Goal: Task Accomplishment & Management: Manage account settings

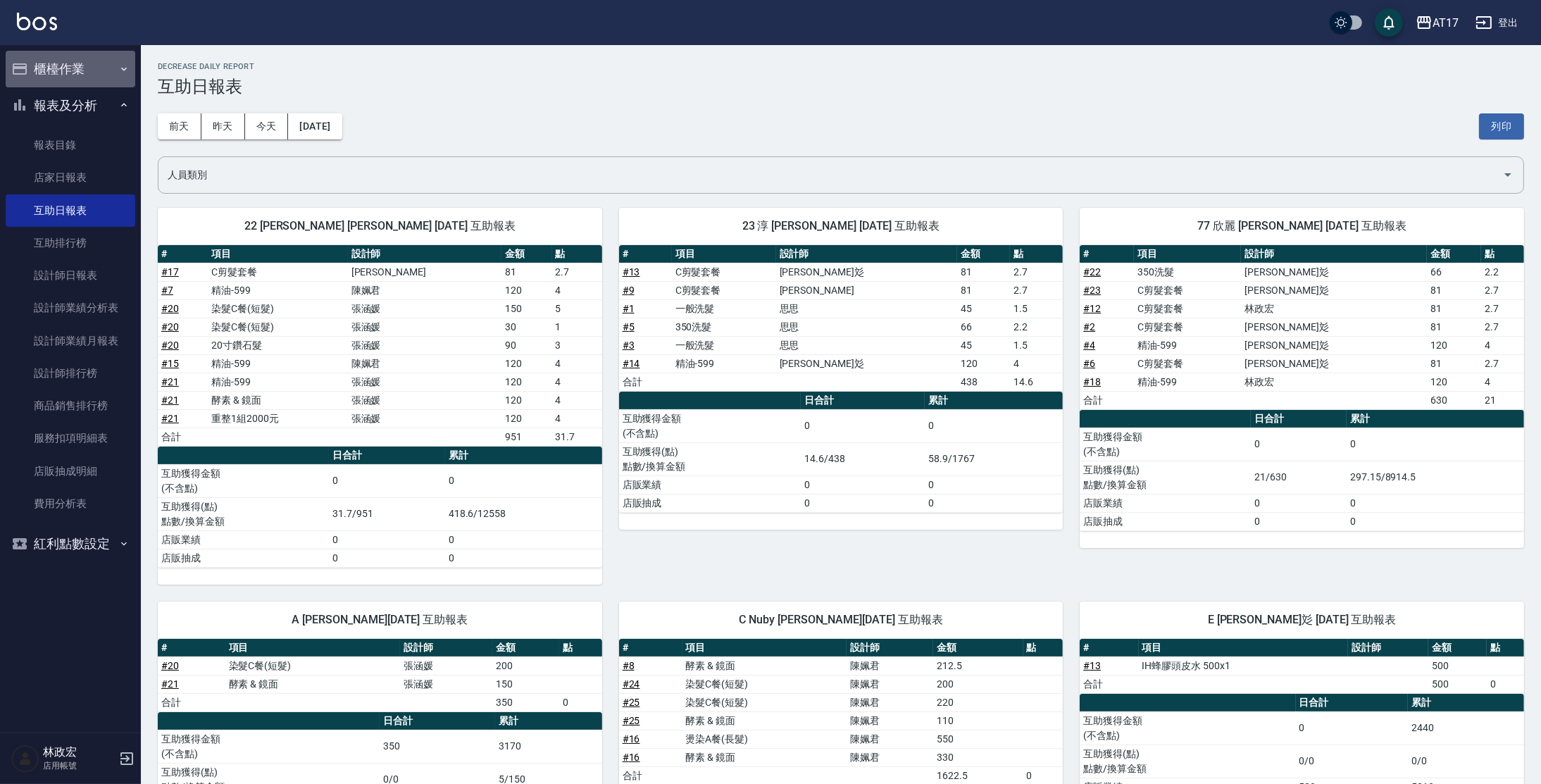
click at [55, 72] on button "櫃檯作業" at bounding box center [71, 69] width 130 height 37
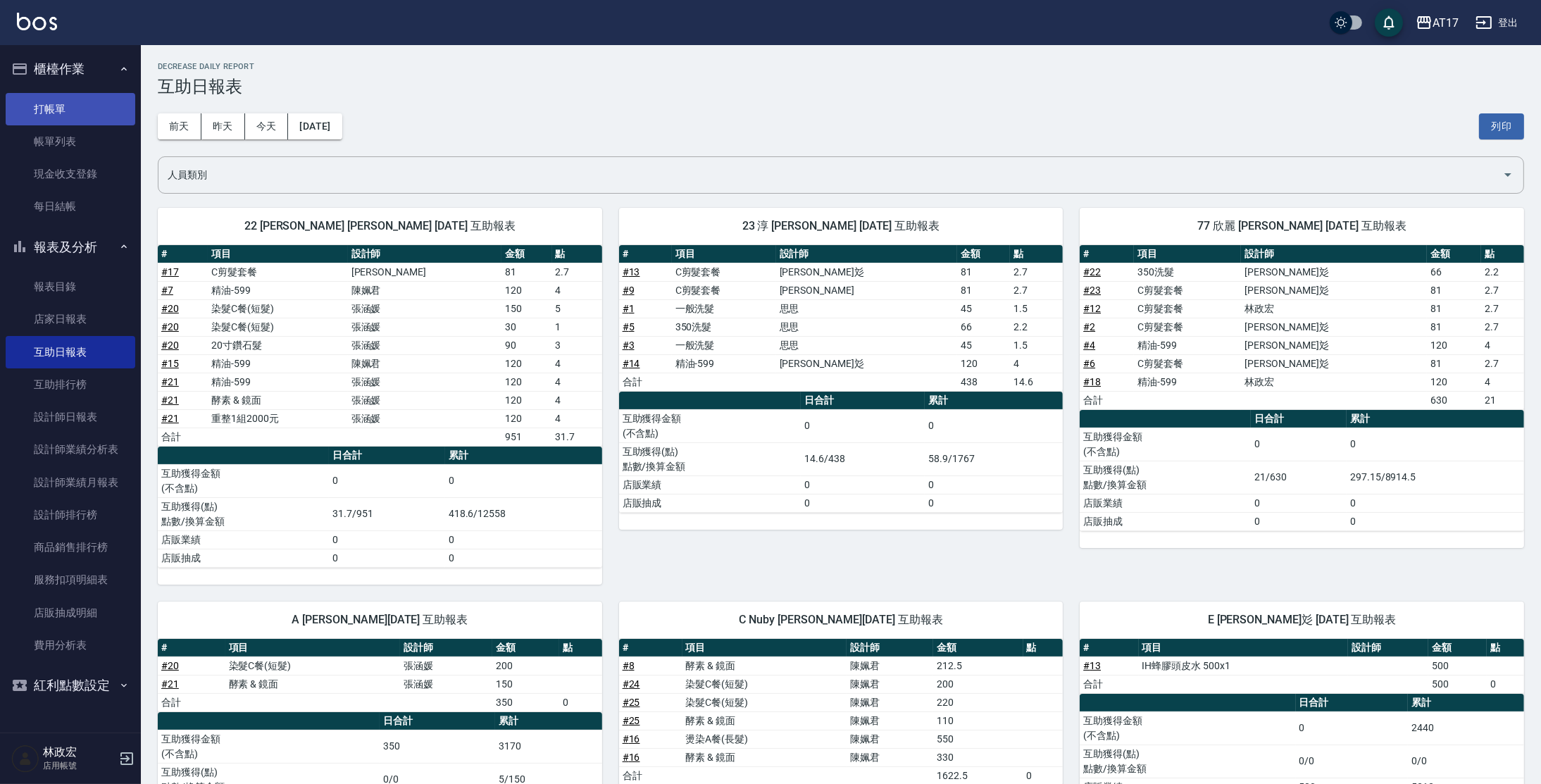
drag, startPoint x: 63, startPoint y: 105, endPoint x: 49, endPoint y: 94, distance: 17.8
click at [64, 105] on link "打帳單" at bounding box center [71, 109] width 130 height 32
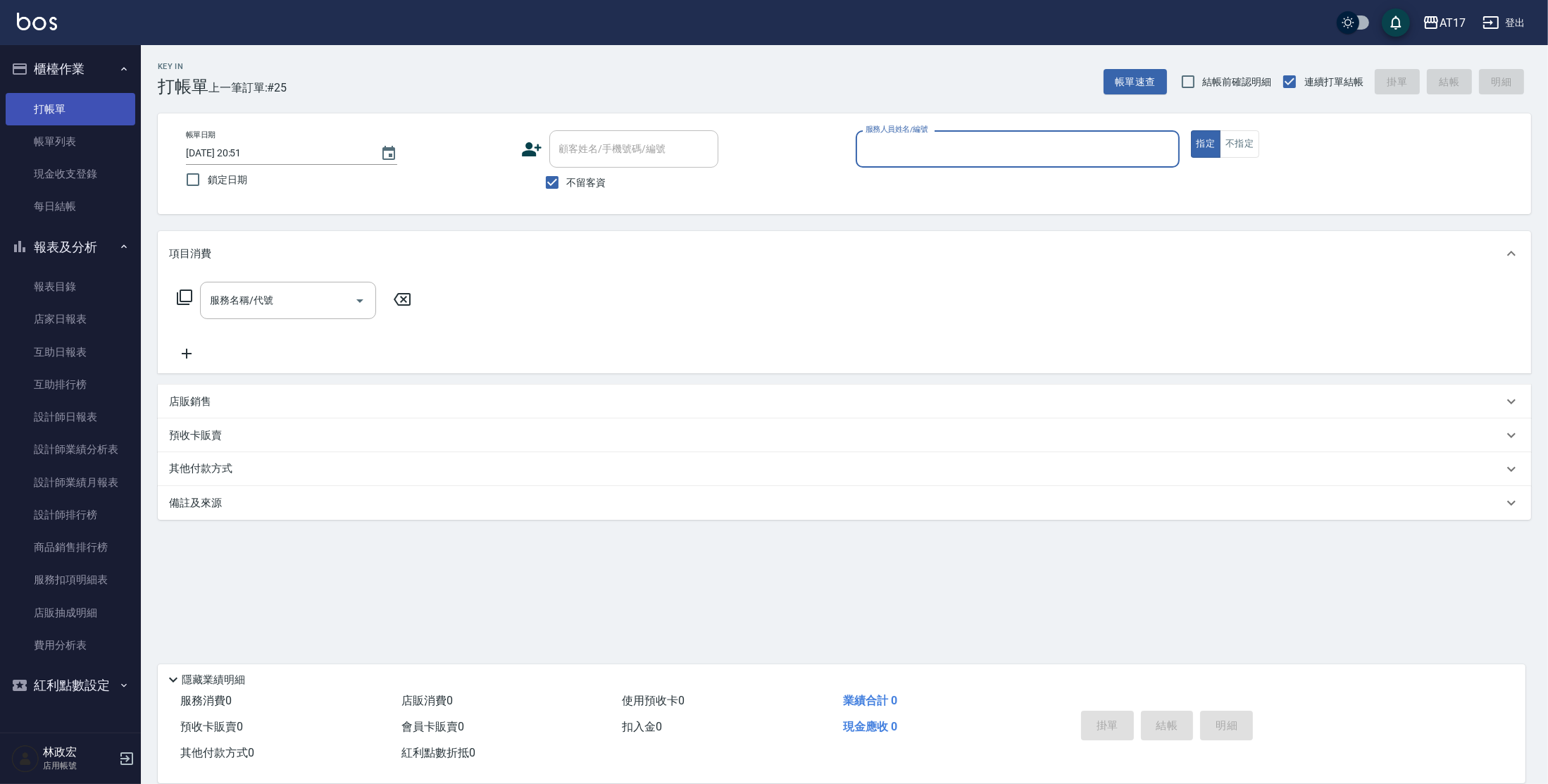
type input "ㄇ"
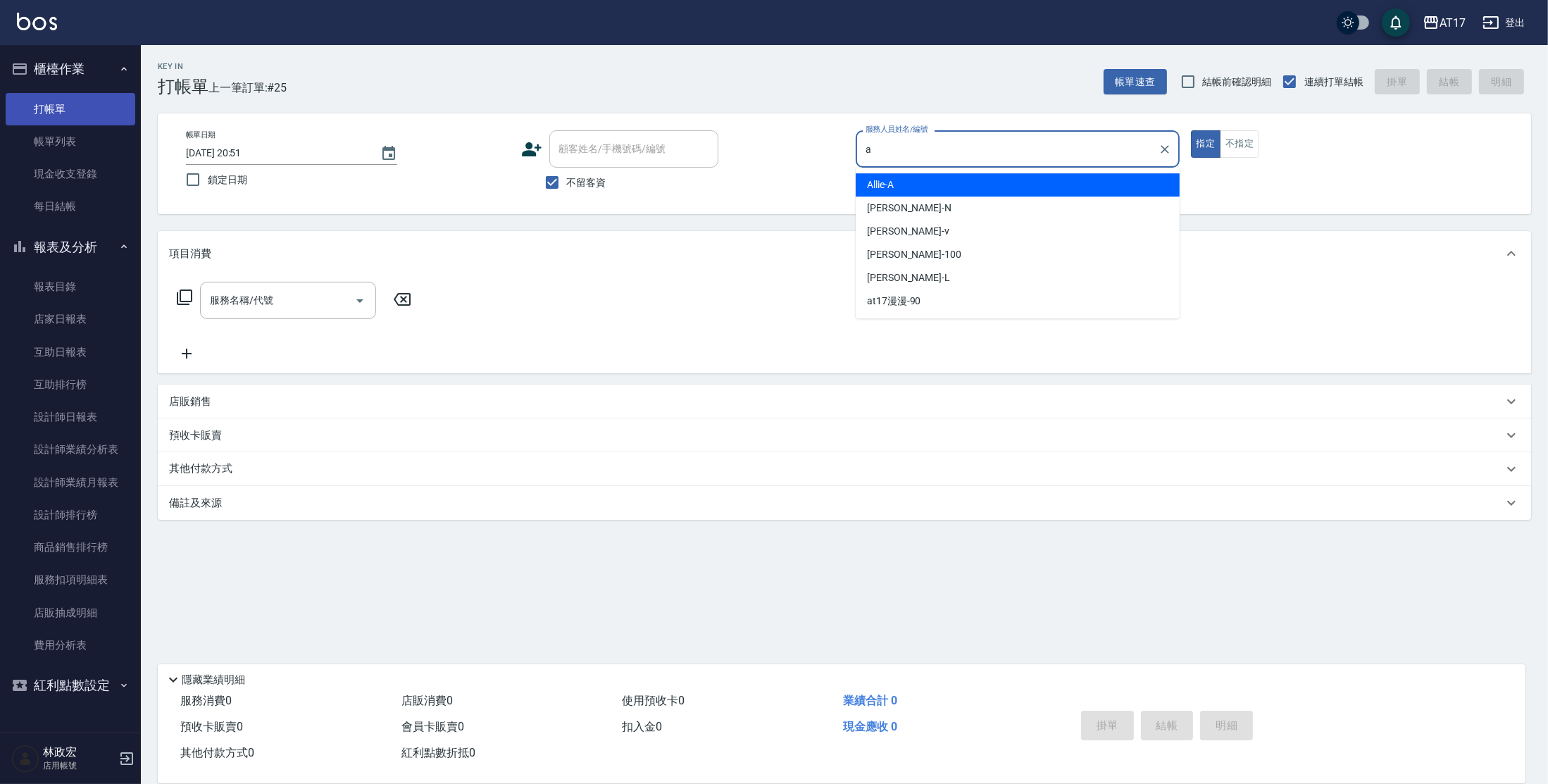
type input "Allie-A"
type button "true"
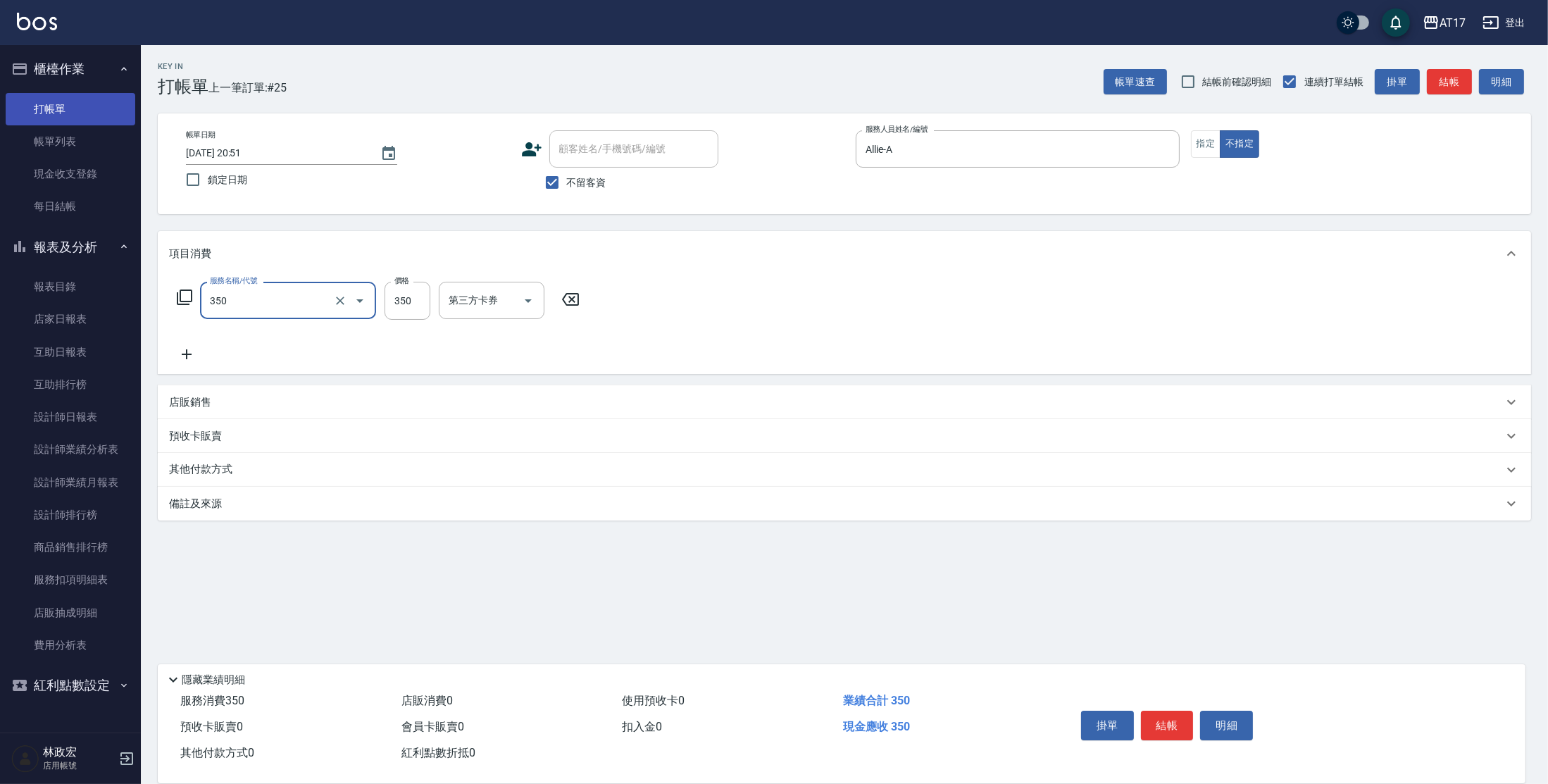
type input "350洗髮(350)"
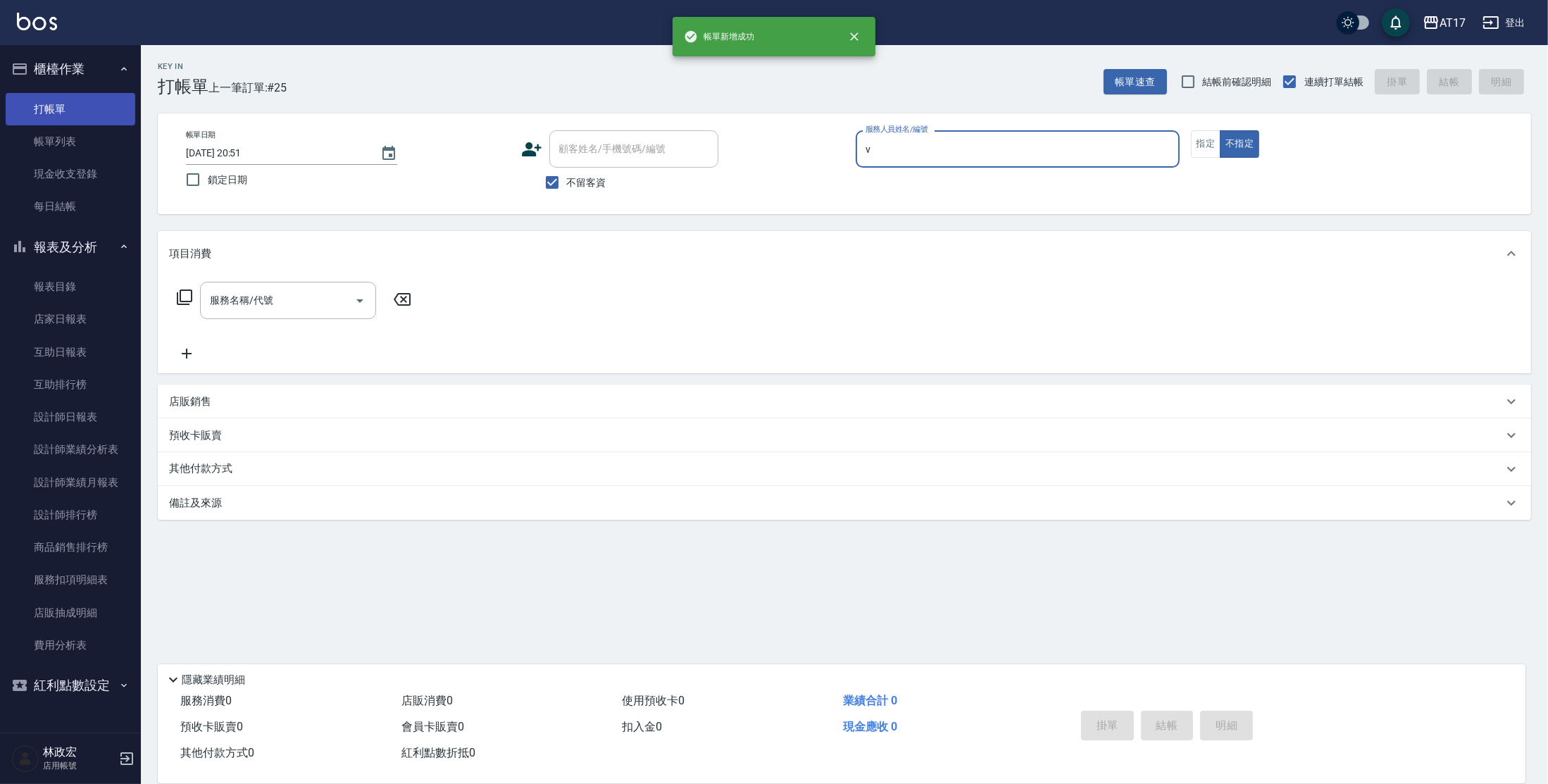
type input "[PERSON_NAME]-v"
type button "false"
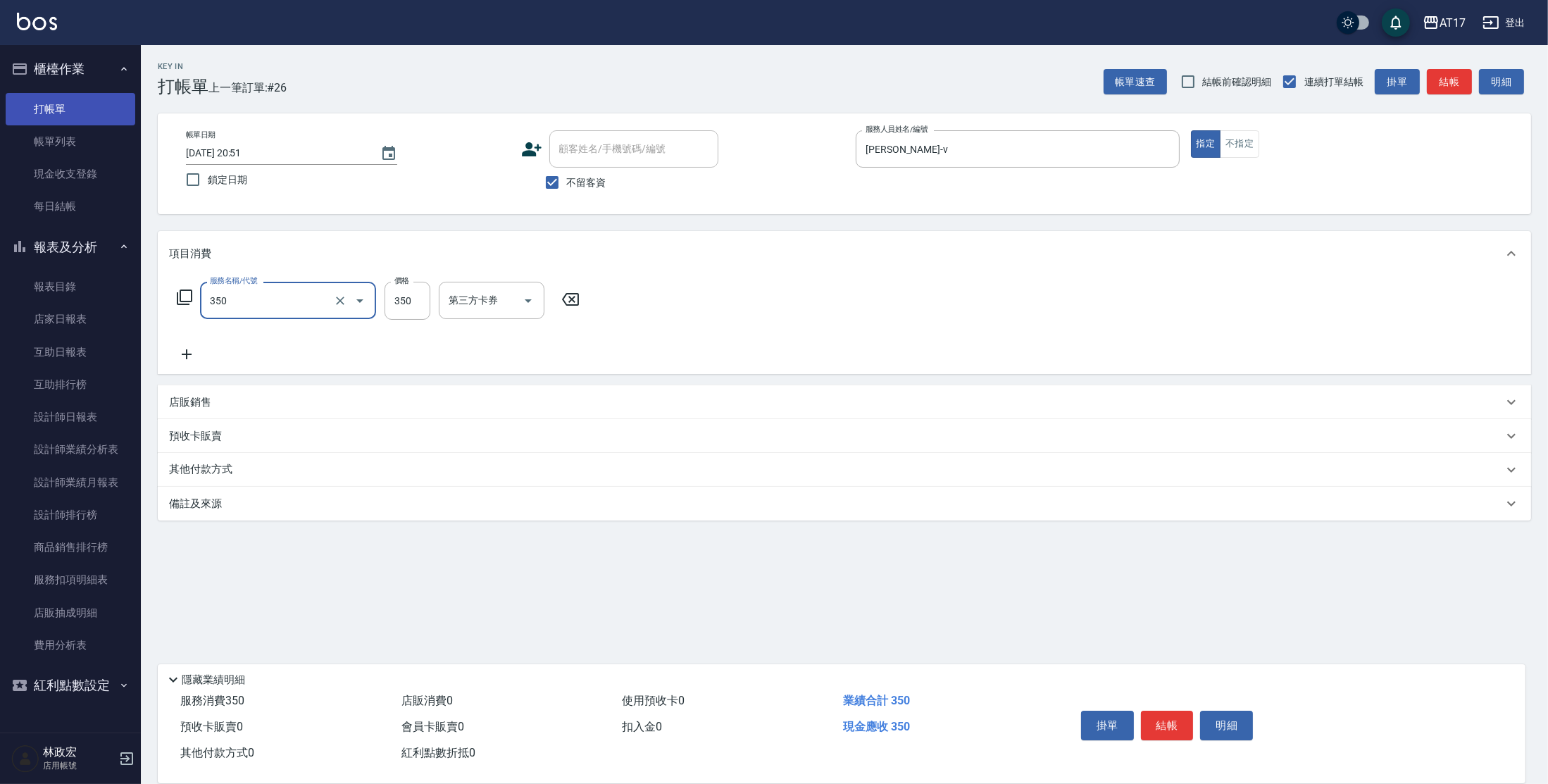
type input "350洗髮(350)"
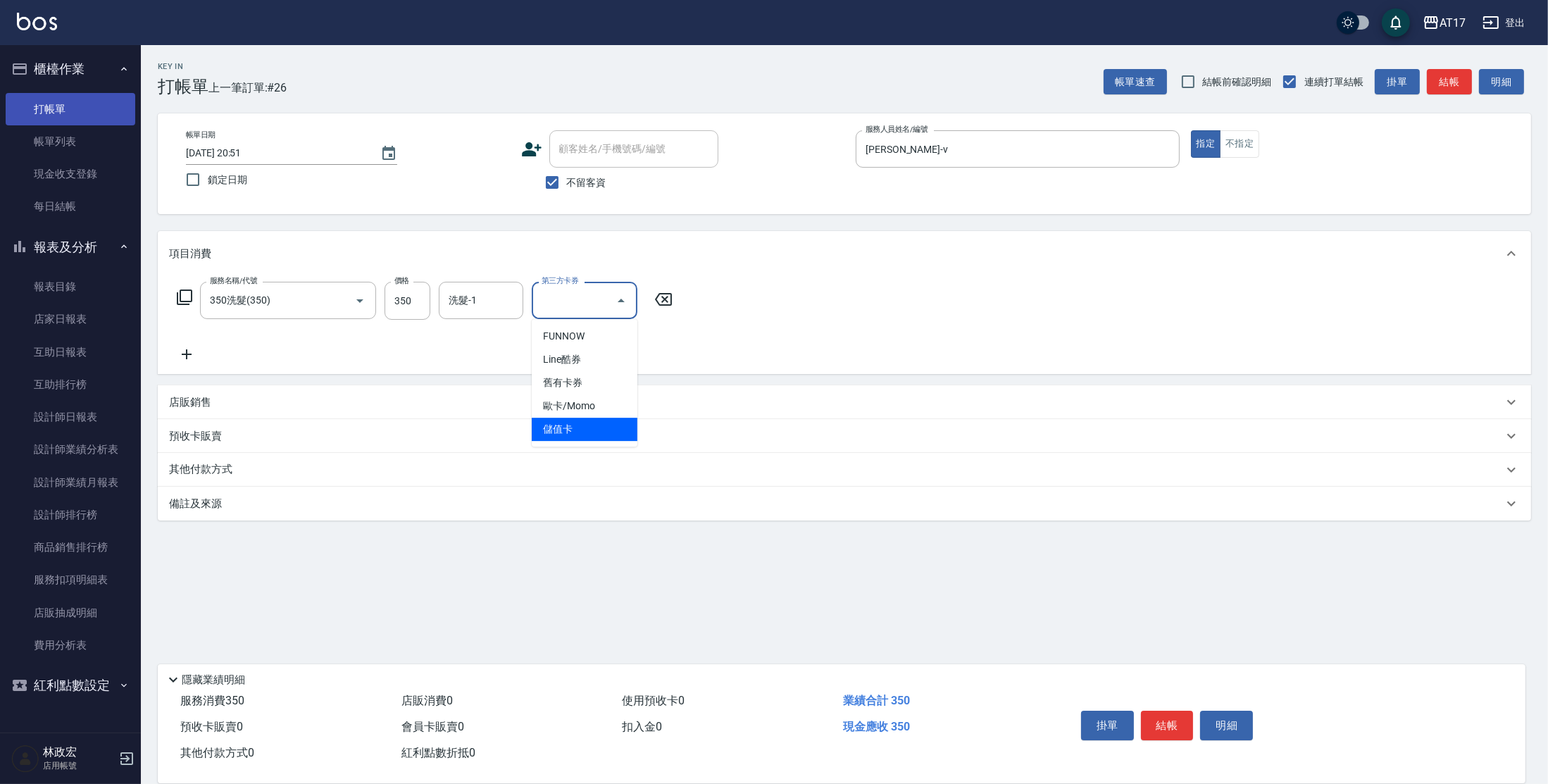
type input "儲值卡"
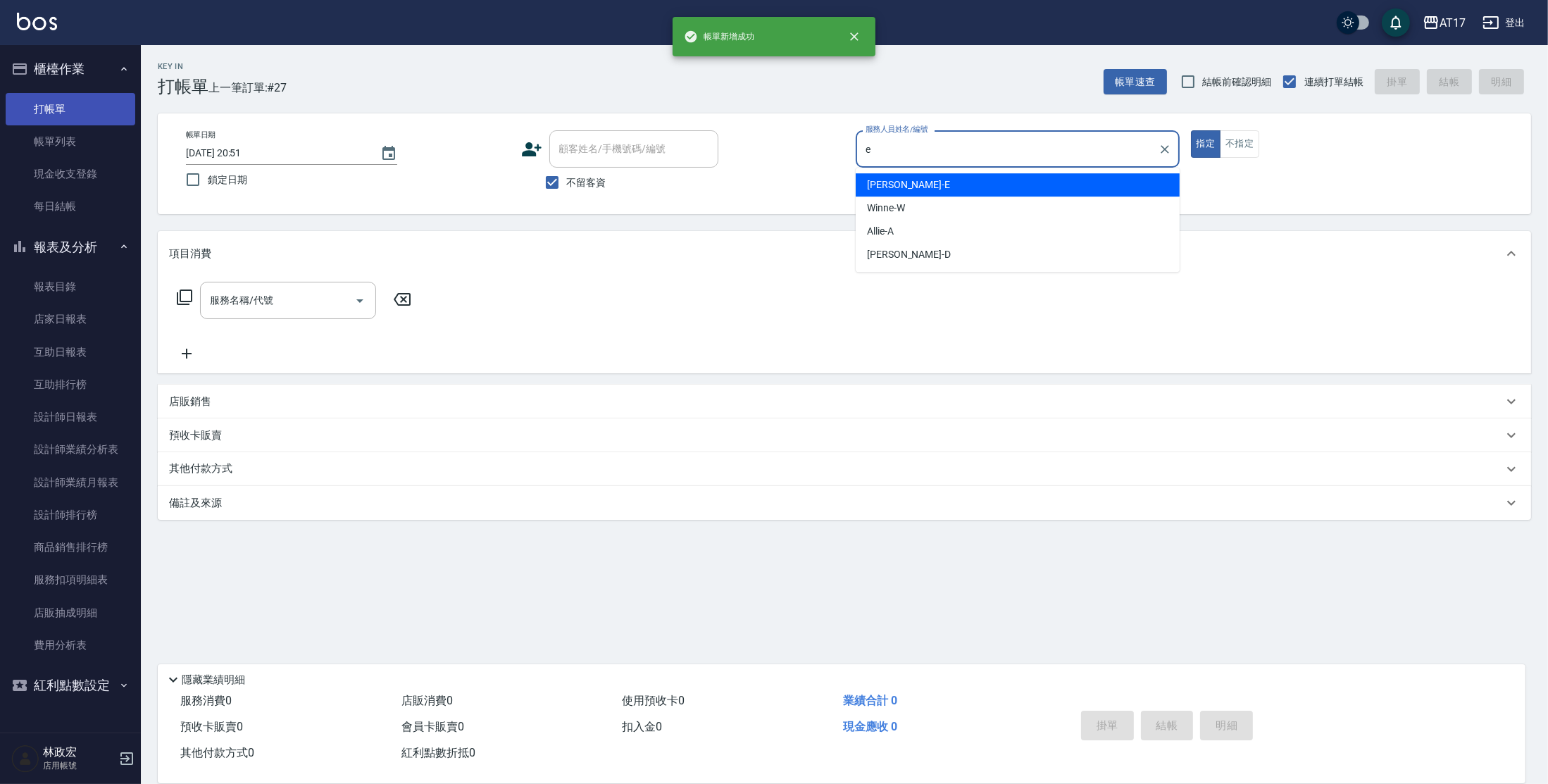
type input "[PERSON_NAME]-E"
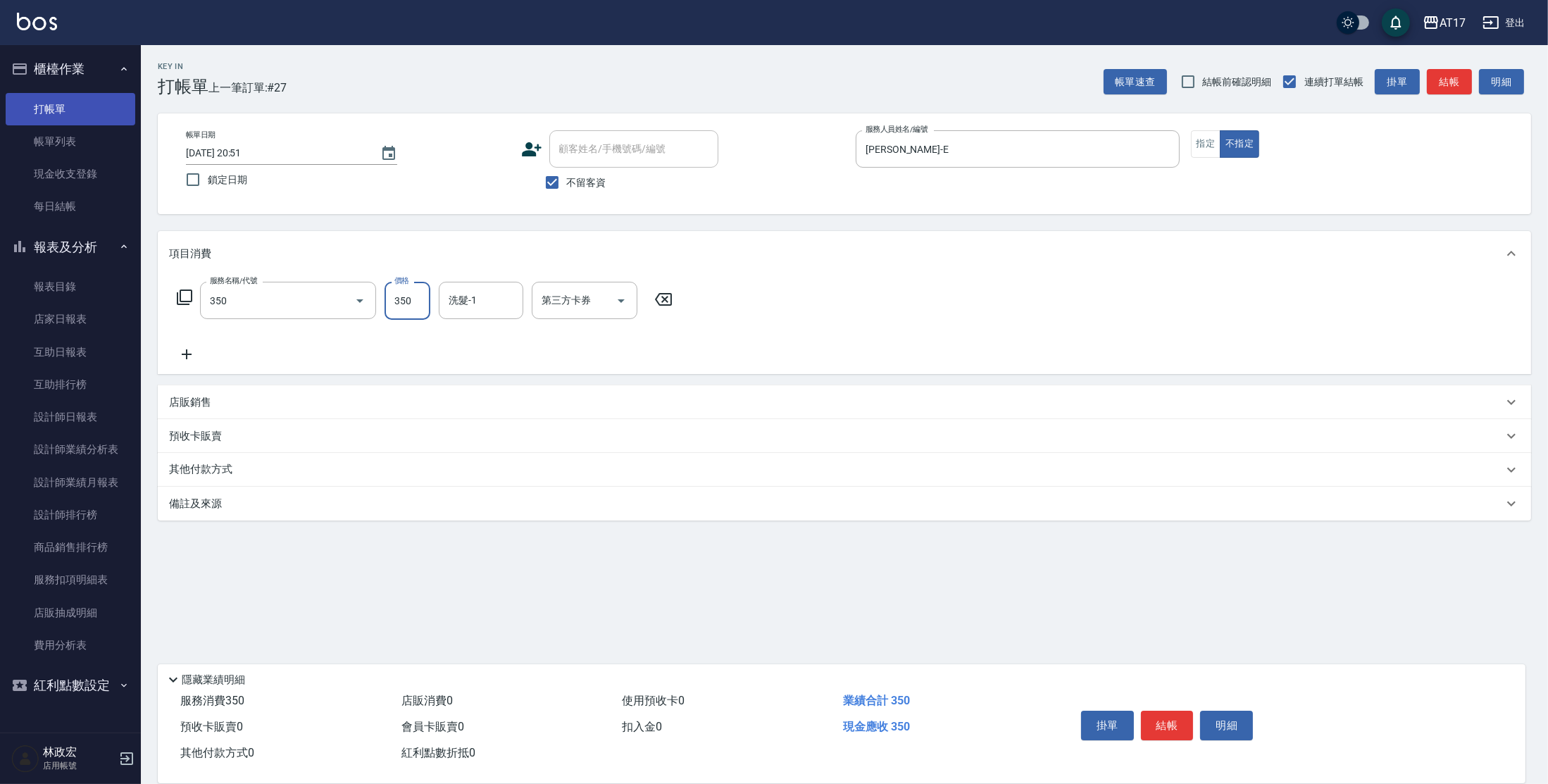
type input "350洗髮(350)"
type input "欣麗-77"
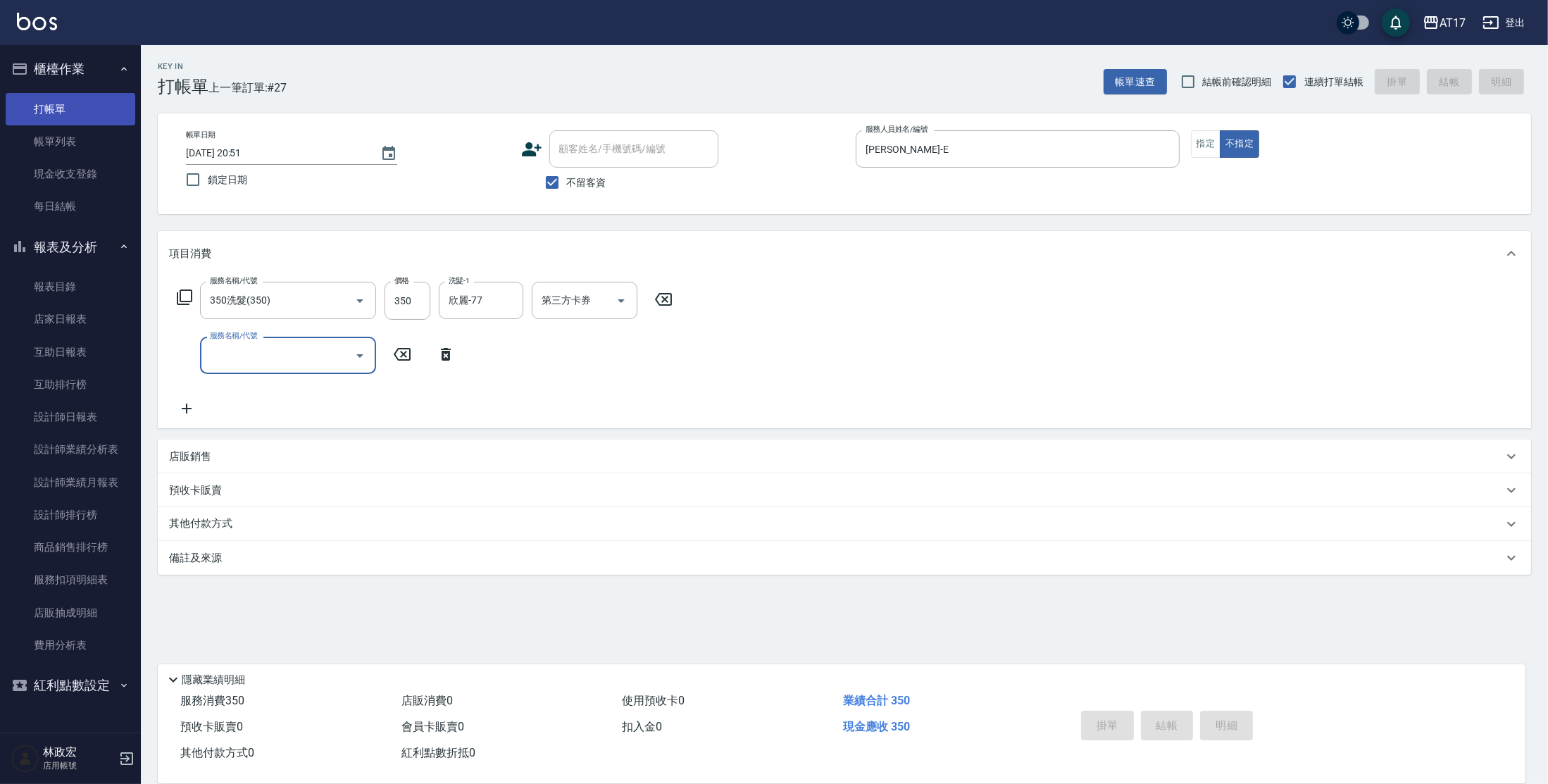
type input "[DATE] 20:52"
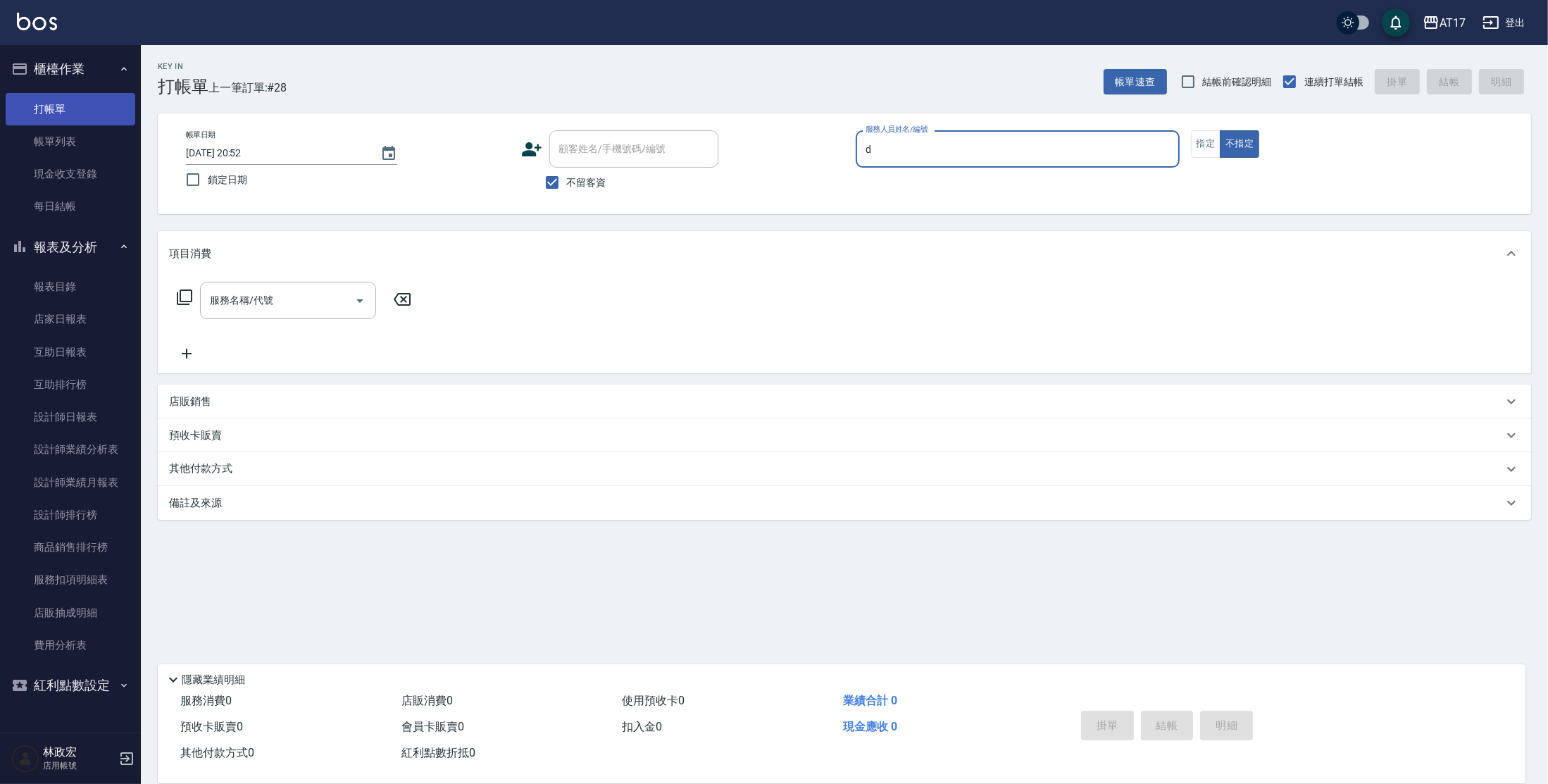
type input "[PERSON_NAME]-D"
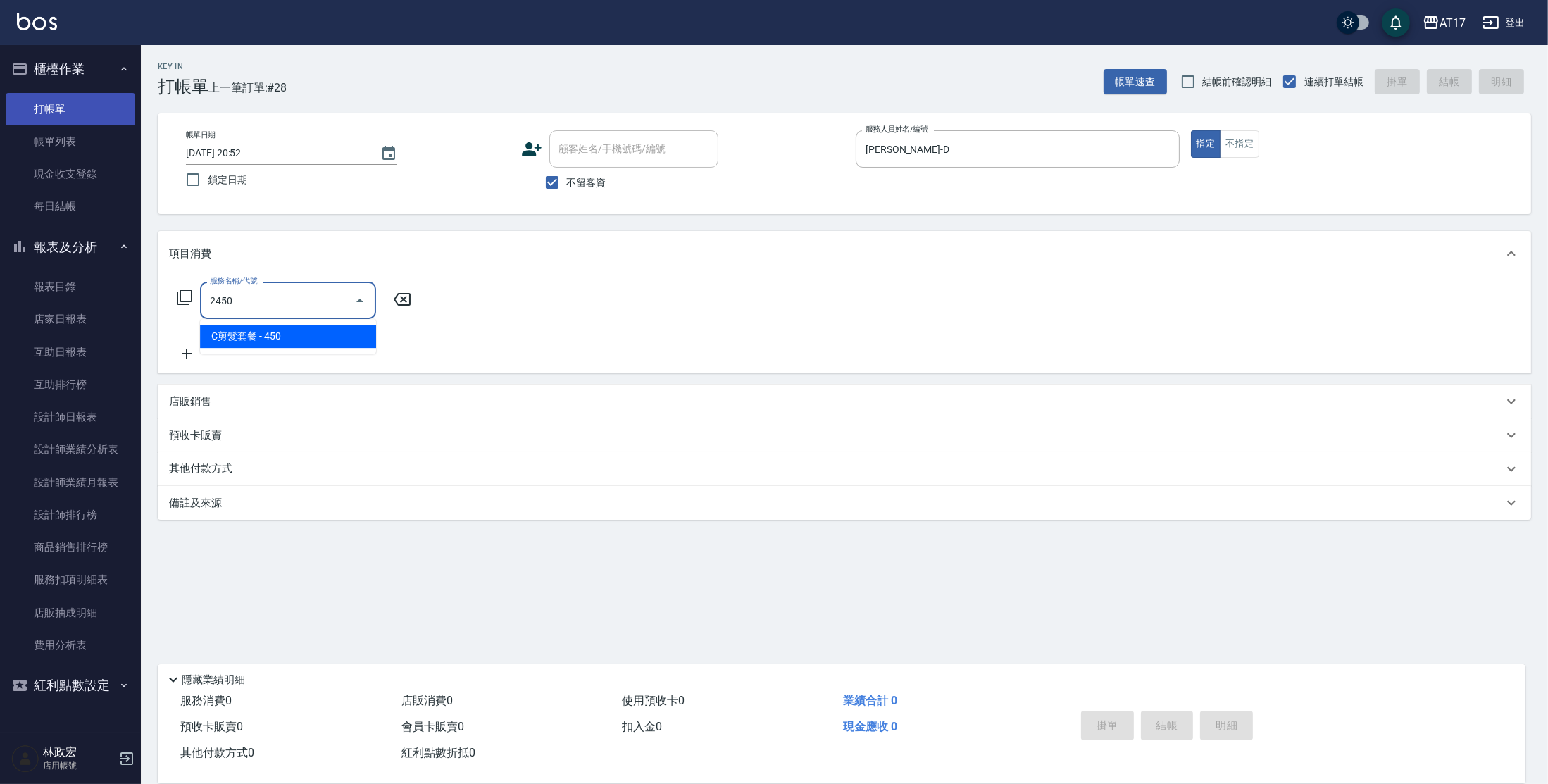
type input "C剪髮套餐(2450)"
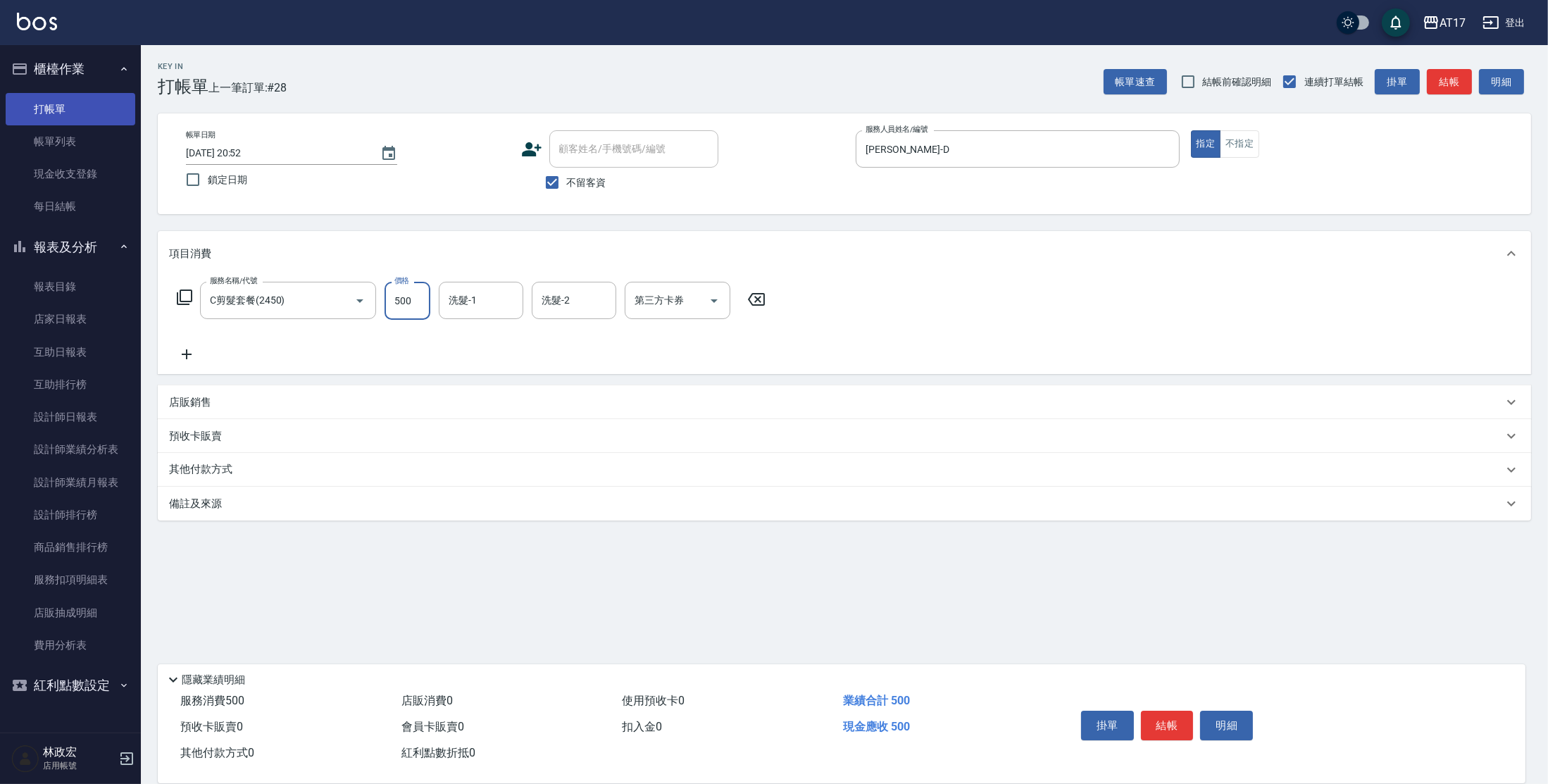
type input "500"
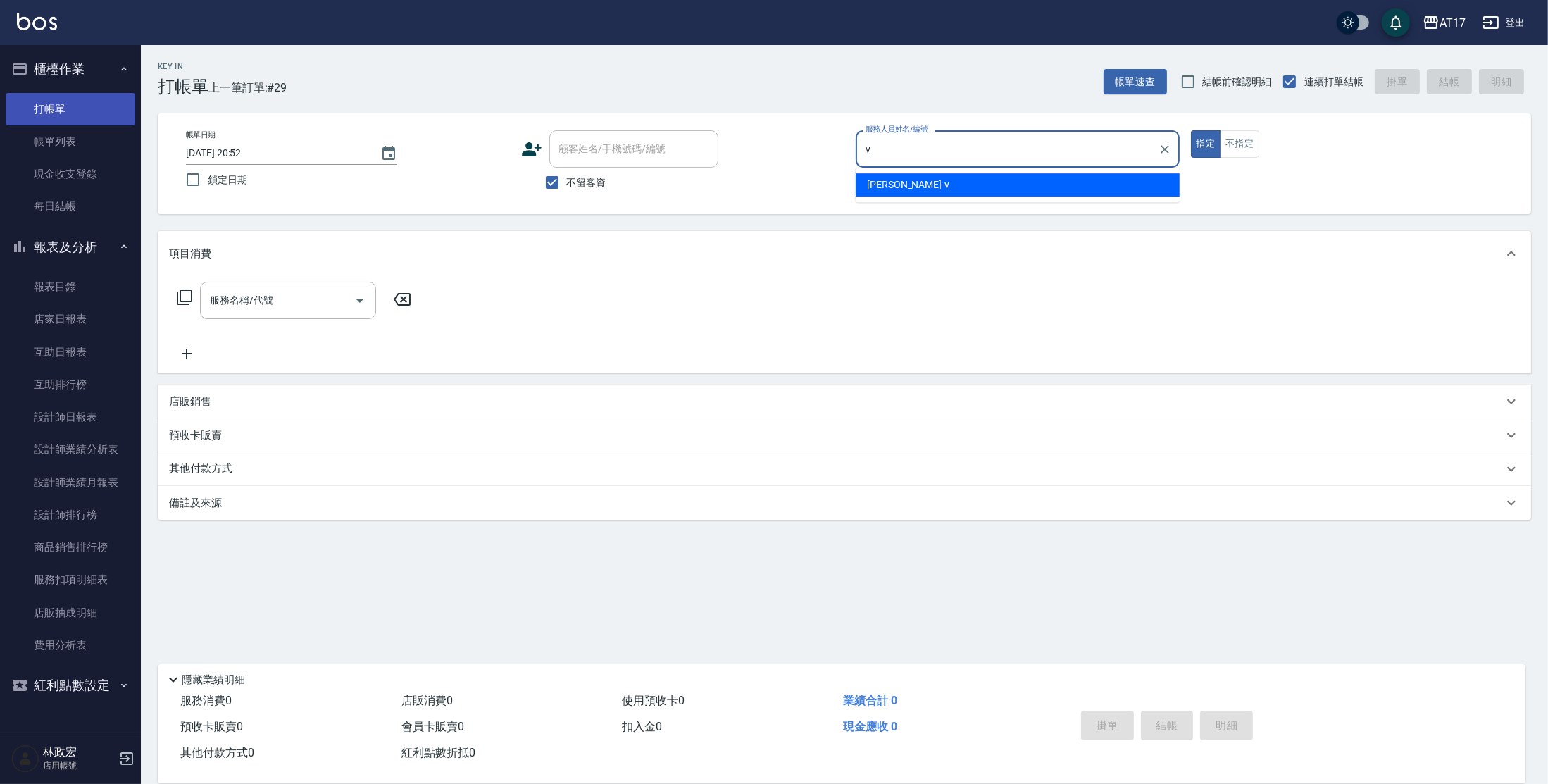
type input "[PERSON_NAME]-v"
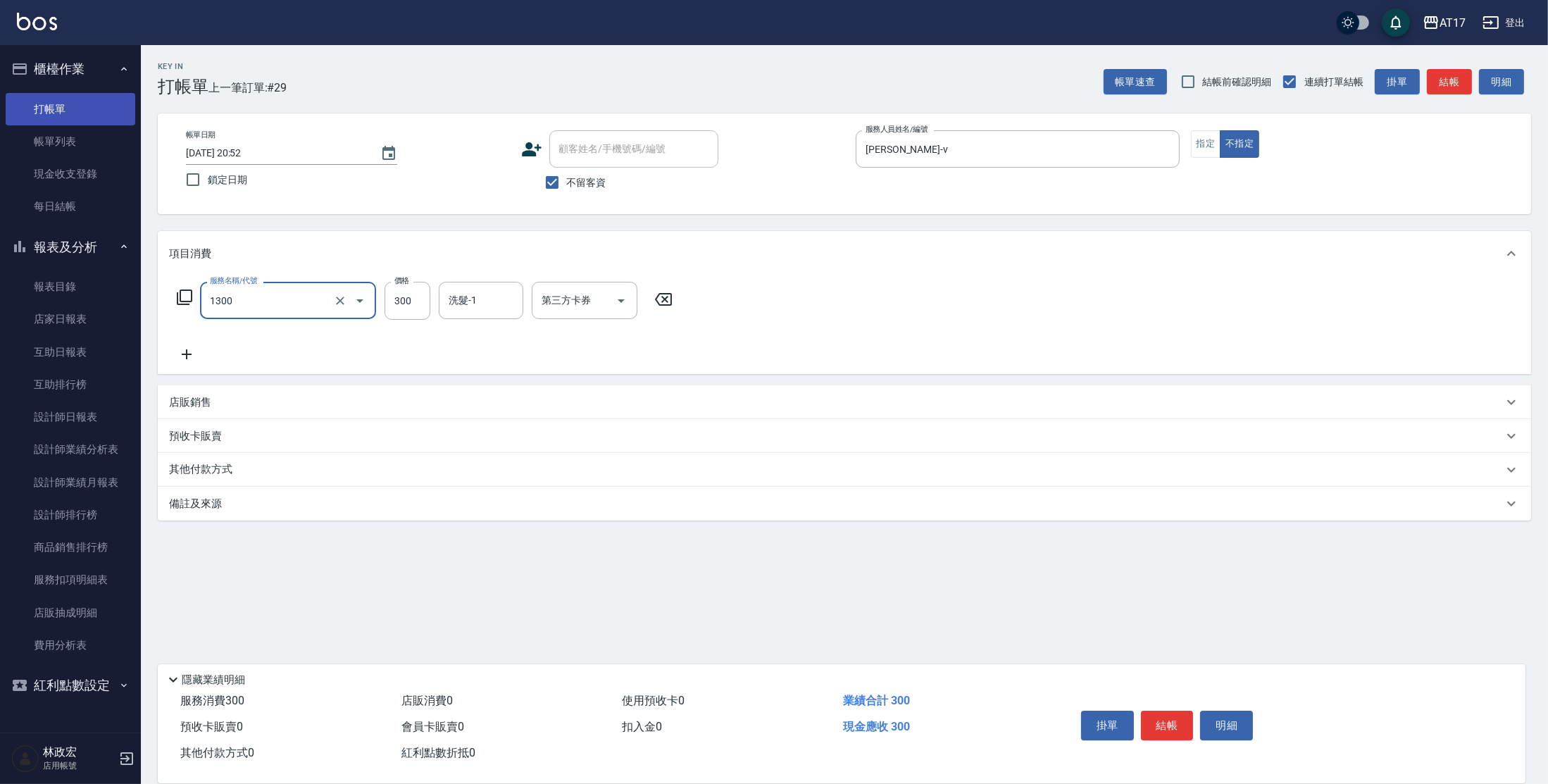
type input "一般洗髮(1300)"
type input "299"
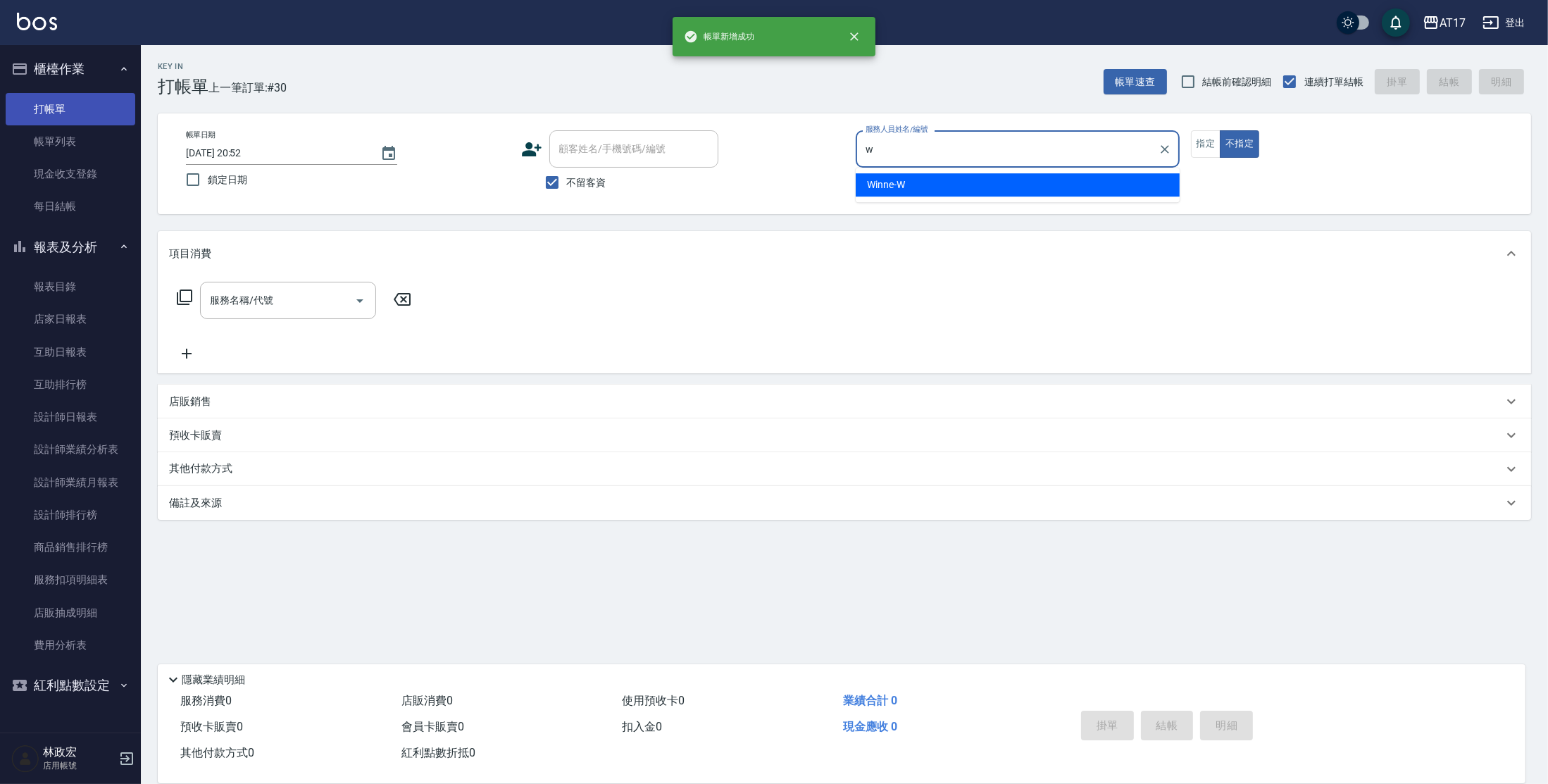
type input "Winne-W"
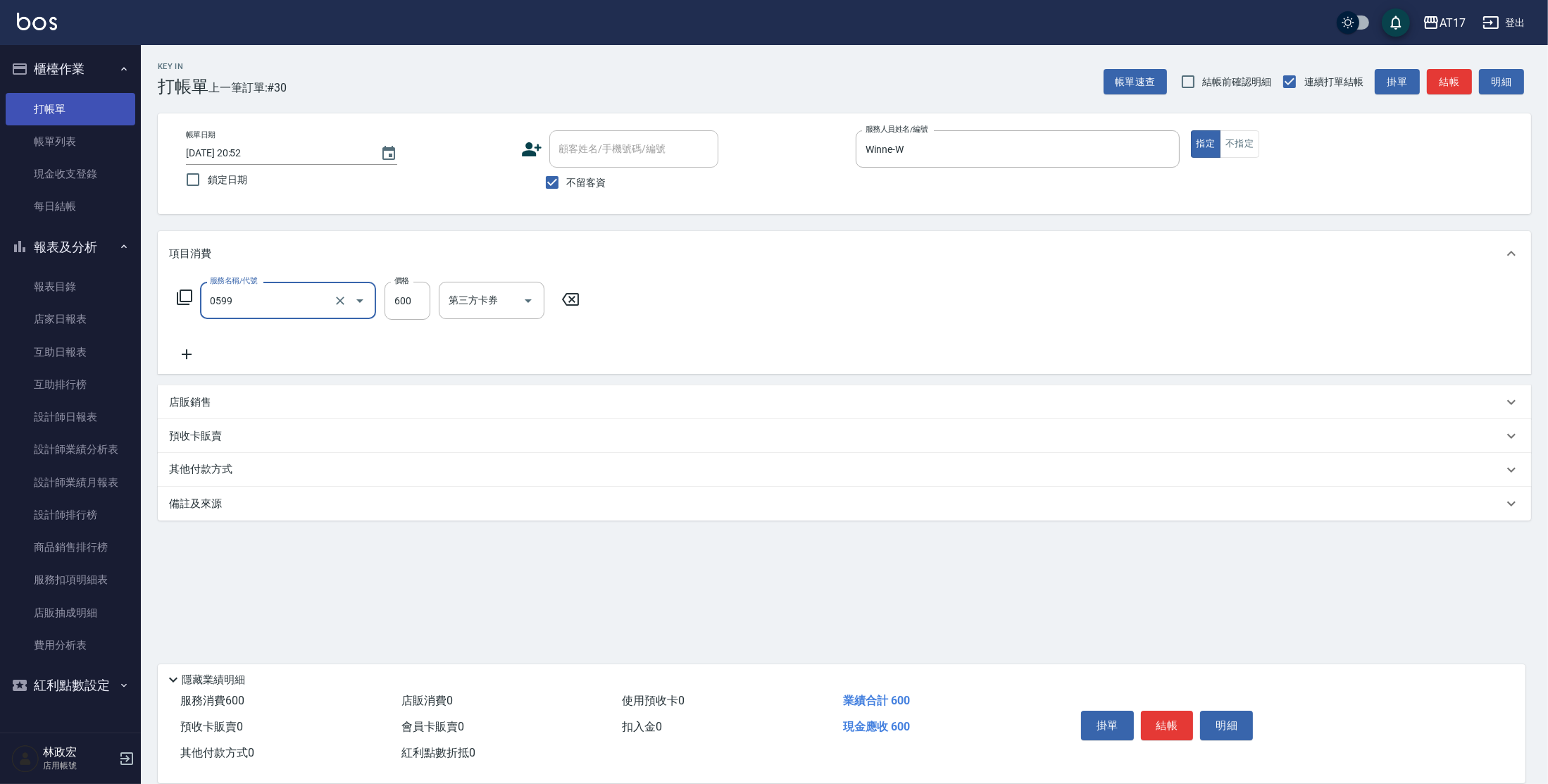
type input "精油-599(0599)"
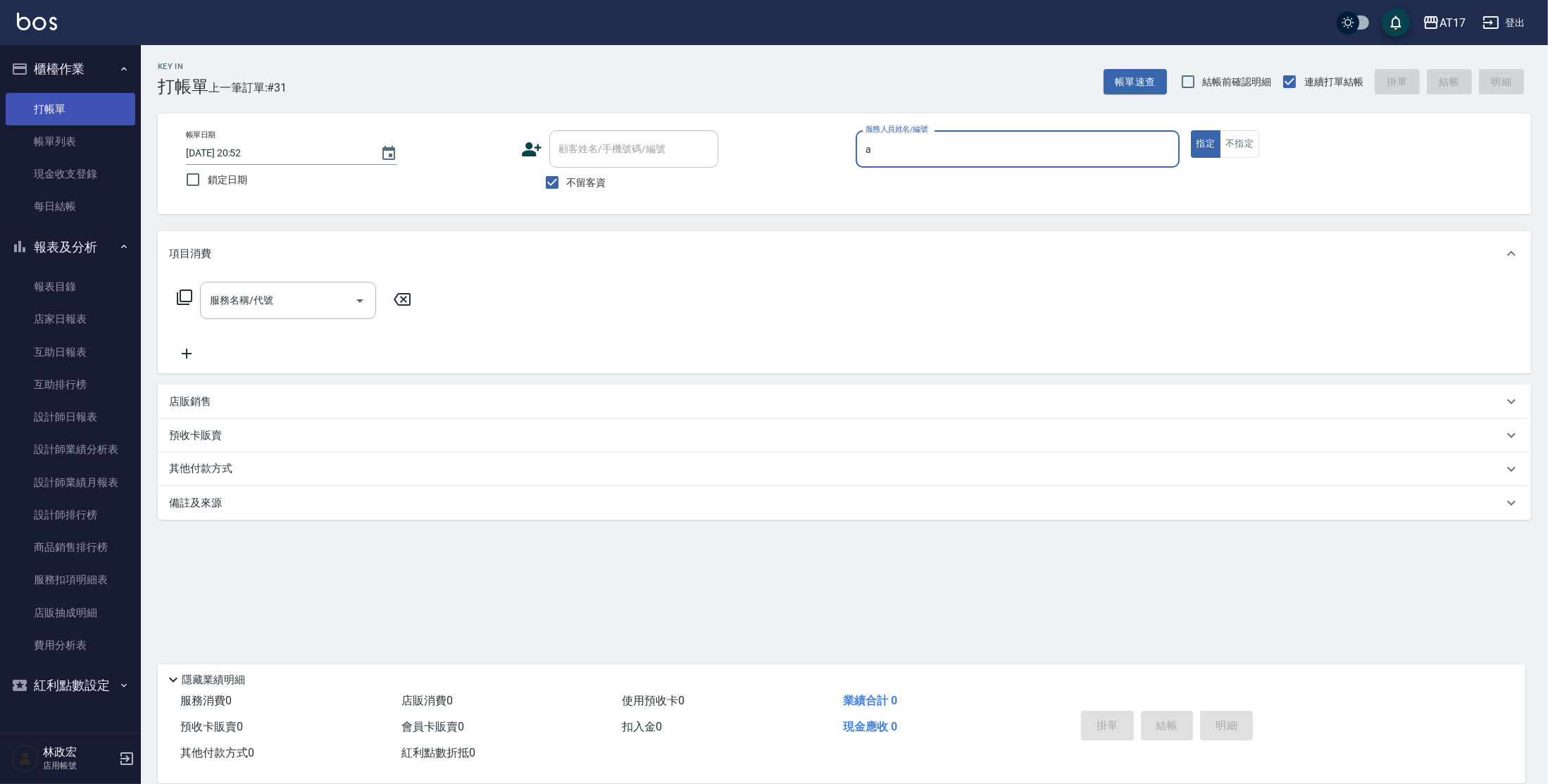
type input "Allie-A"
type input "2"
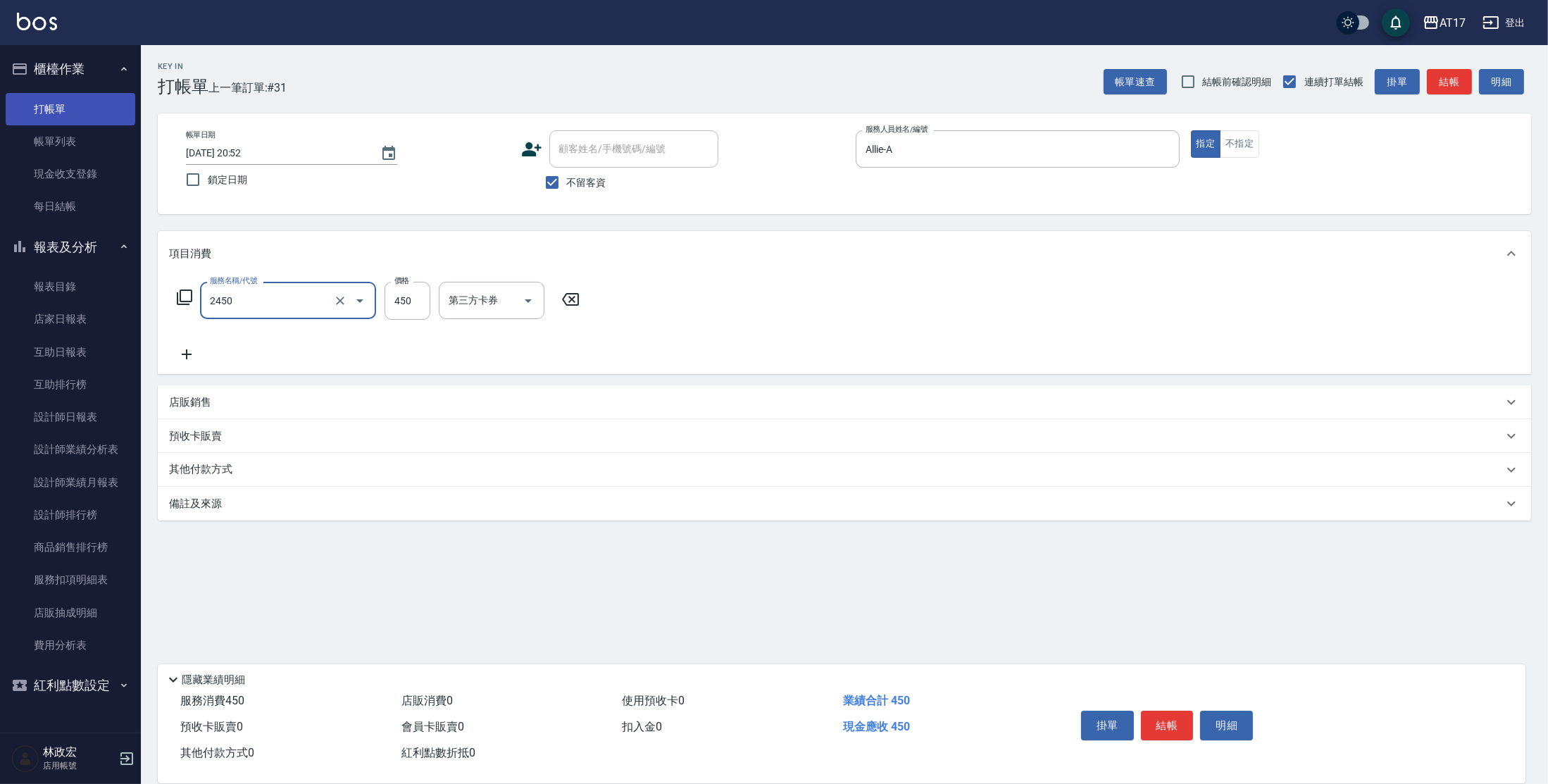
type input "C剪髮套餐(2450)"
click at [172, 401] on p "店販銷售" at bounding box center [190, 402] width 42 height 14
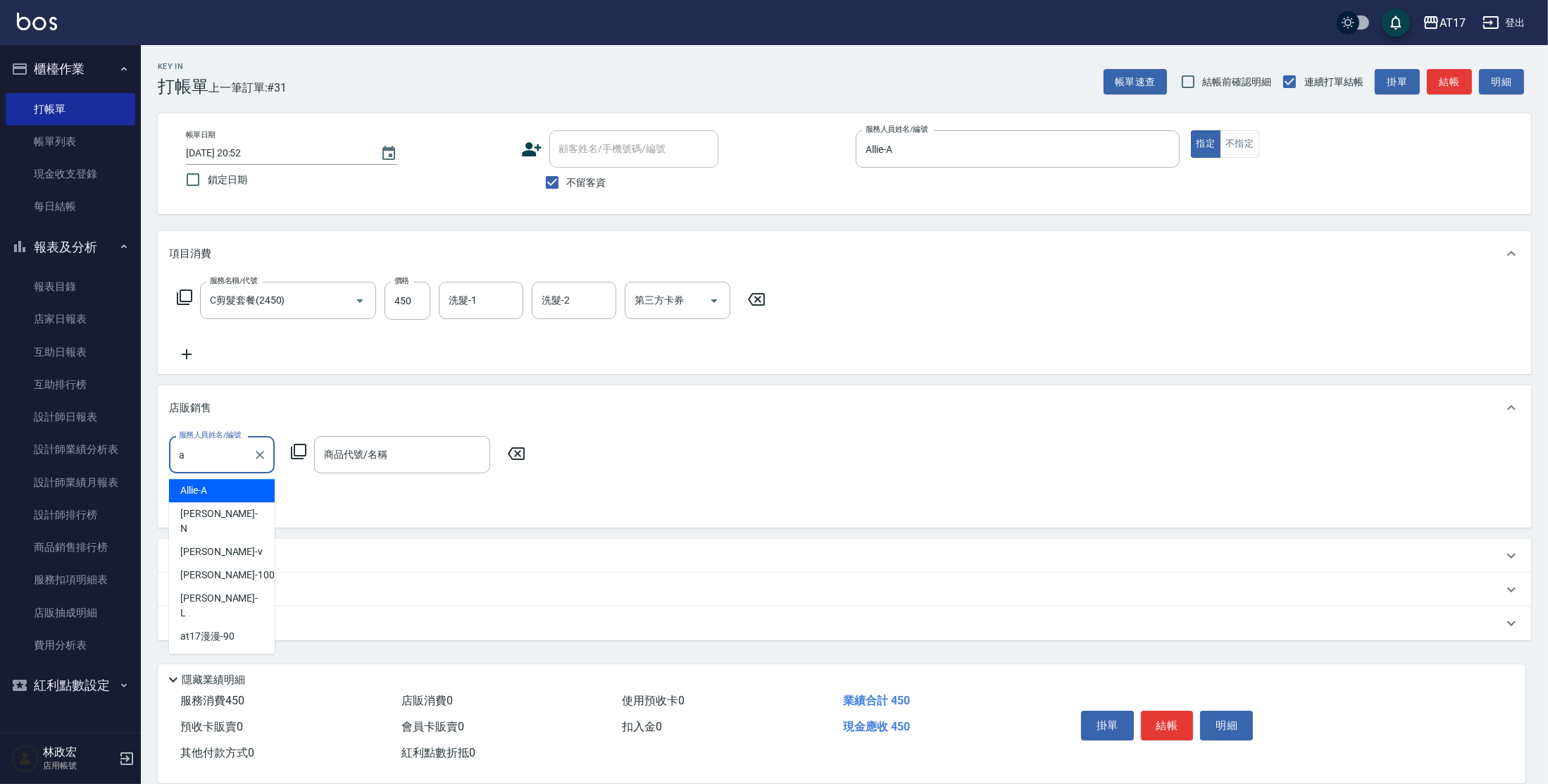
type input "Allie-A"
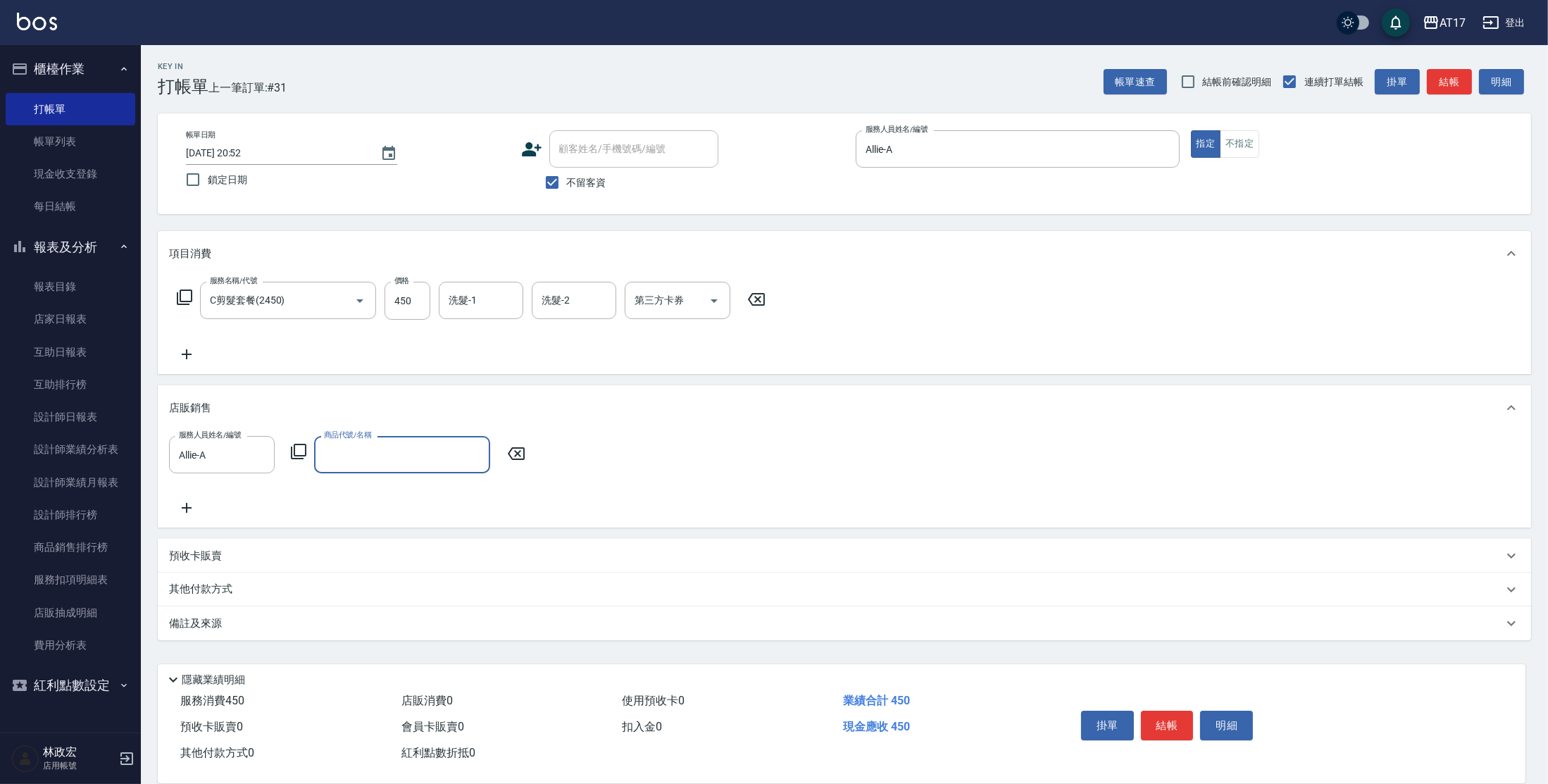
type input "9"
drag, startPoint x: 452, startPoint y: 467, endPoint x: 455, endPoint y: 455, distance: 12.4
click at [453, 467] on div "Revivre精油 商品代號/名稱" at bounding box center [402, 455] width 176 height 38
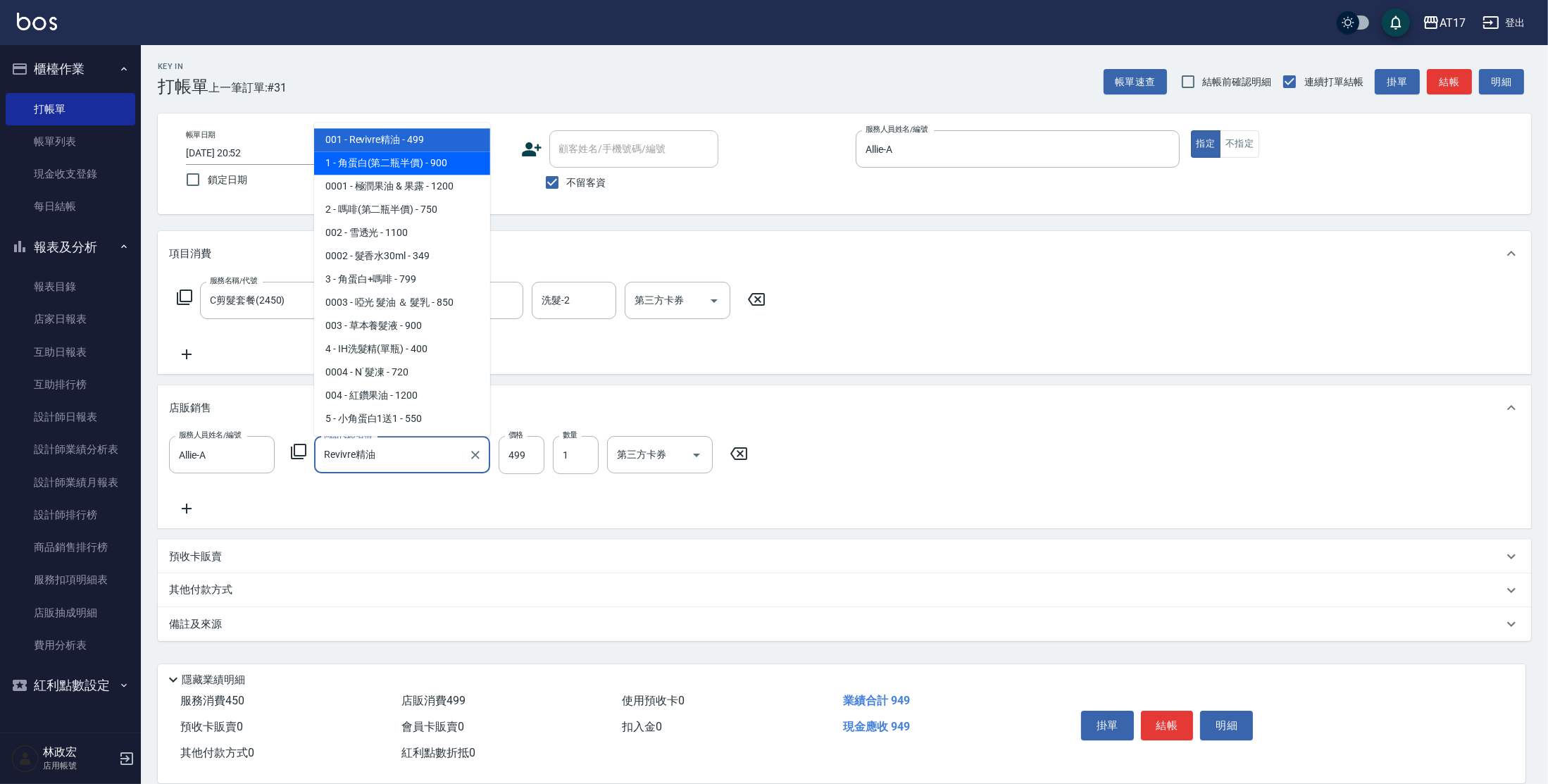
type input "角蛋白(第二瓶半價)"
type input "900"
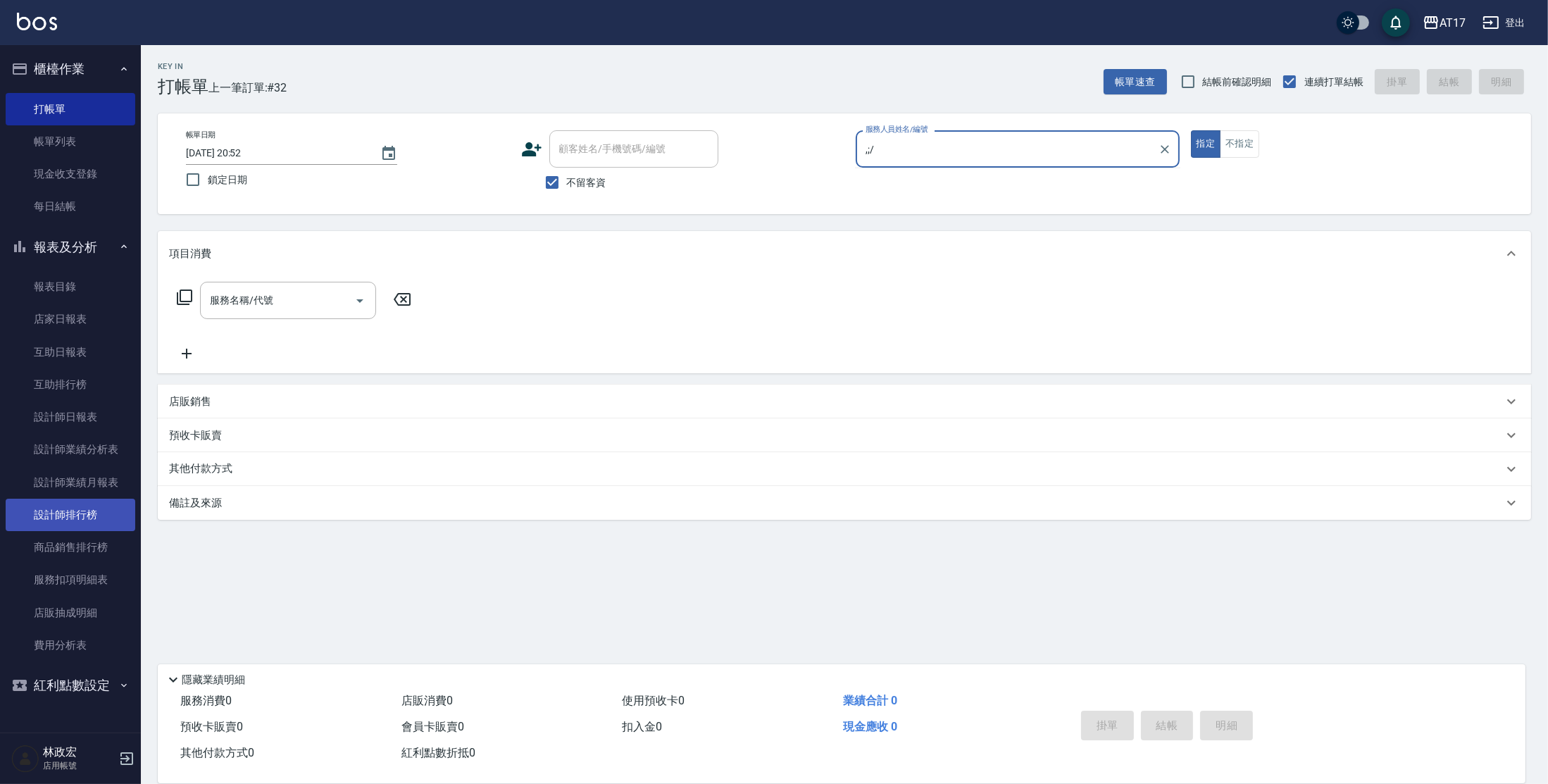
type input ",;/"
click at [55, 510] on link "設計師排行榜" at bounding box center [71, 515] width 130 height 32
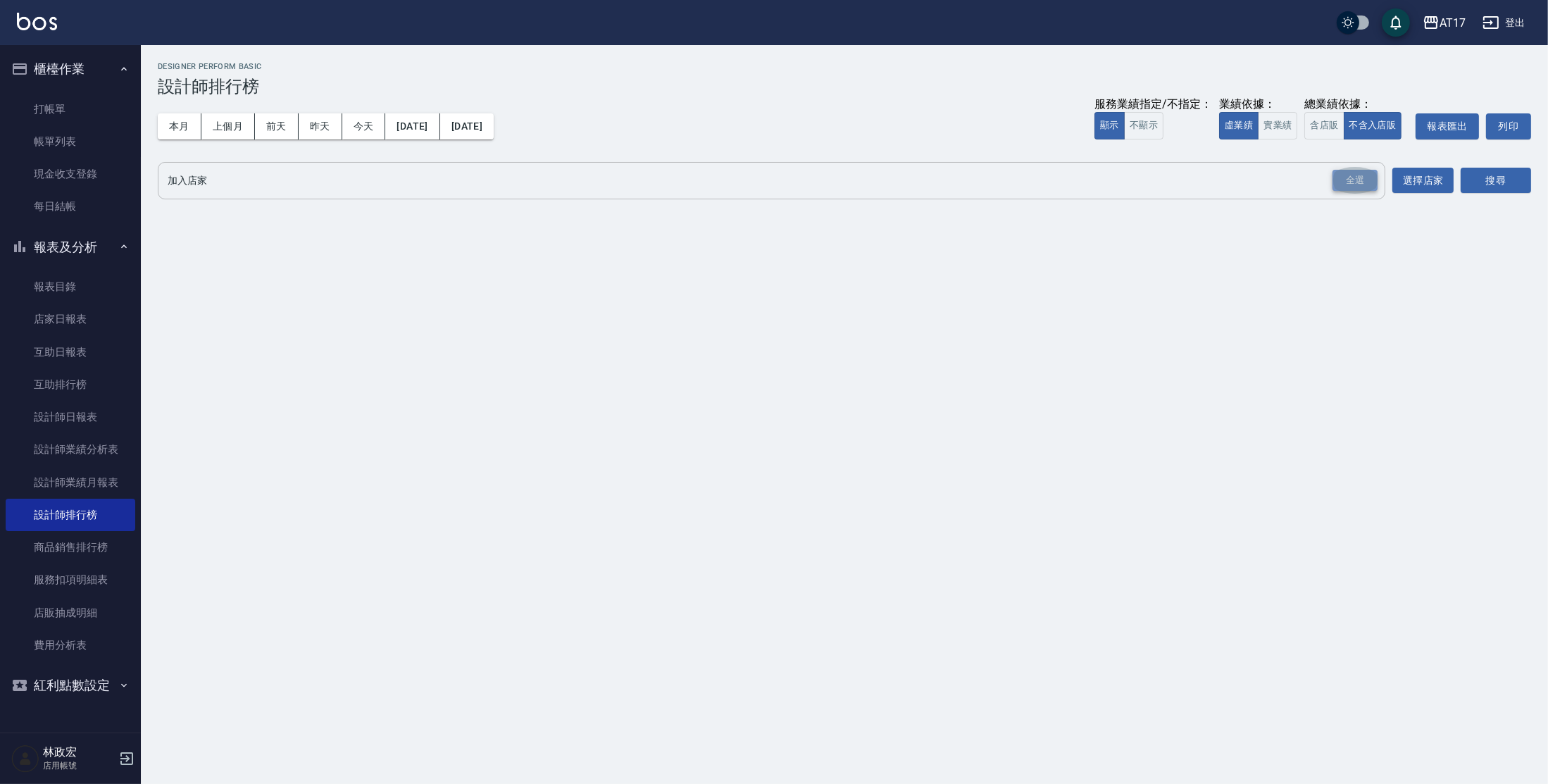
drag, startPoint x: 1340, startPoint y: 171, endPoint x: 1348, endPoint y: 172, distance: 8.1
click at [1340, 171] on div "全選" at bounding box center [1355, 180] width 45 height 22
click at [1472, 184] on button "搜尋" at bounding box center [1496, 181] width 71 height 26
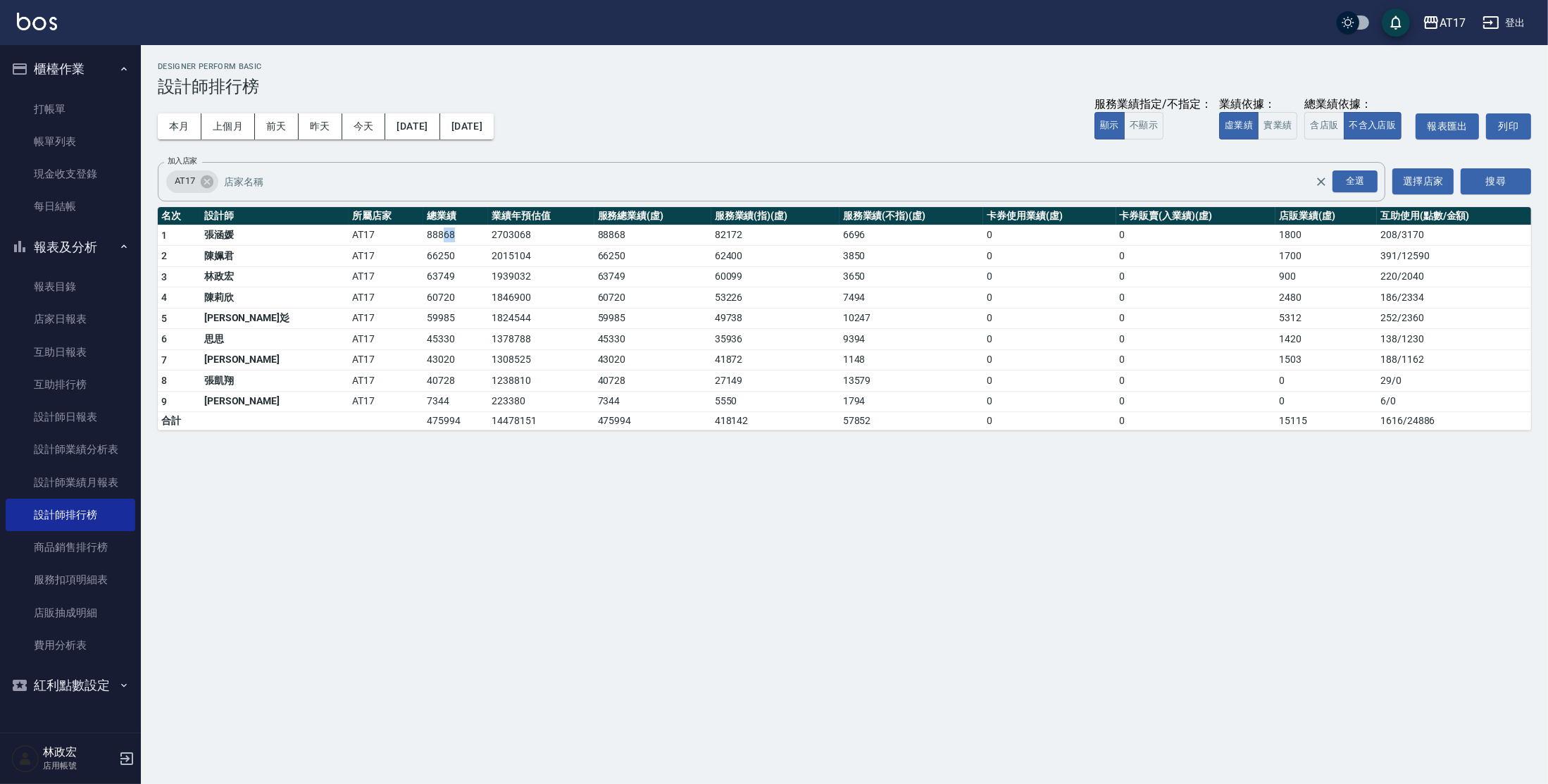
drag, startPoint x: 368, startPoint y: 236, endPoint x: 377, endPoint y: 241, distance: 10.3
click at [423, 241] on td "88868" at bounding box center [456, 235] width 66 height 21
drag, startPoint x: 342, startPoint y: 498, endPoint x: 498, endPoint y: 422, distance: 173.5
click at [346, 497] on div "AT17 [DATE] - [DATE] 設計師排行榜 列印時間： [DATE][PHONE_NUMBER]:54 Designer Perform Basi…" at bounding box center [774, 392] width 1548 height 784
click at [1268, 124] on button "實業績" at bounding box center [1277, 126] width 39 height 27
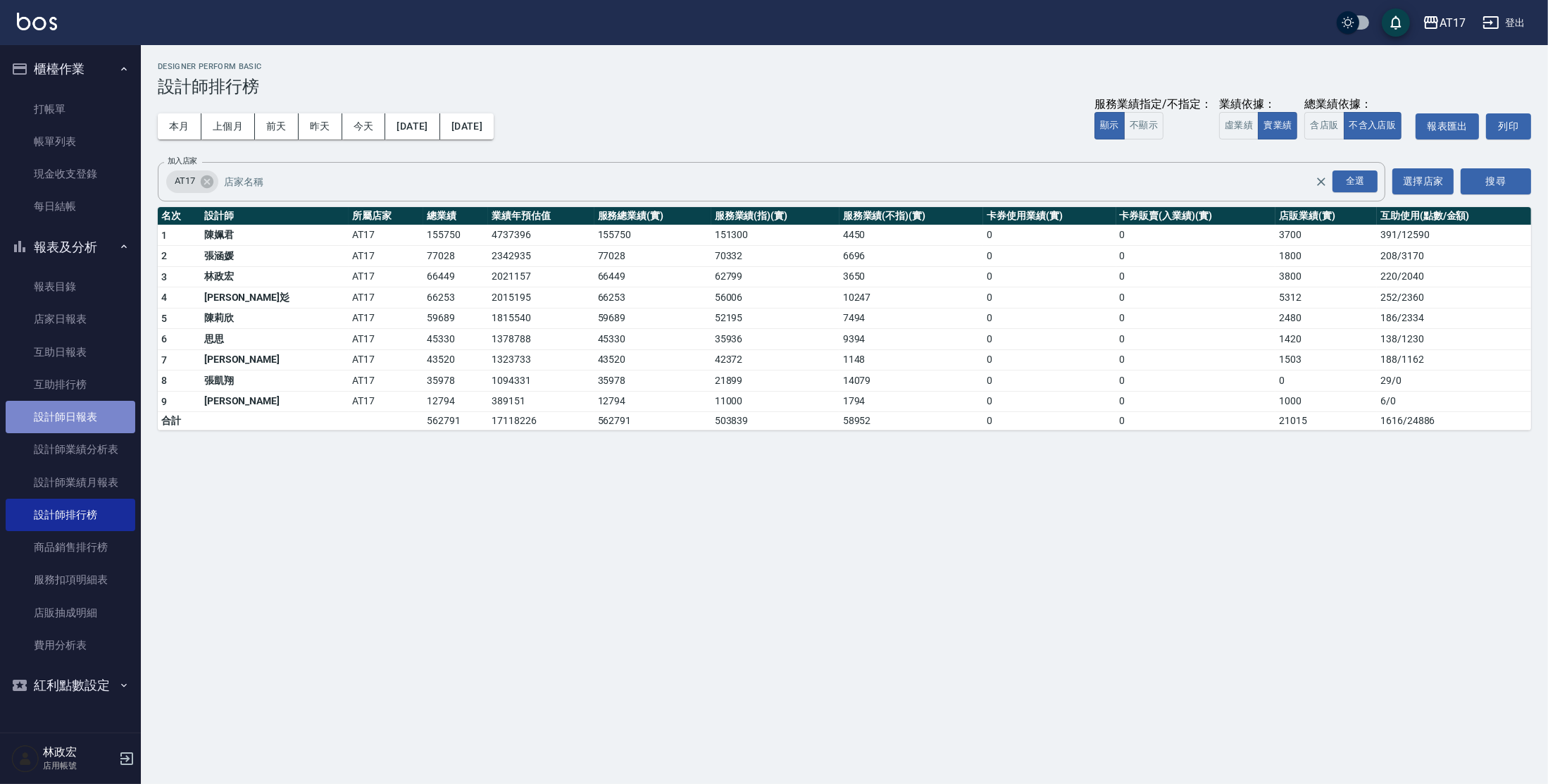
click at [80, 411] on link "設計師日報表" at bounding box center [71, 417] width 130 height 32
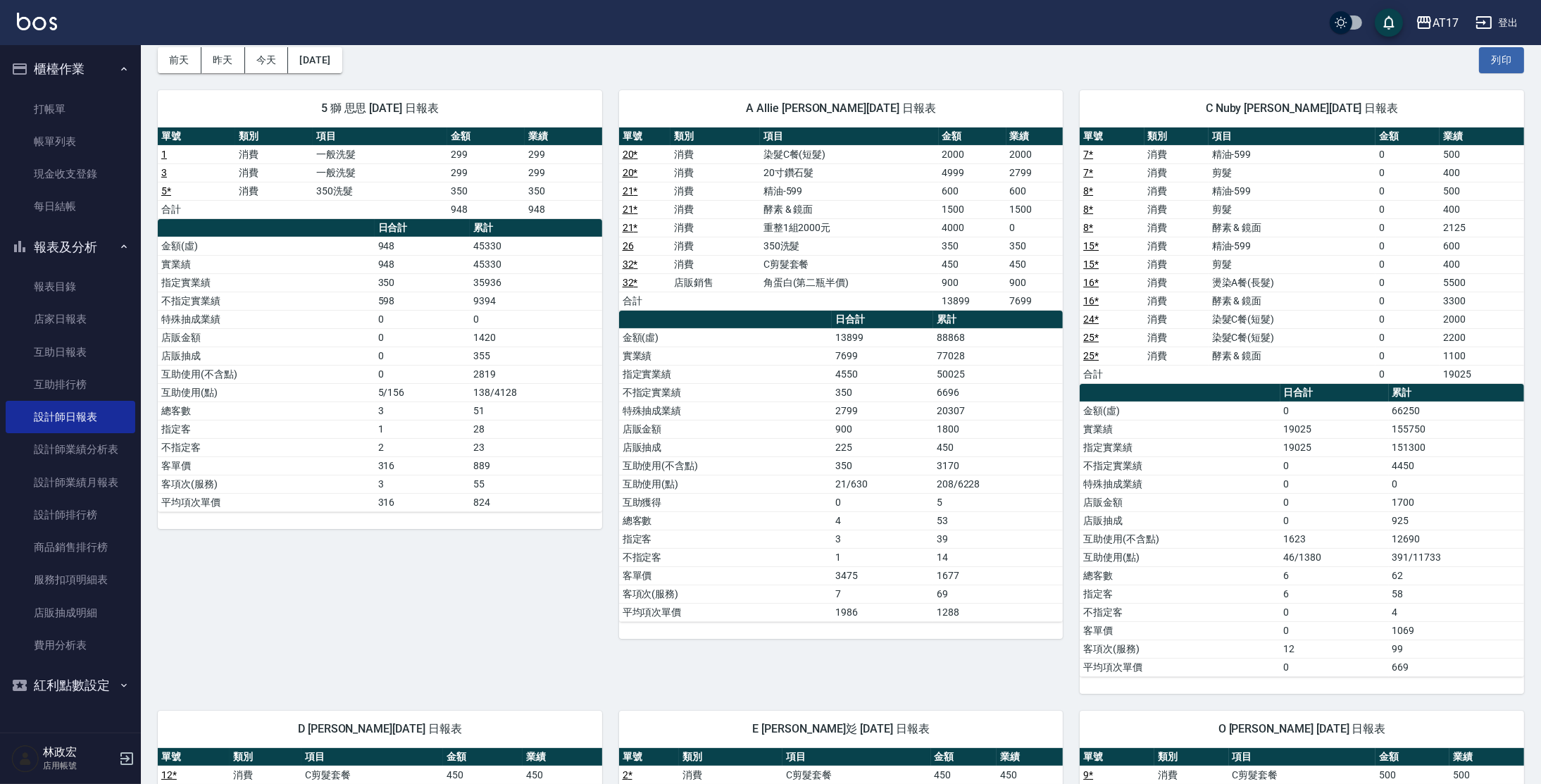
scroll to position [61, 0]
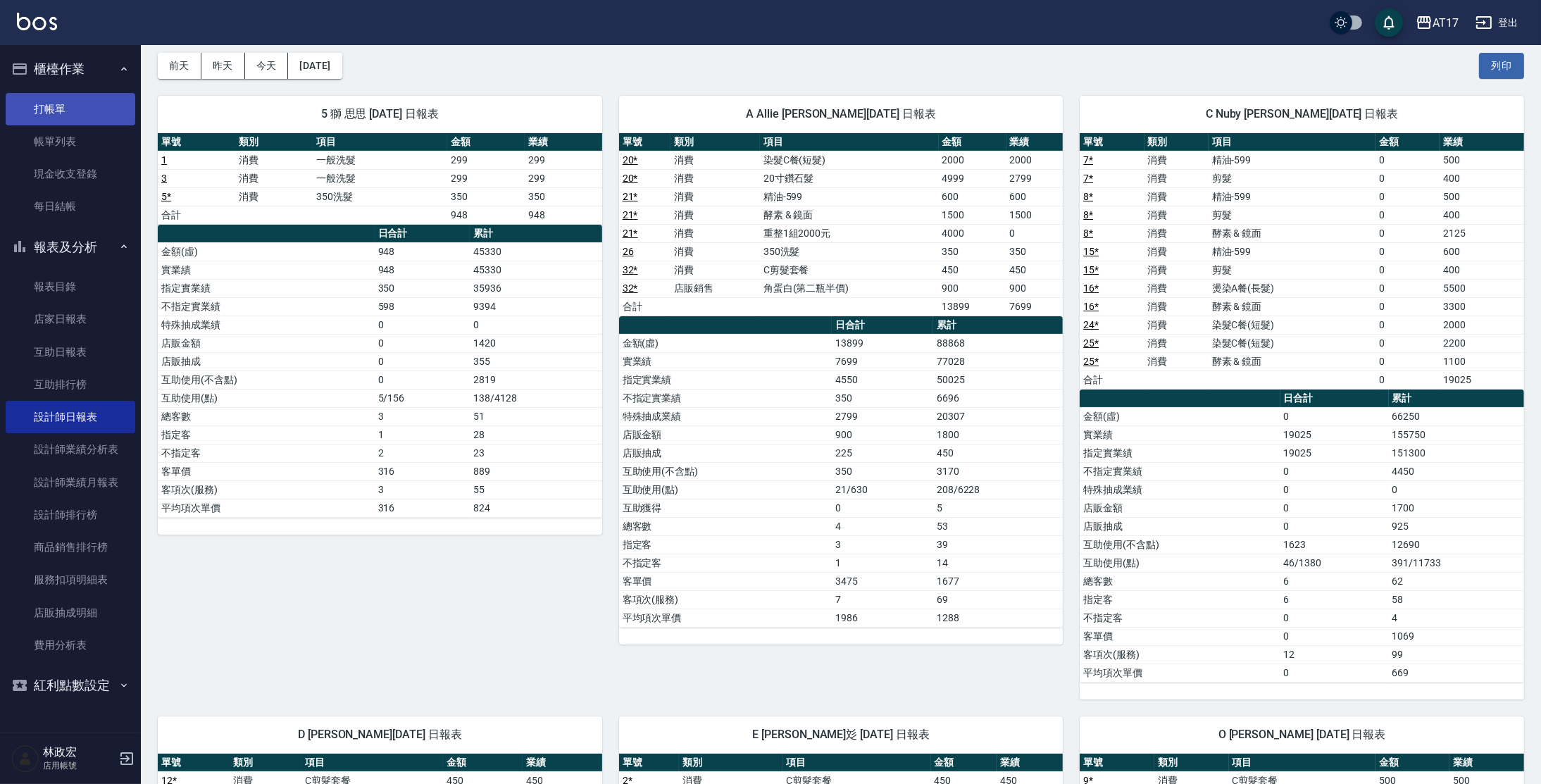
click at [33, 95] on link "打帳單" at bounding box center [71, 109] width 130 height 32
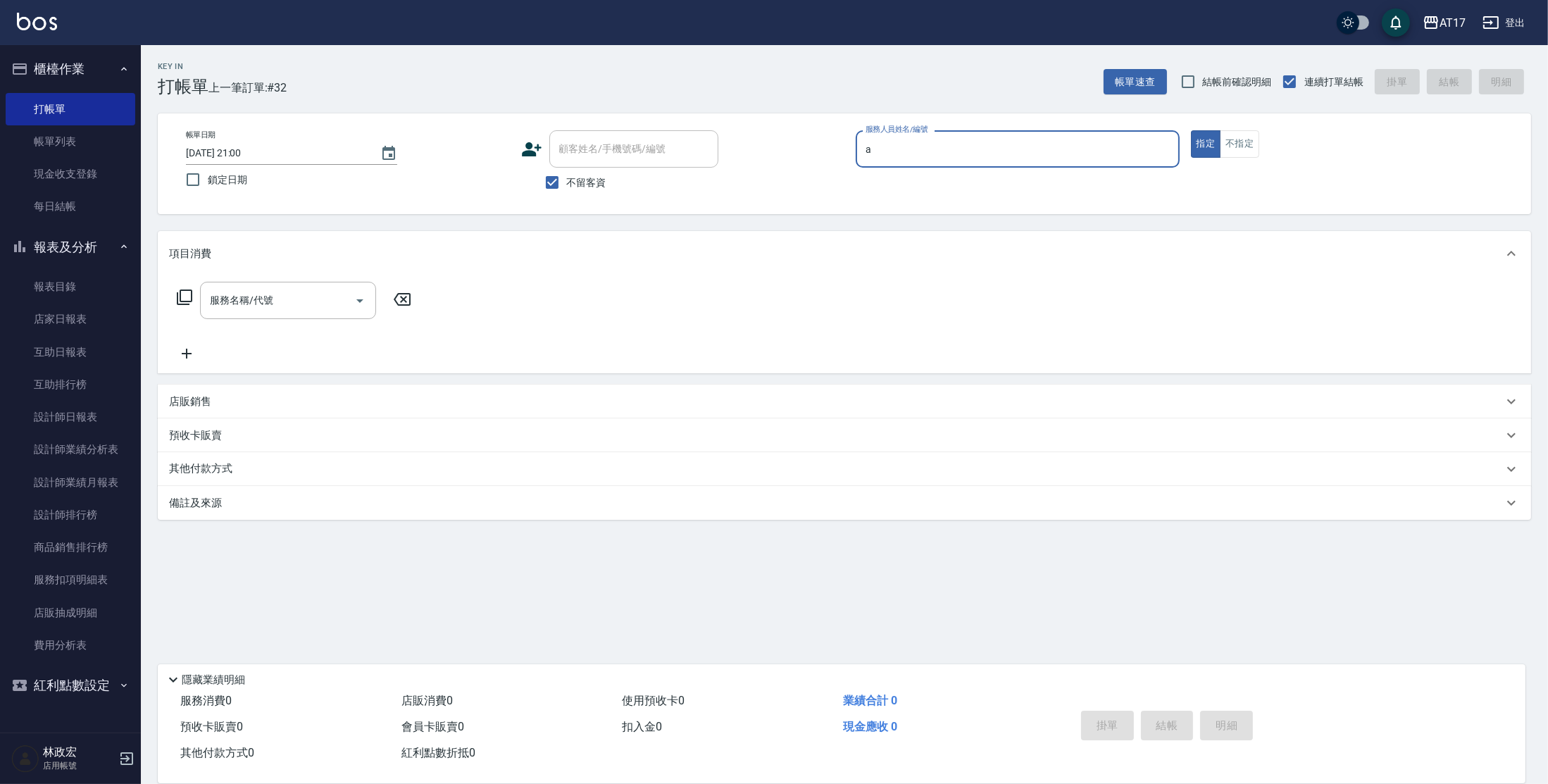
type input "Allie-A"
type button "true"
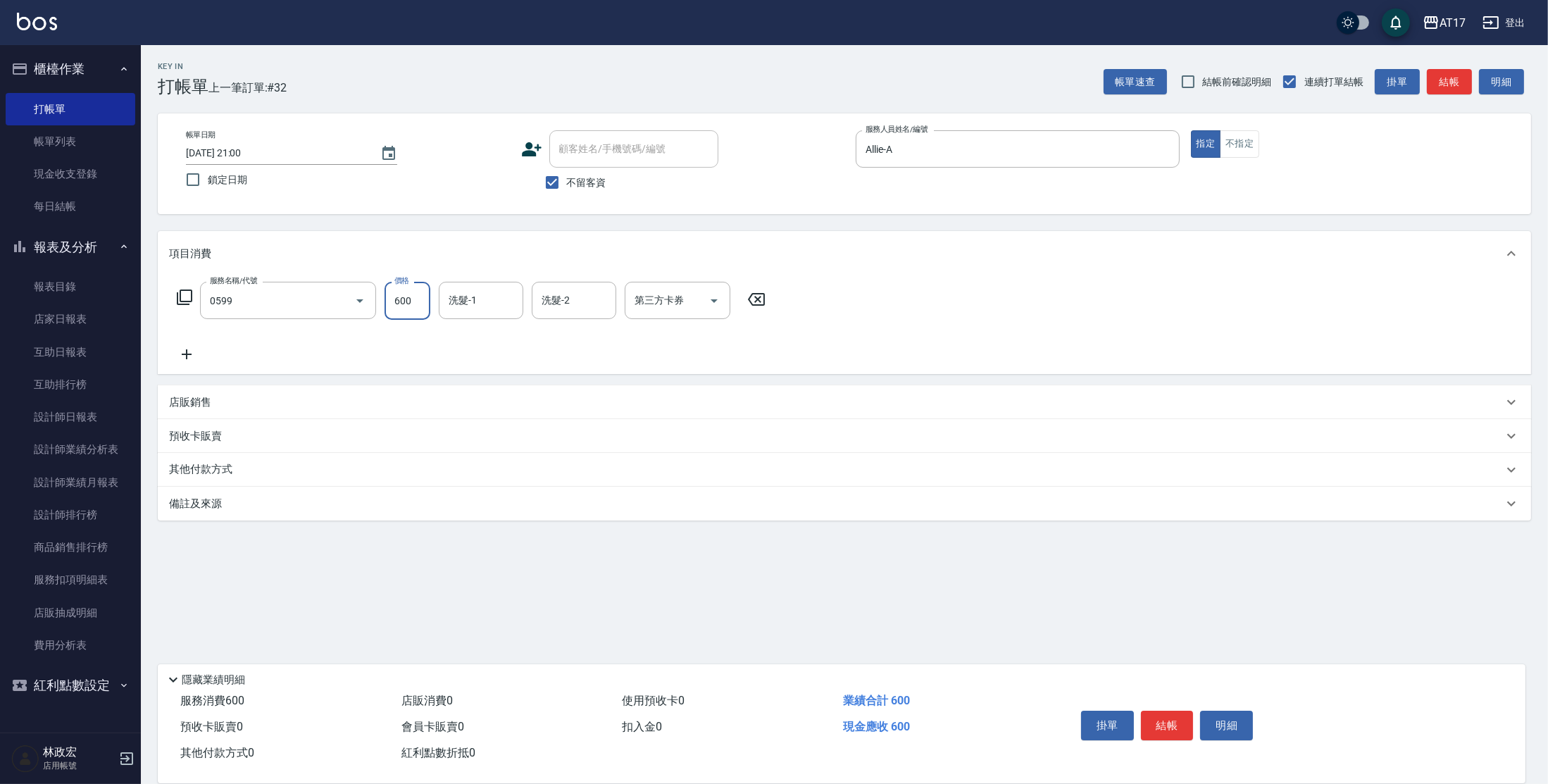
type input "精油-599(0599)"
type input "900"
type input "[PERSON_NAME]-23"
type input "儲值卡"
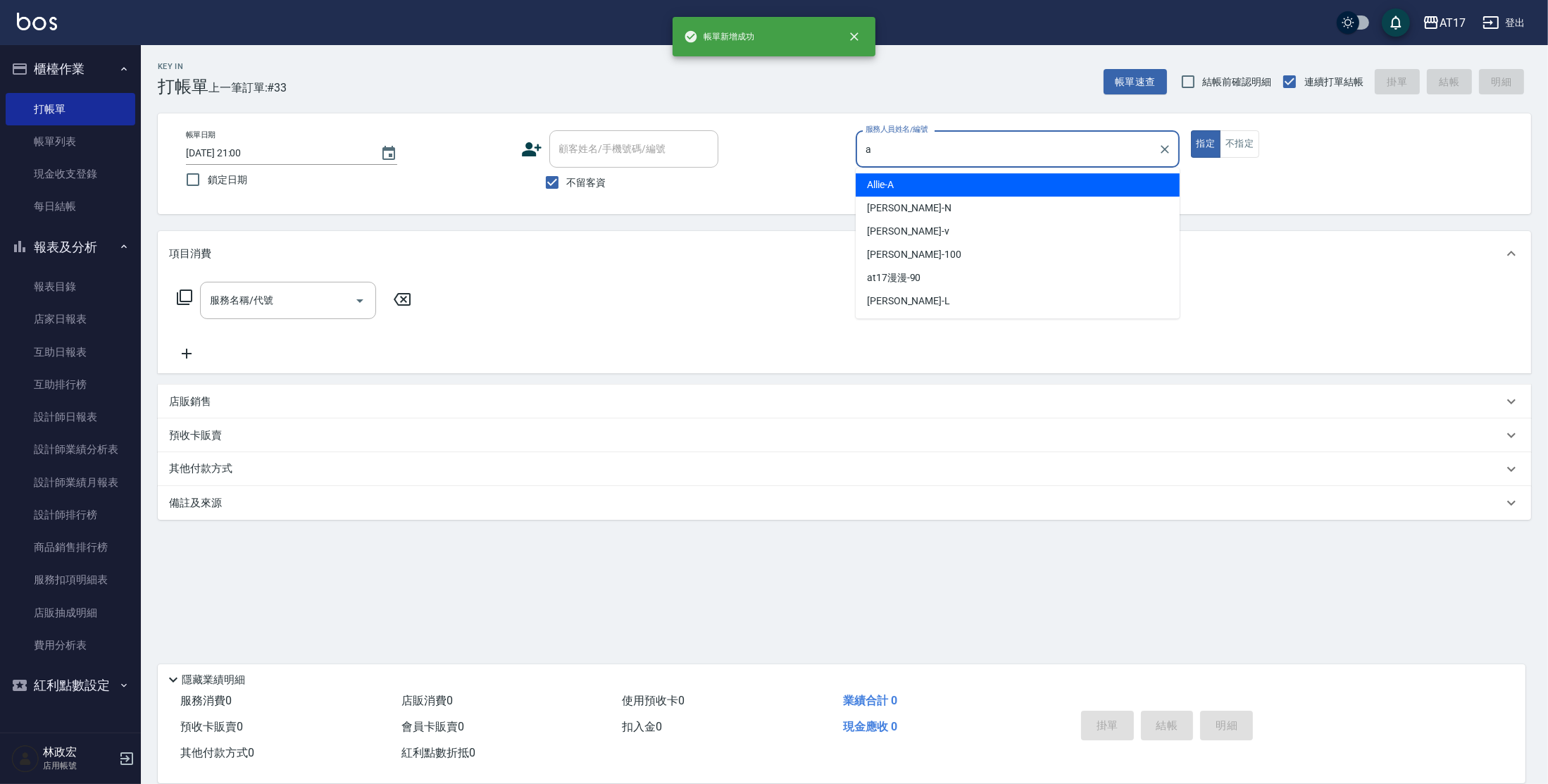
type input "Allie-A"
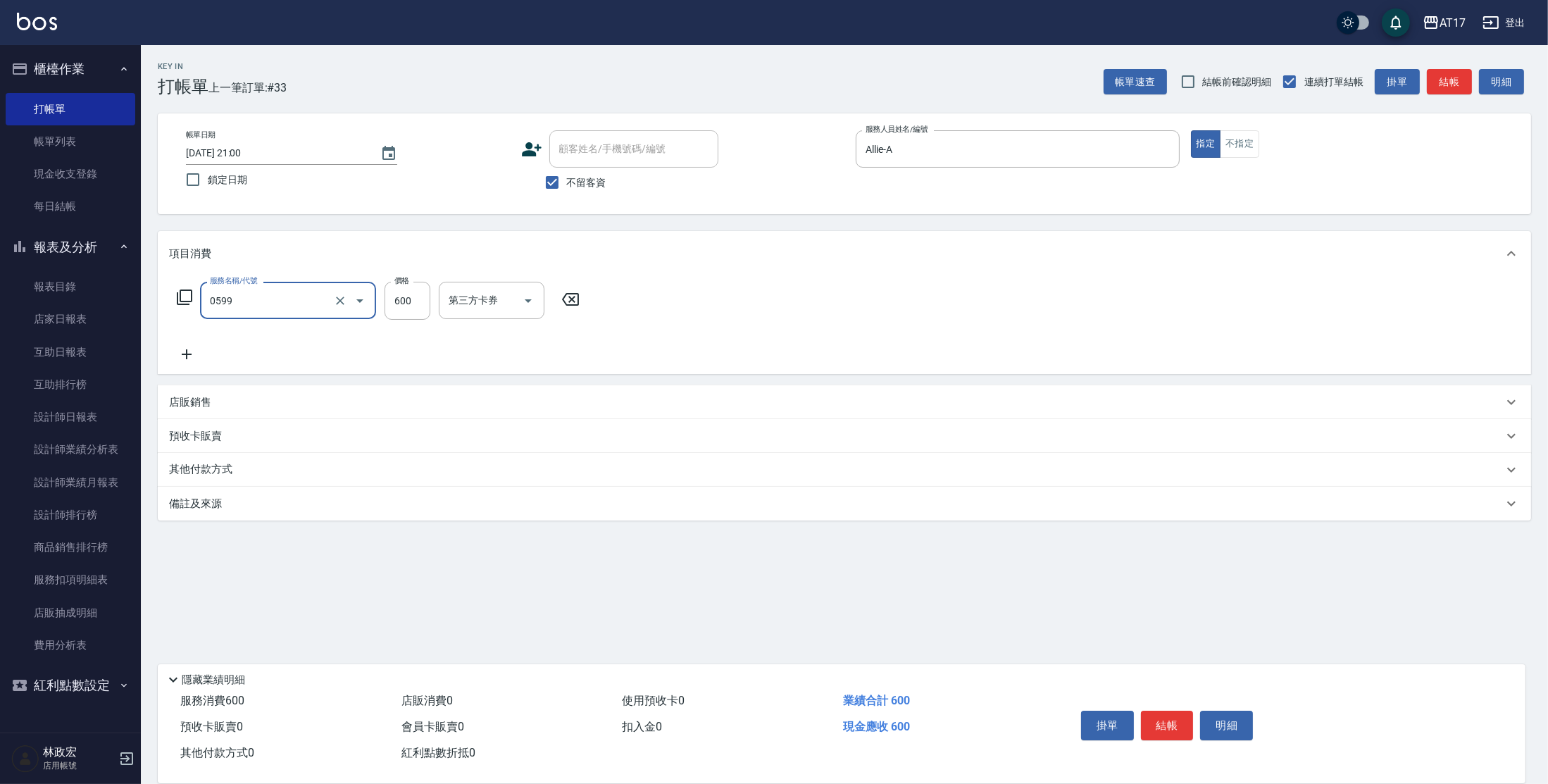
type input "精油-599(0599)"
type input "900"
type input "[PERSON_NAME]-23"
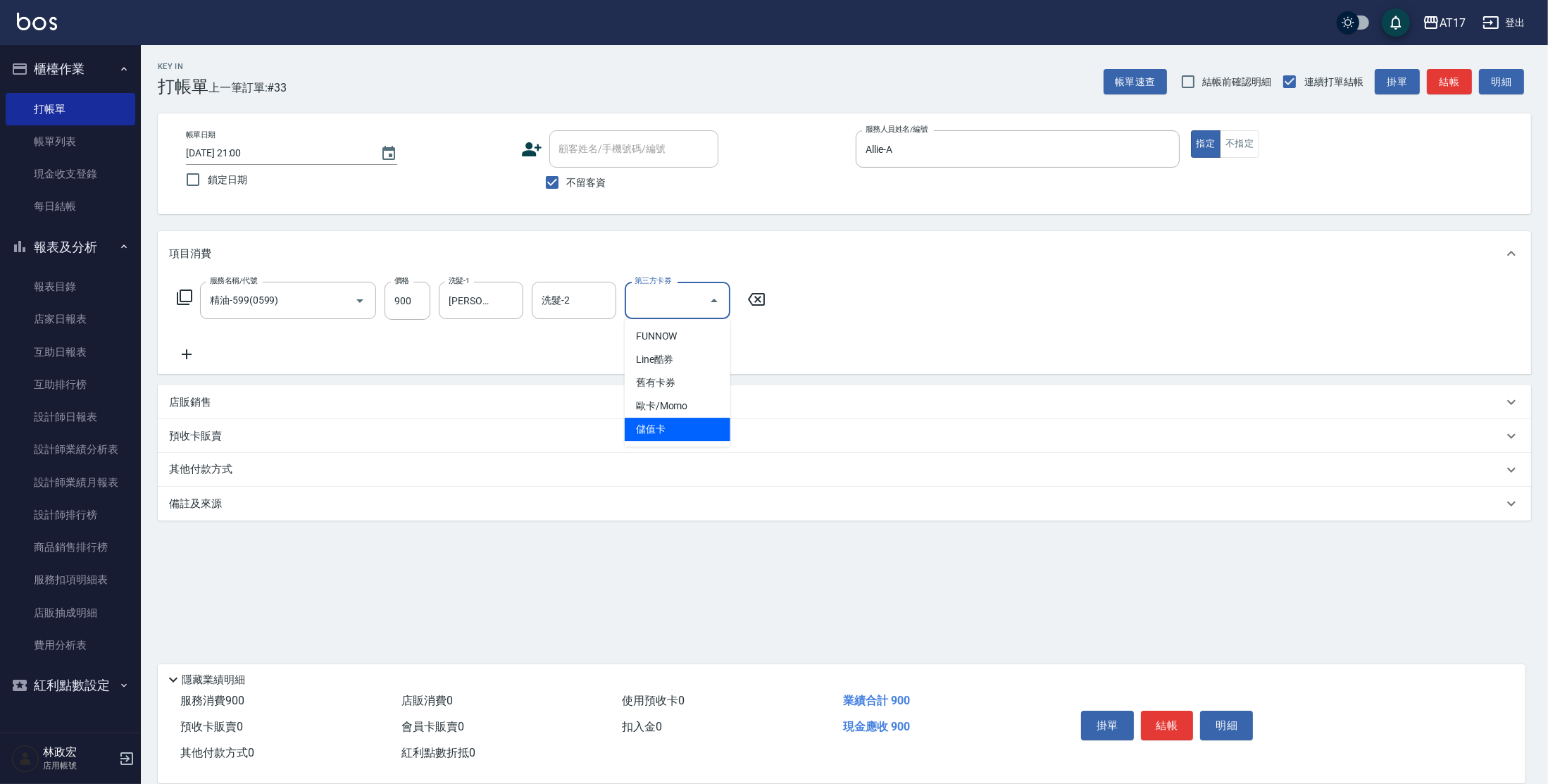
type input "儲值卡"
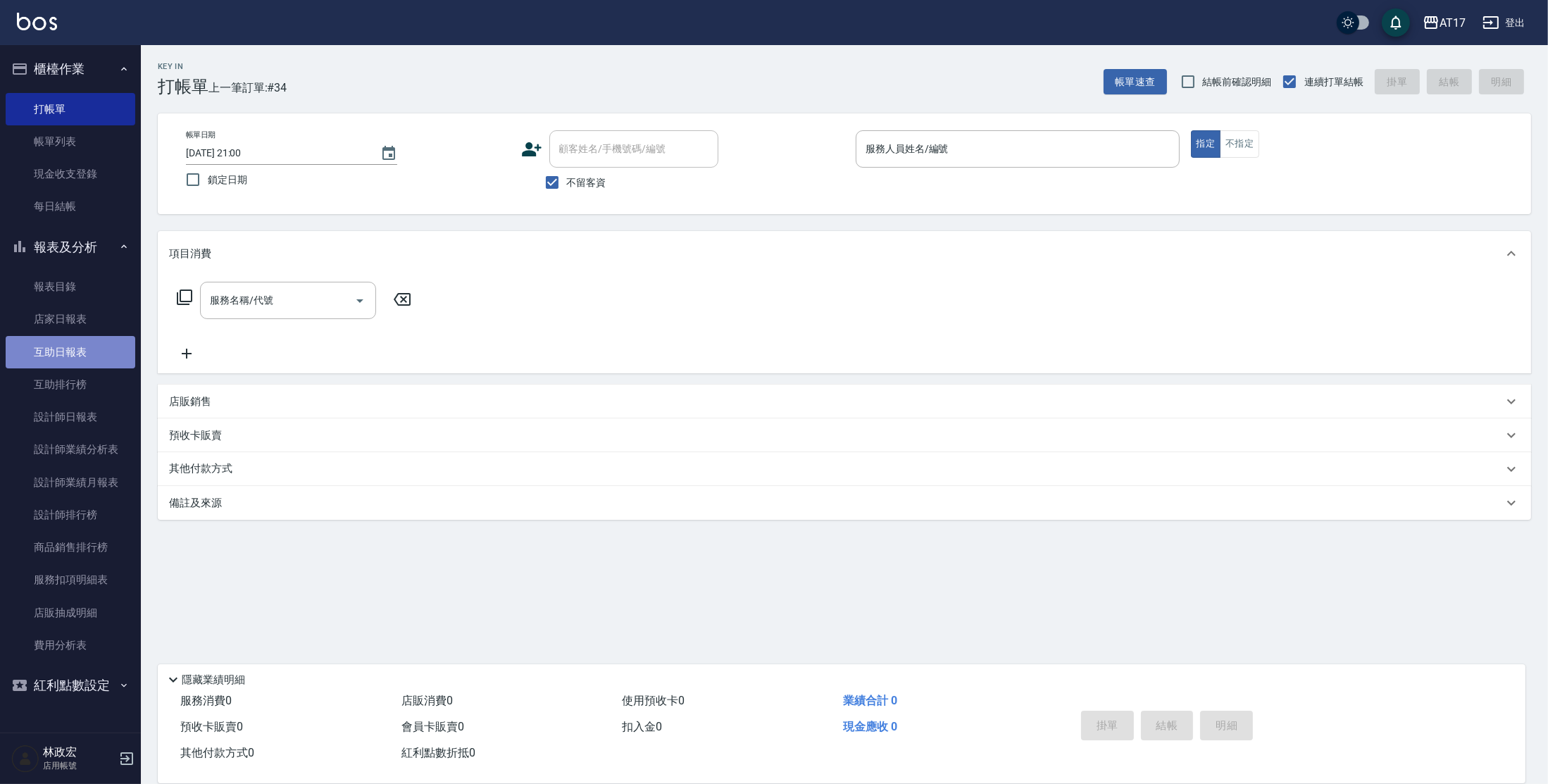
click at [90, 344] on link "互助日報表" at bounding box center [71, 352] width 130 height 32
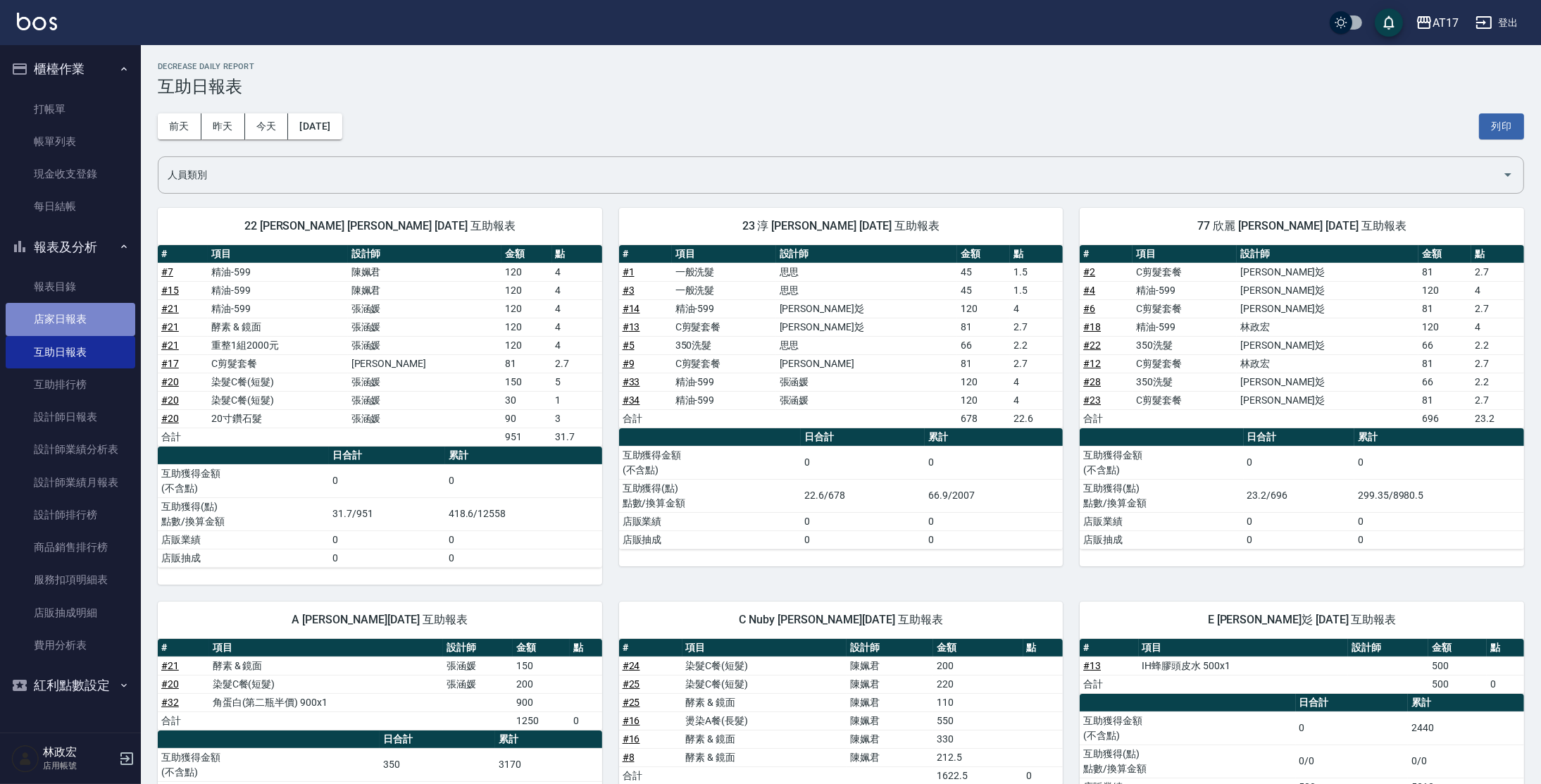
click at [88, 326] on link "店家日報表" at bounding box center [71, 319] width 130 height 32
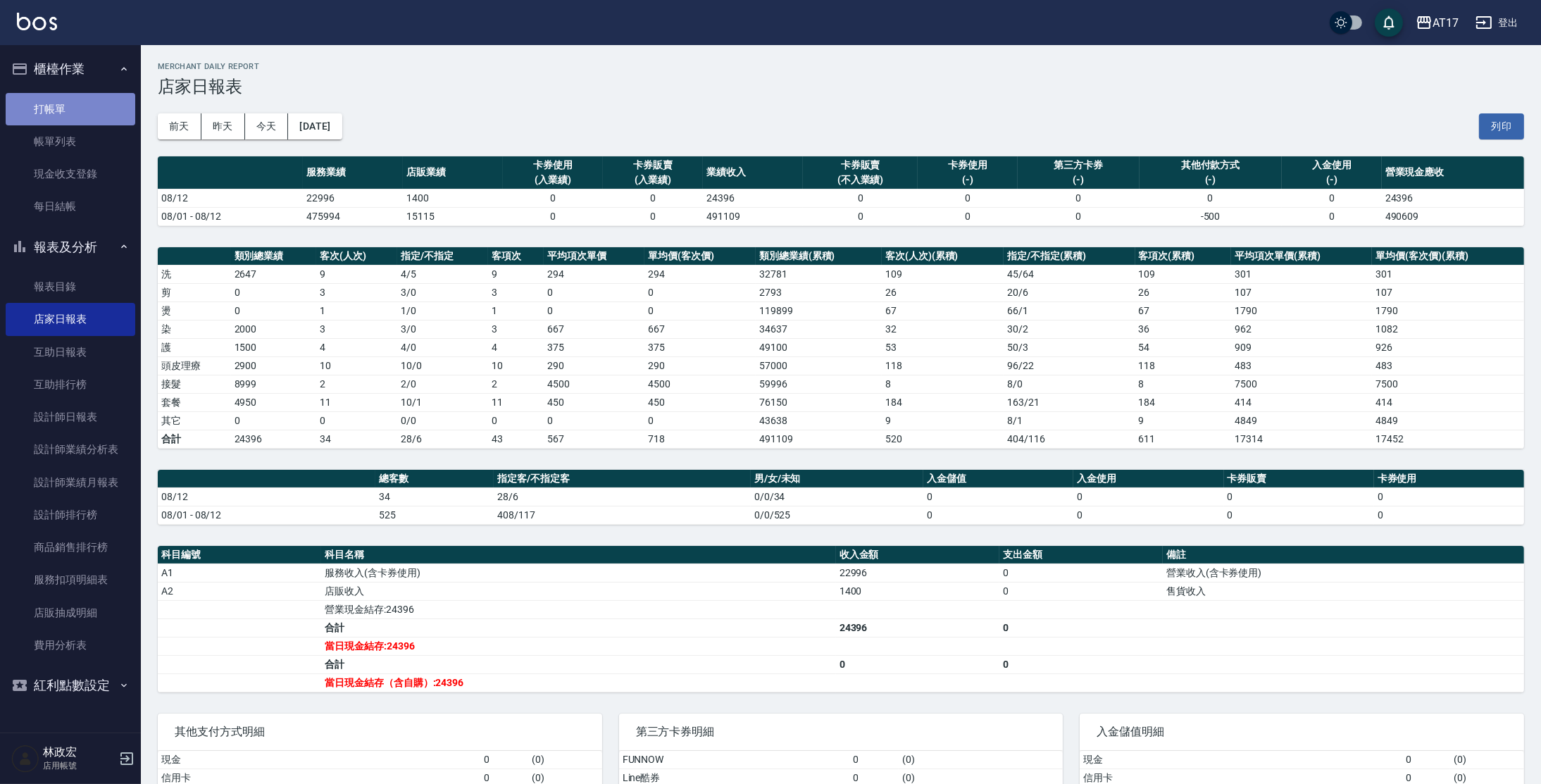
click at [130, 107] on link "打帳單" at bounding box center [71, 109] width 130 height 32
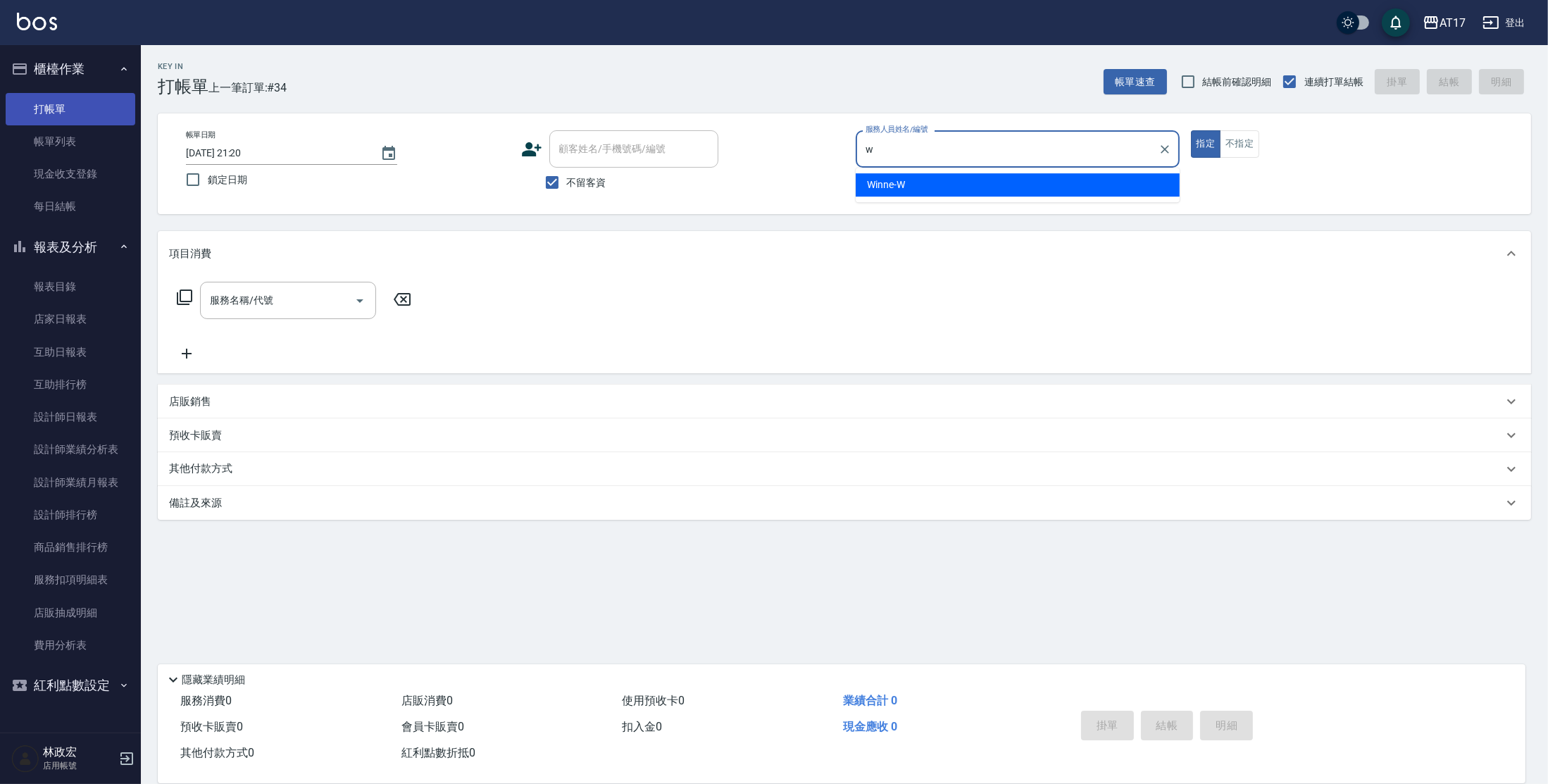
type input "Winne-W"
type button "true"
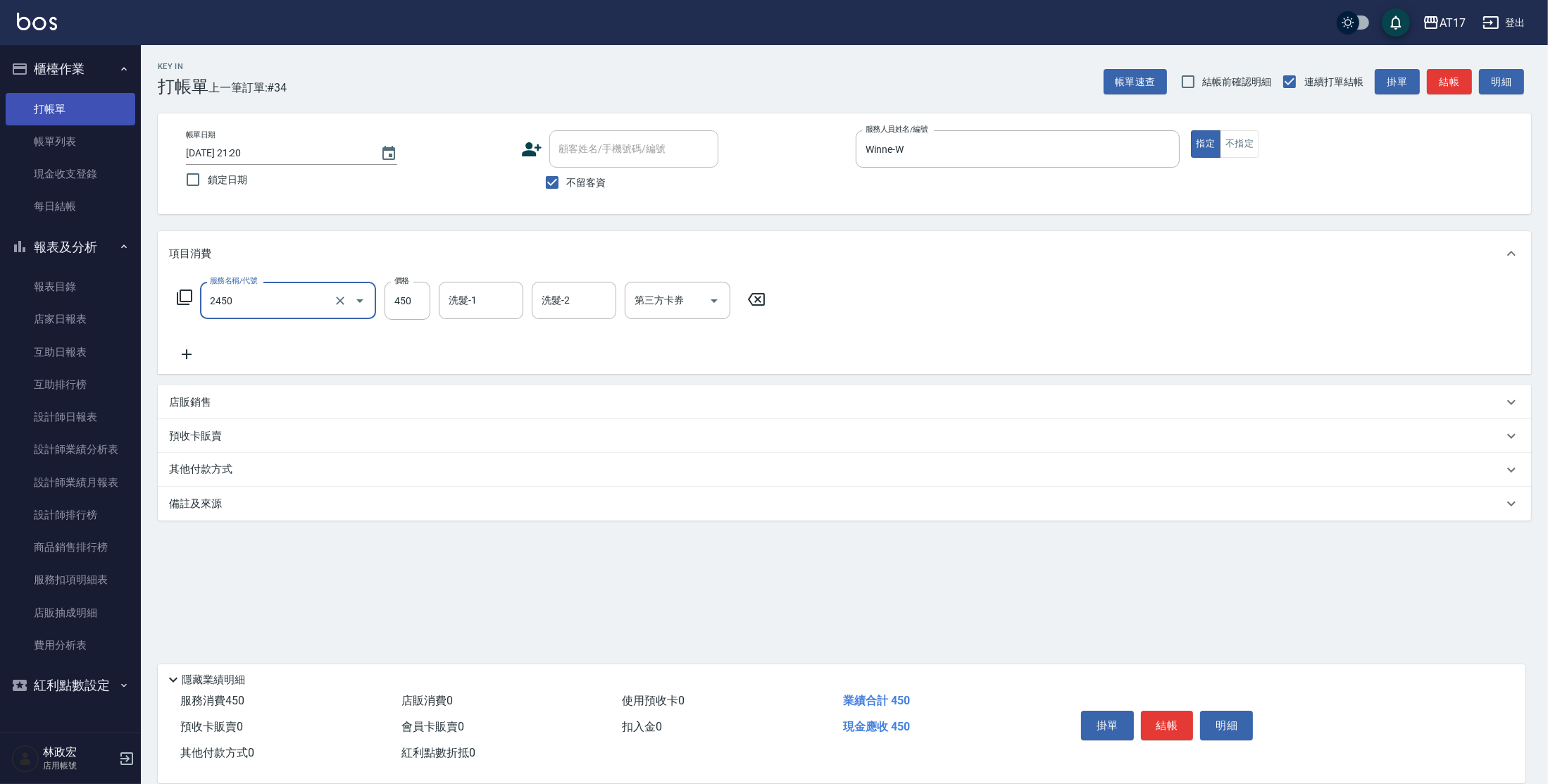
type input "C剪髮套餐(2450)"
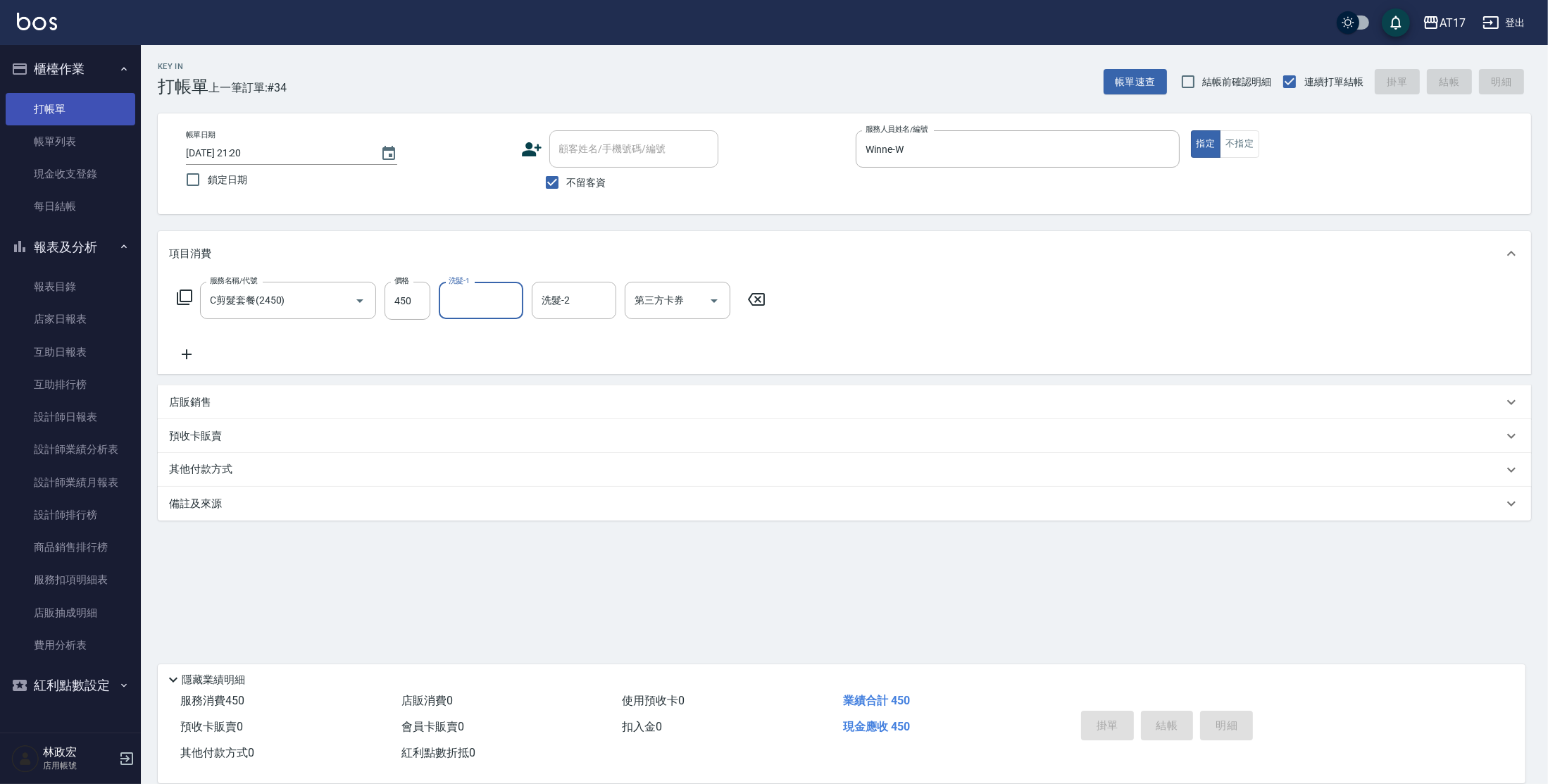
type input "[DATE] 21:21"
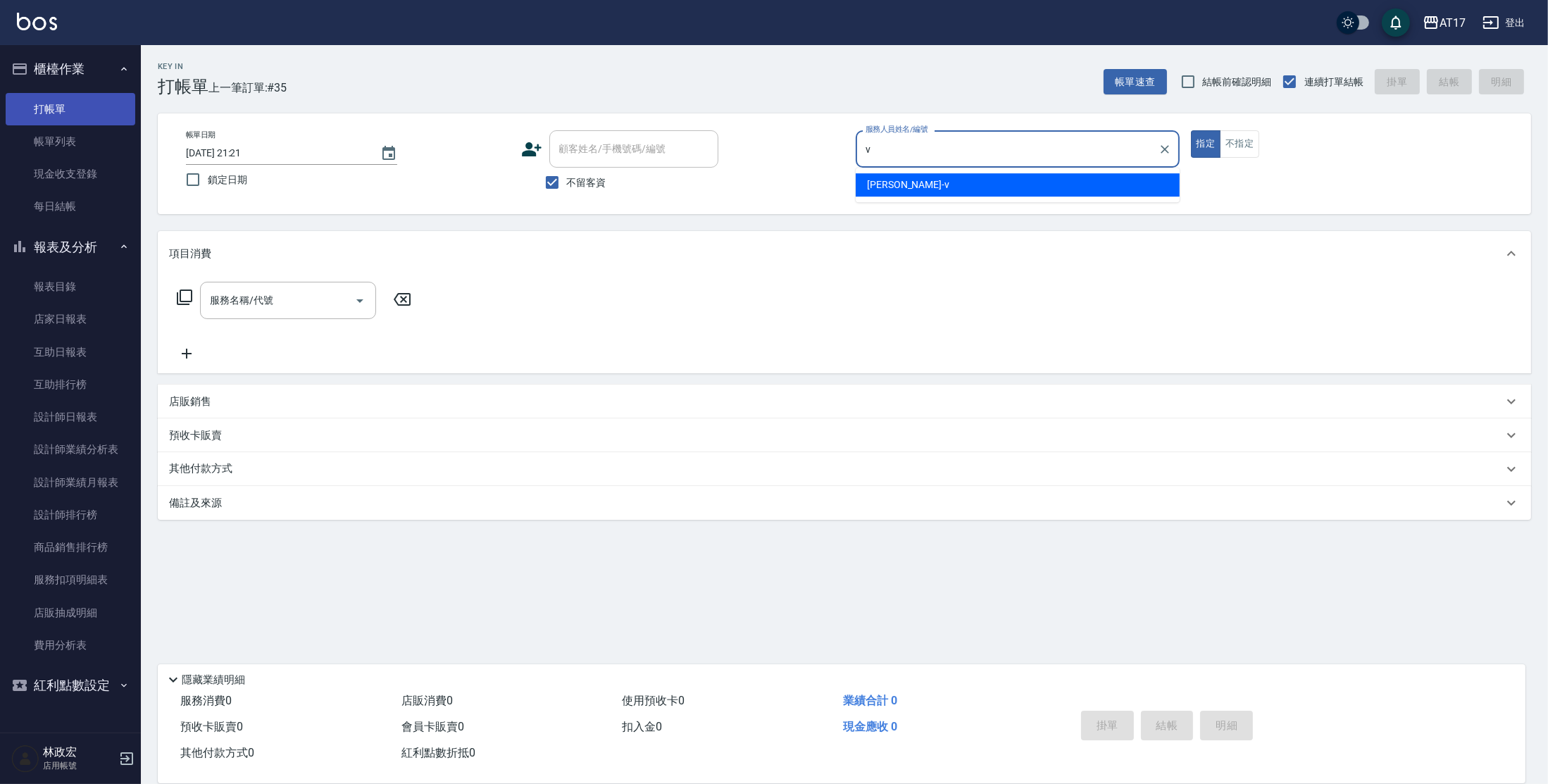
type input "[PERSON_NAME]-v"
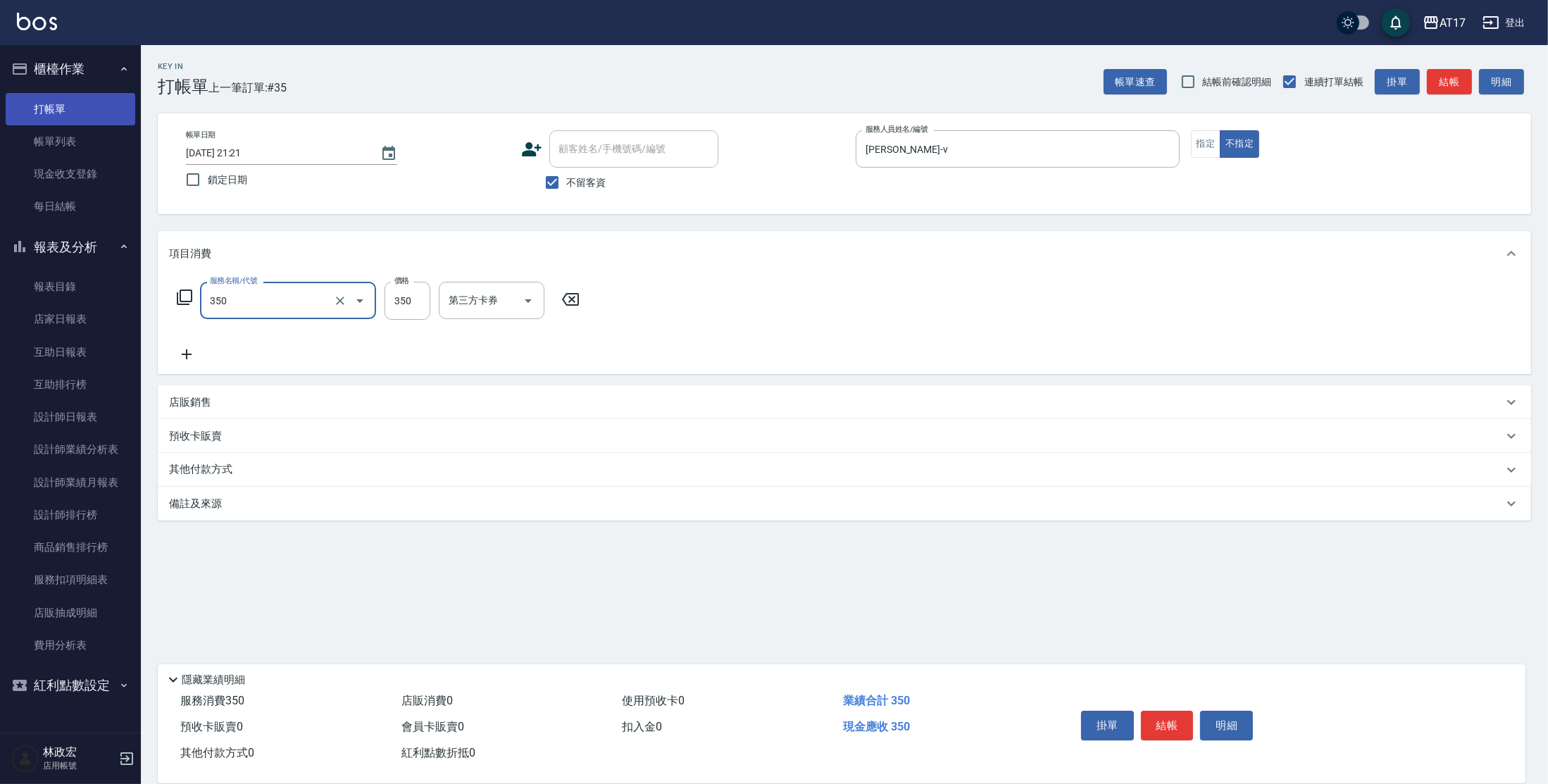
type input "350洗髮(350)"
type input "欣麗-77"
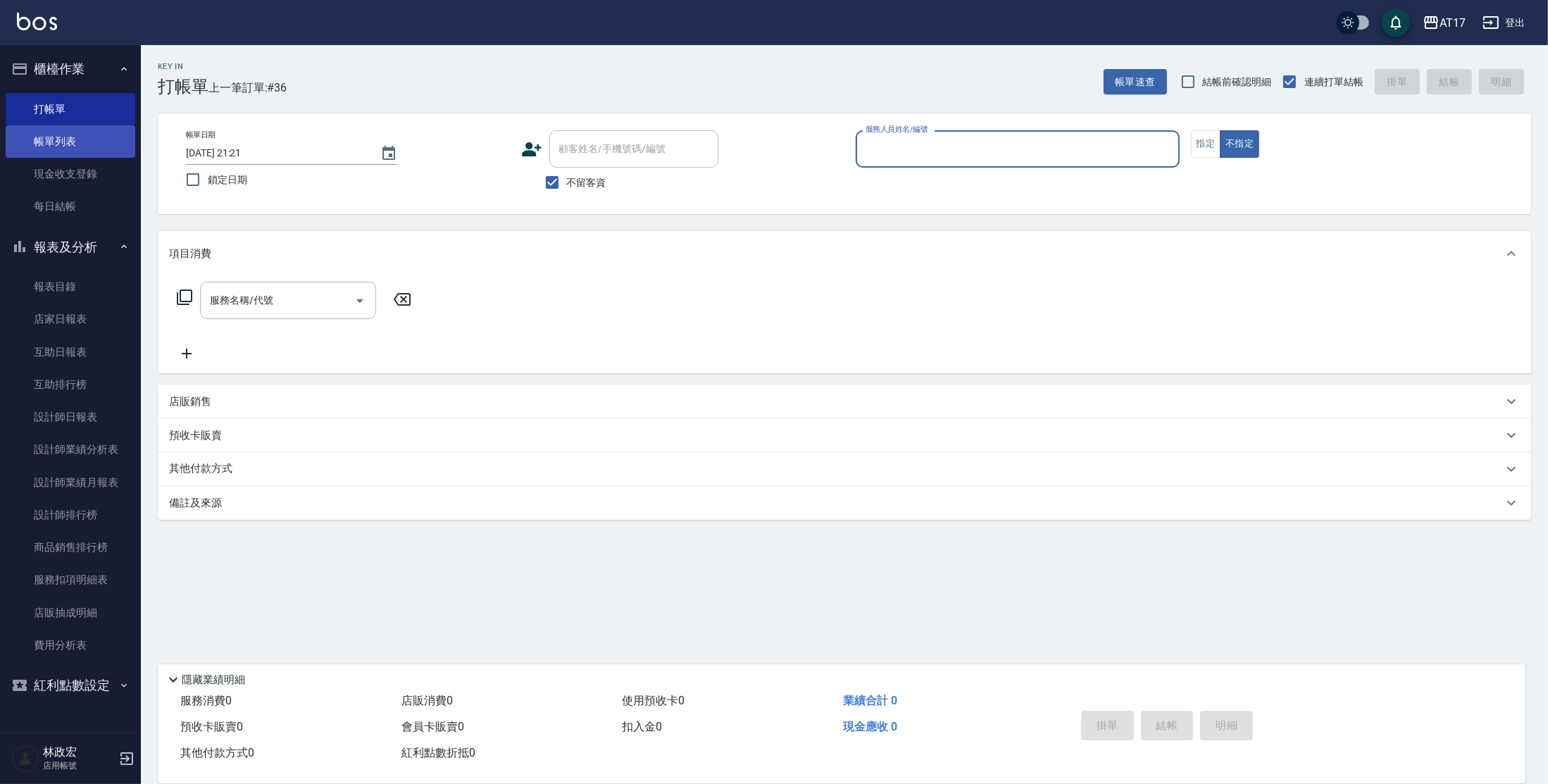
click at [78, 138] on link "帳單列表" at bounding box center [71, 141] width 130 height 32
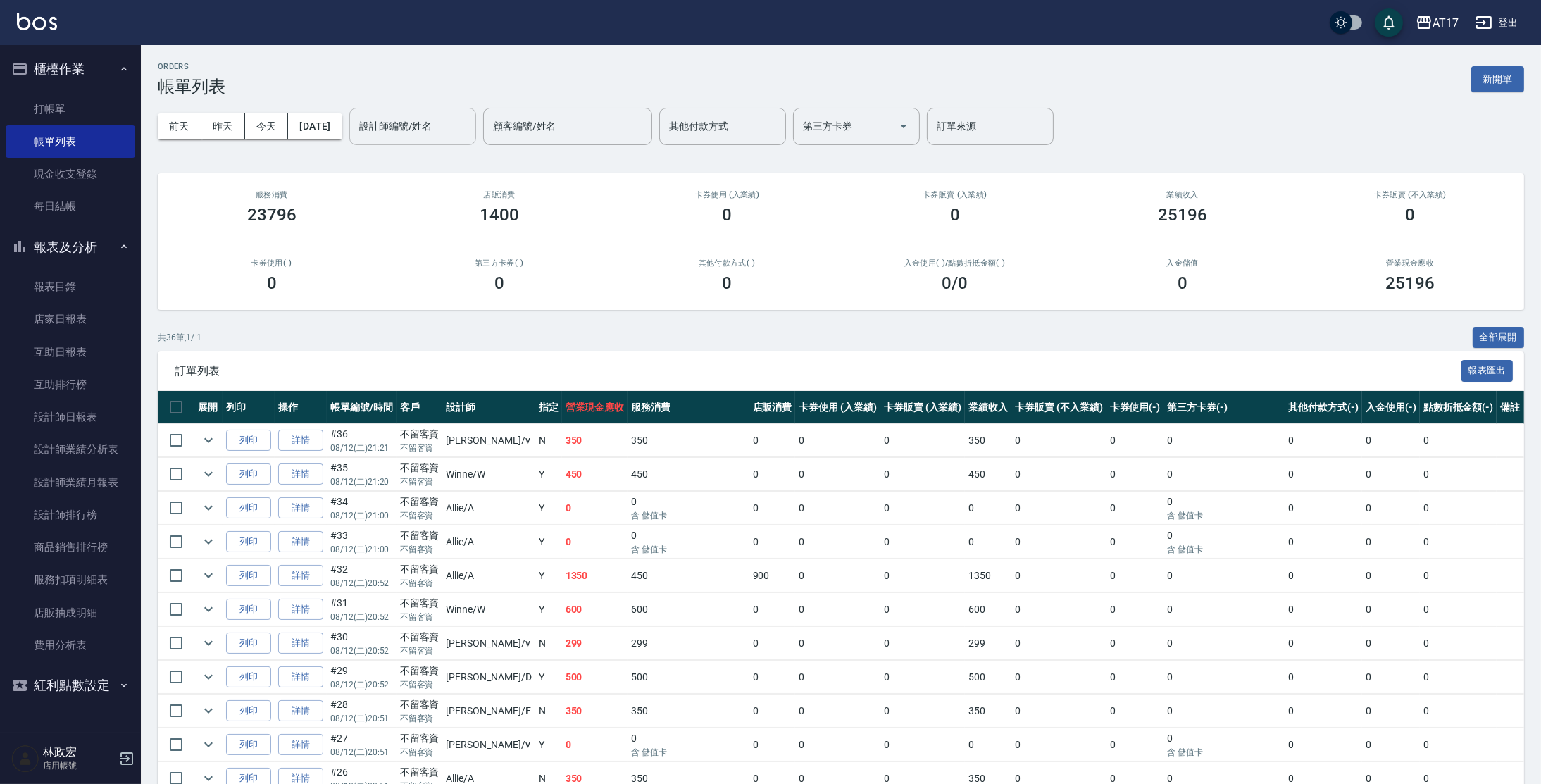
click at [470, 124] on input "設計師編號/姓名" at bounding box center [413, 126] width 114 height 25
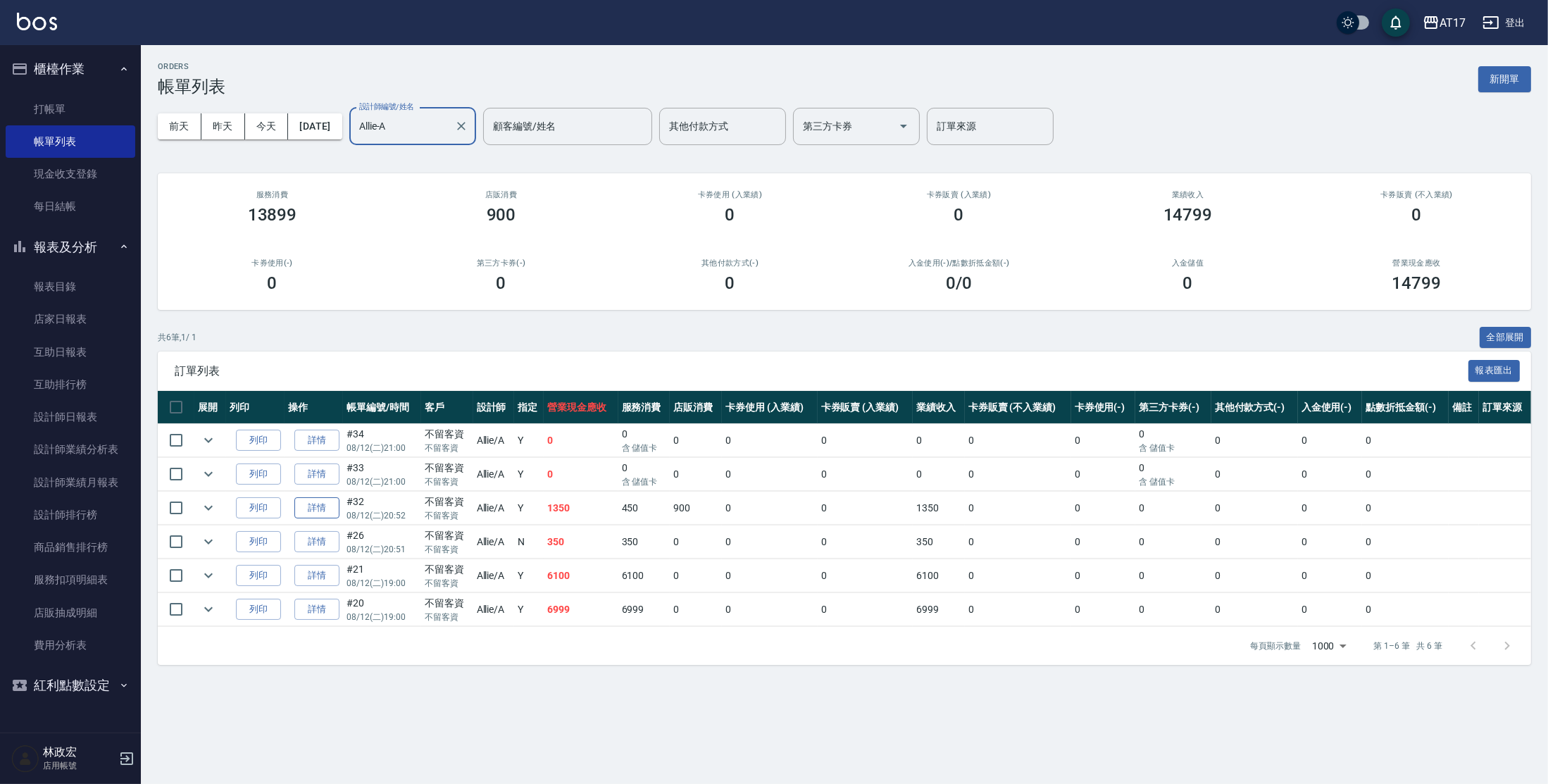
type input "Allie-A"
click at [325, 501] on link "詳情" at bounding box center [317, 507] width 45 height 22
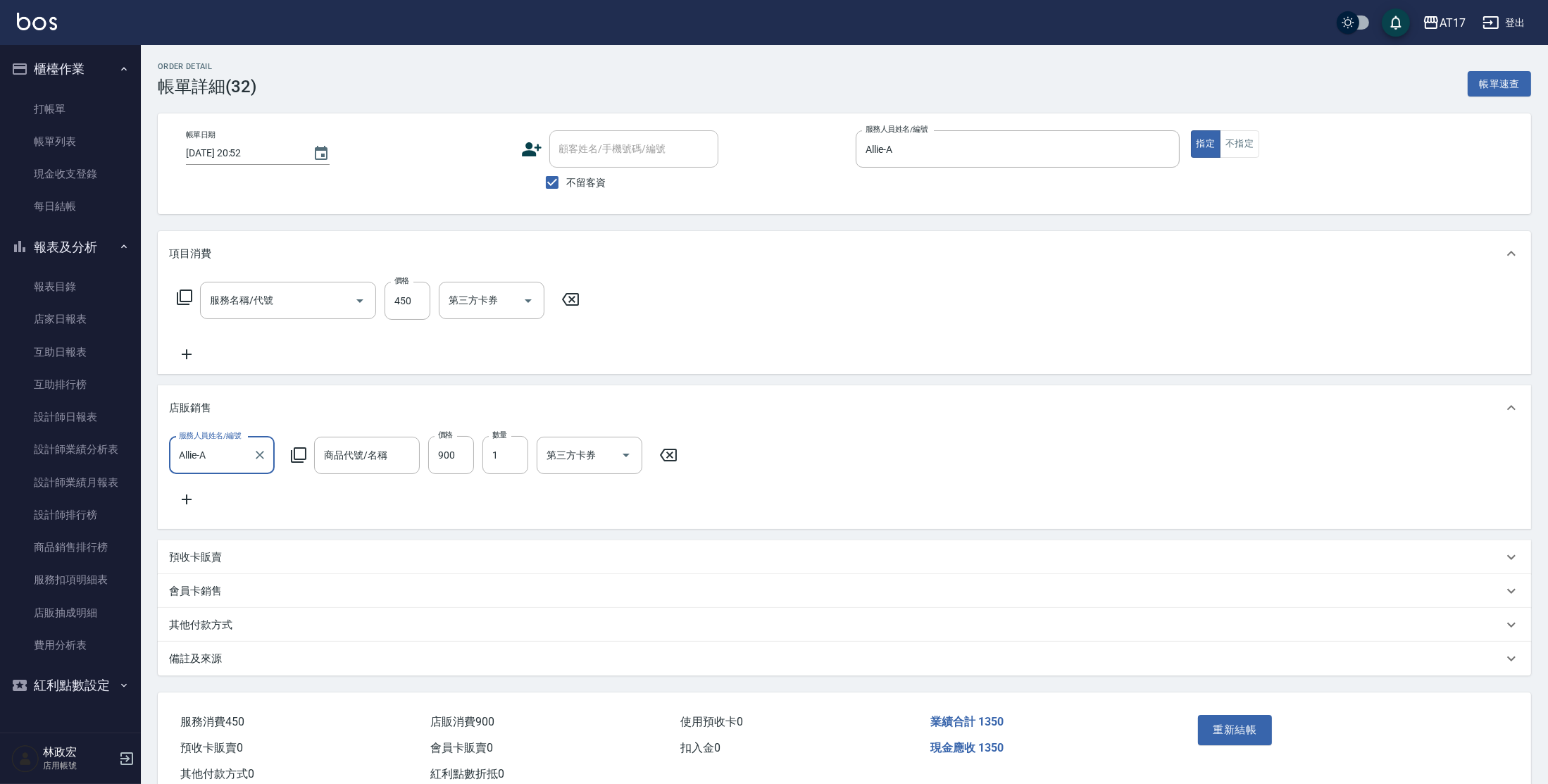
type input "[DATE] 20:52"
checkbox input "true"
type input "Allie-A"
type input "C剪髮套餐(2450)"
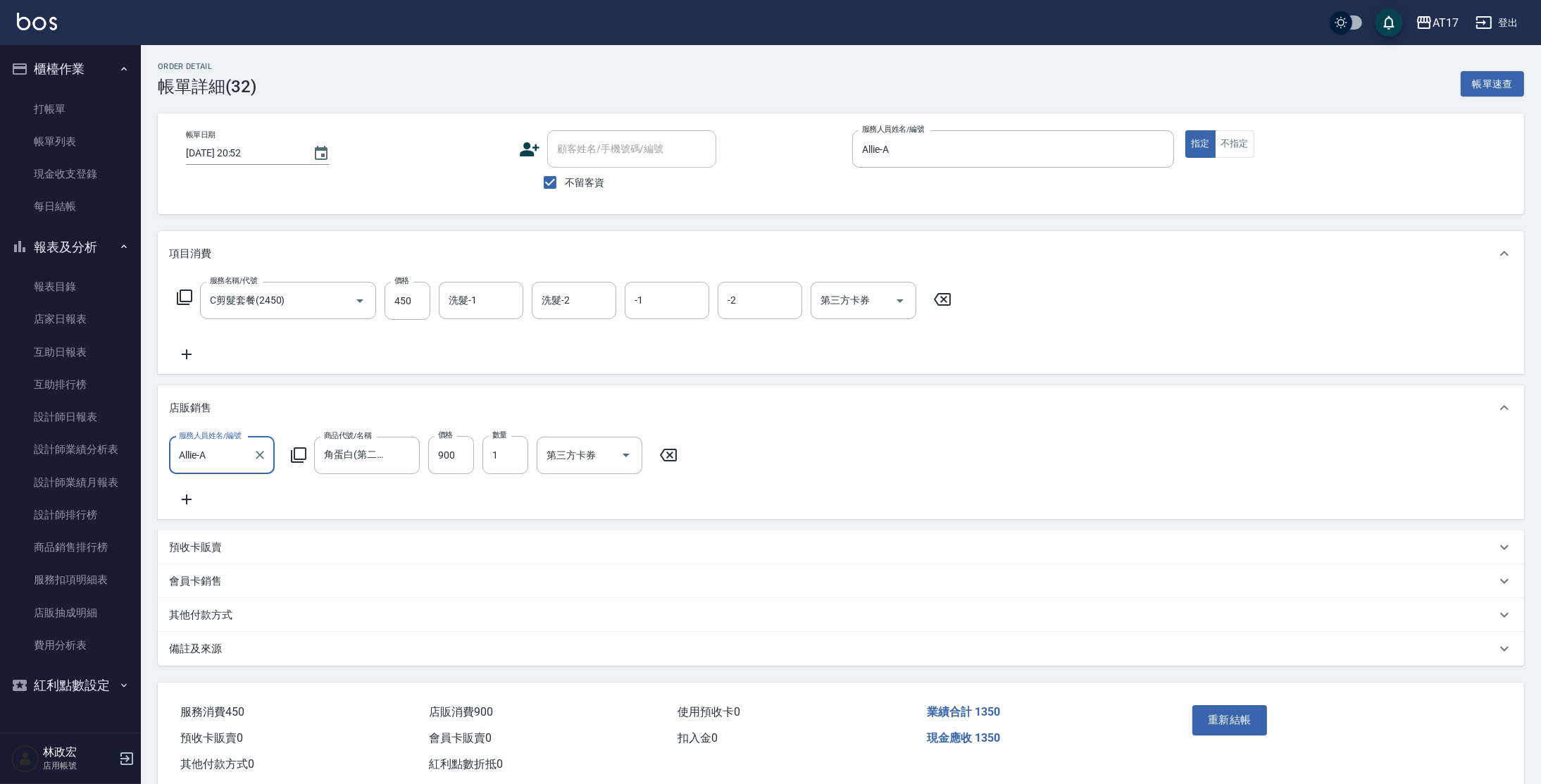
type input "角蛋白(第二瓶半價)"
click at [408, 304] on input "450" at bounding box center [407, 300] width 46 height 38
type input "400"
click at [1219, 723] on button "重新結帳" at bounding box center [1229, 719] width 75 height 30
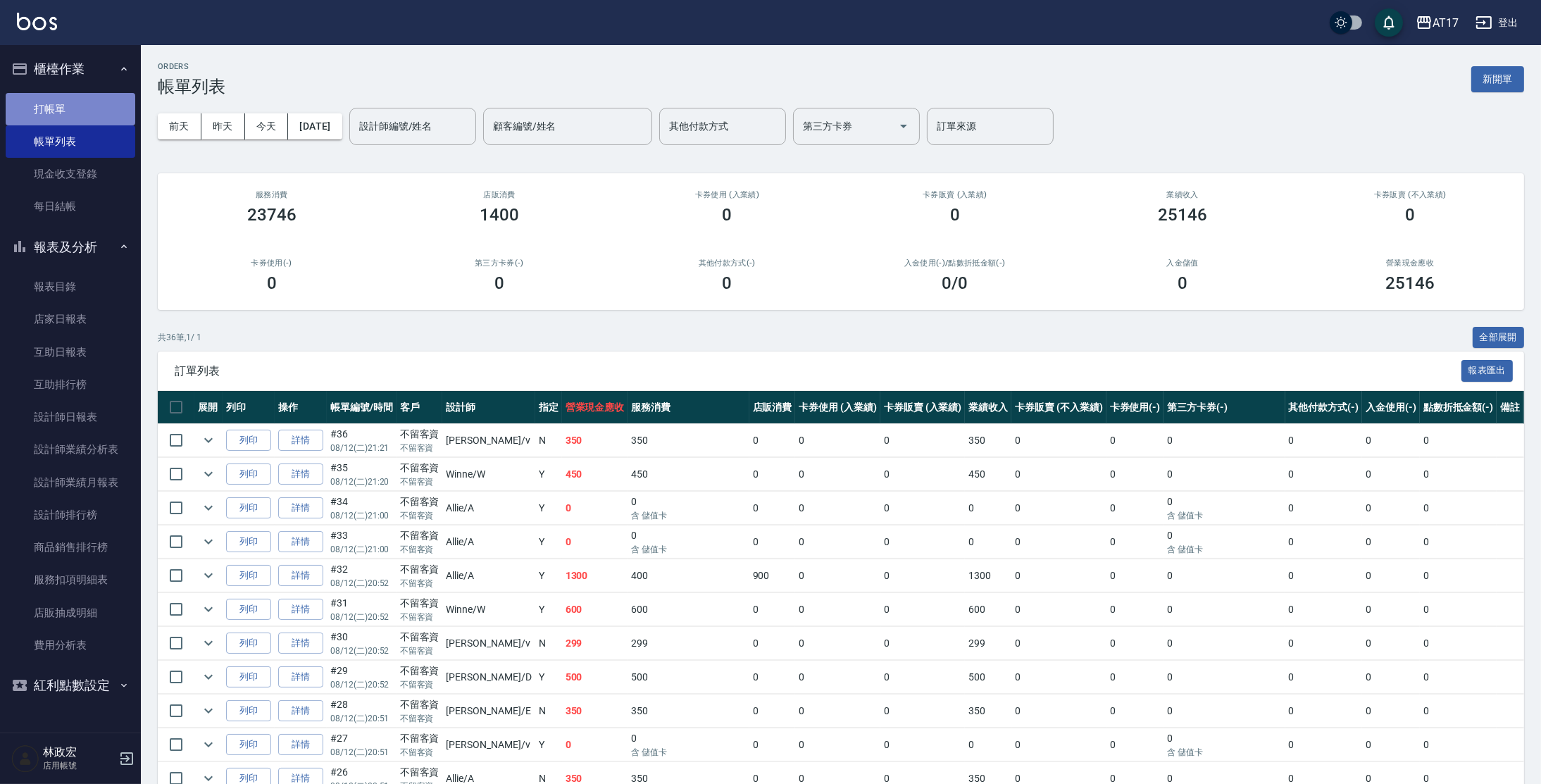
click at [41, 111] on link "打帳單" at bounding box center [71, 109] width 130 height 32
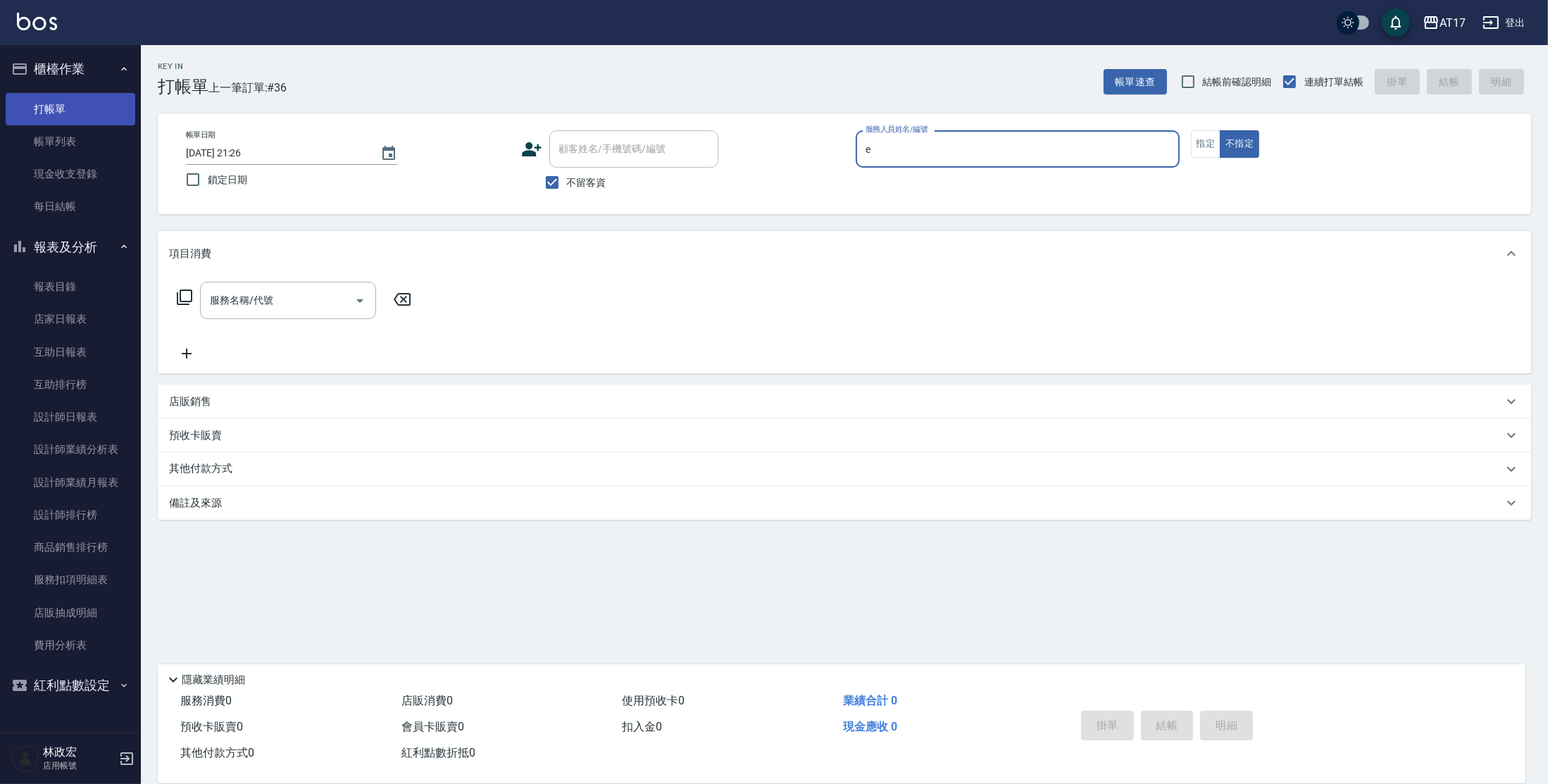
type input "[PERSON_NAME]-E"
type button "false"
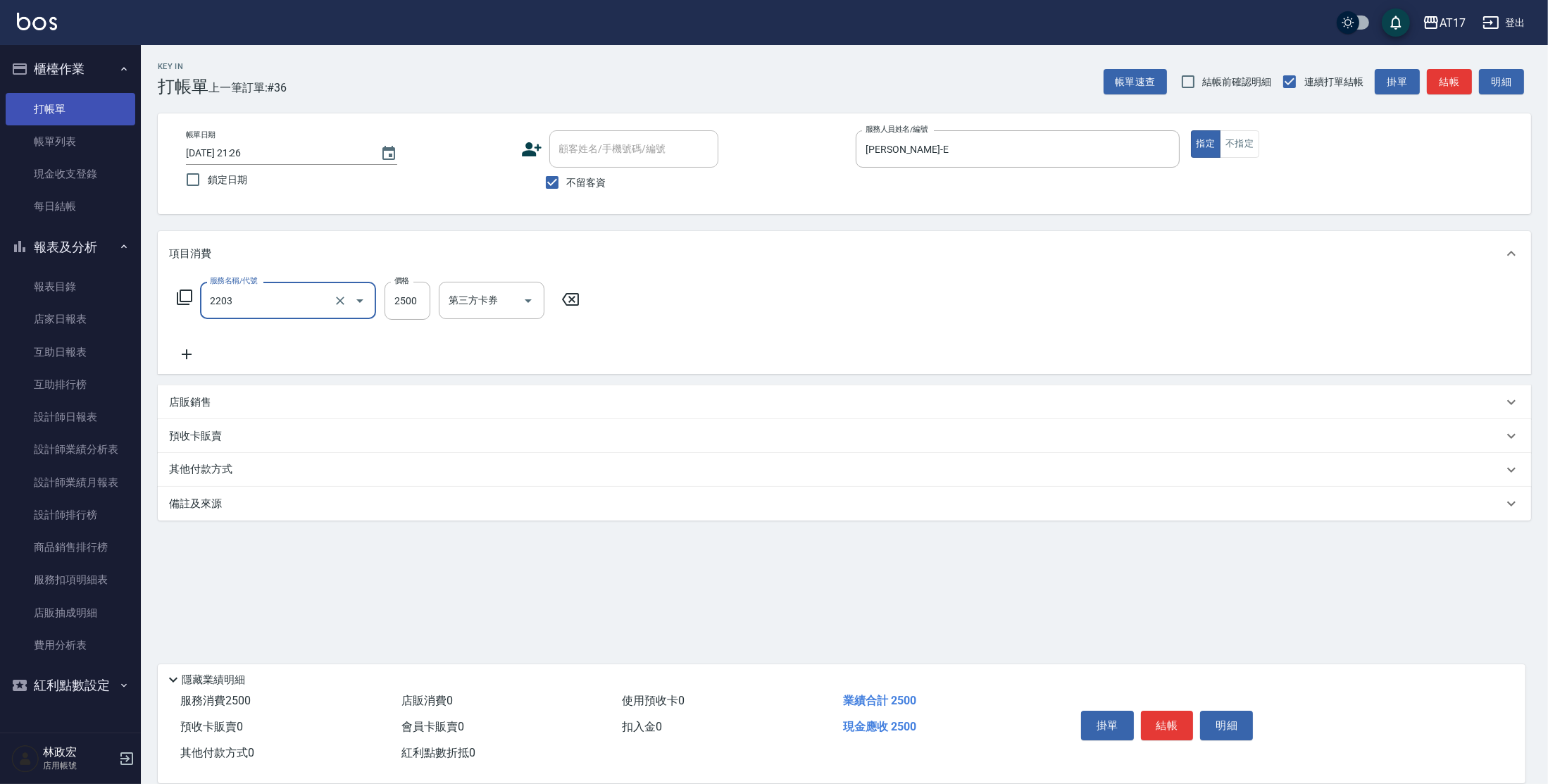
type input "燙髮C餐(短髮)(2203)"
type input "[PERSON_NAME]-E"
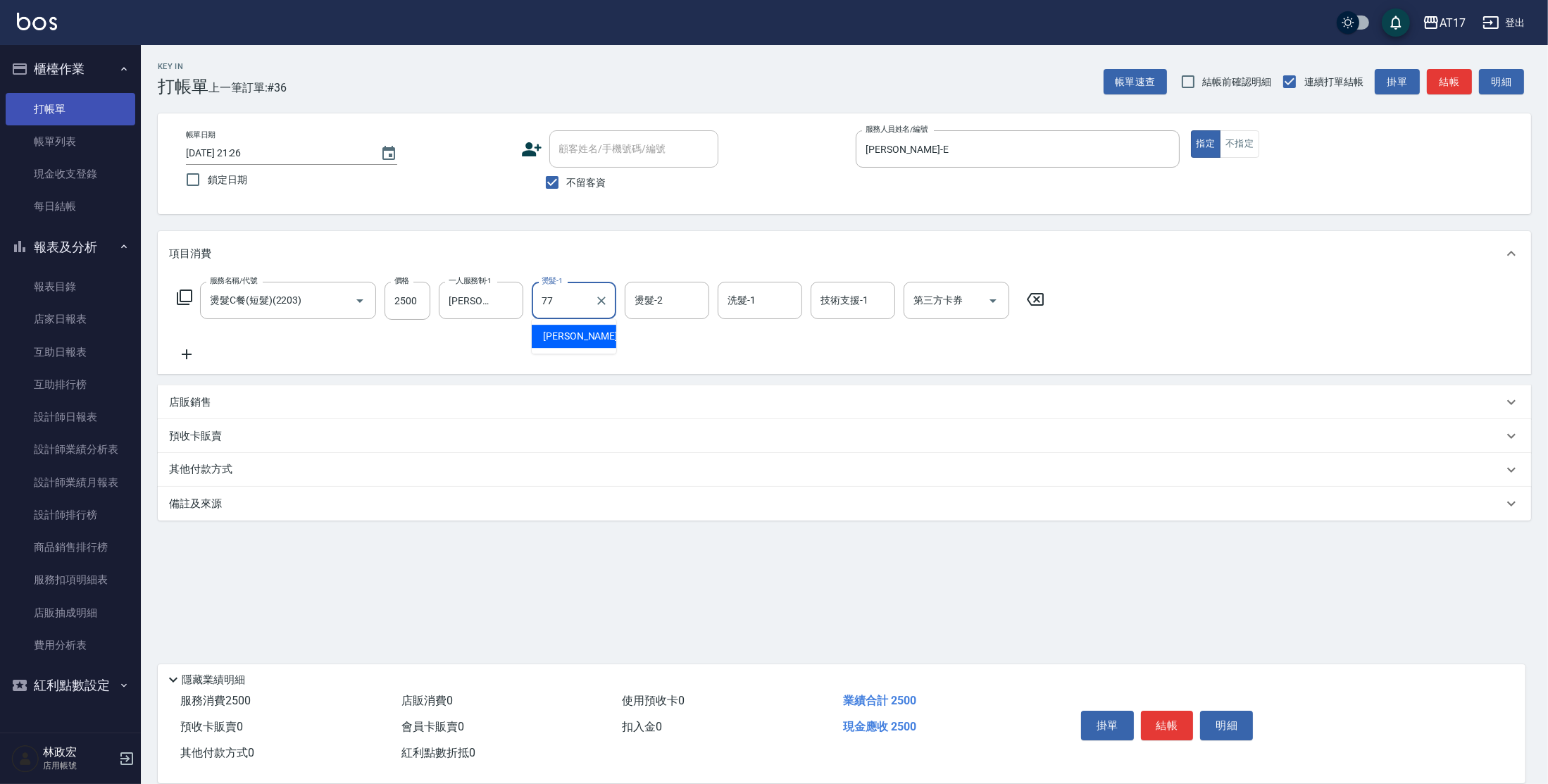
type input "欣麗-77"
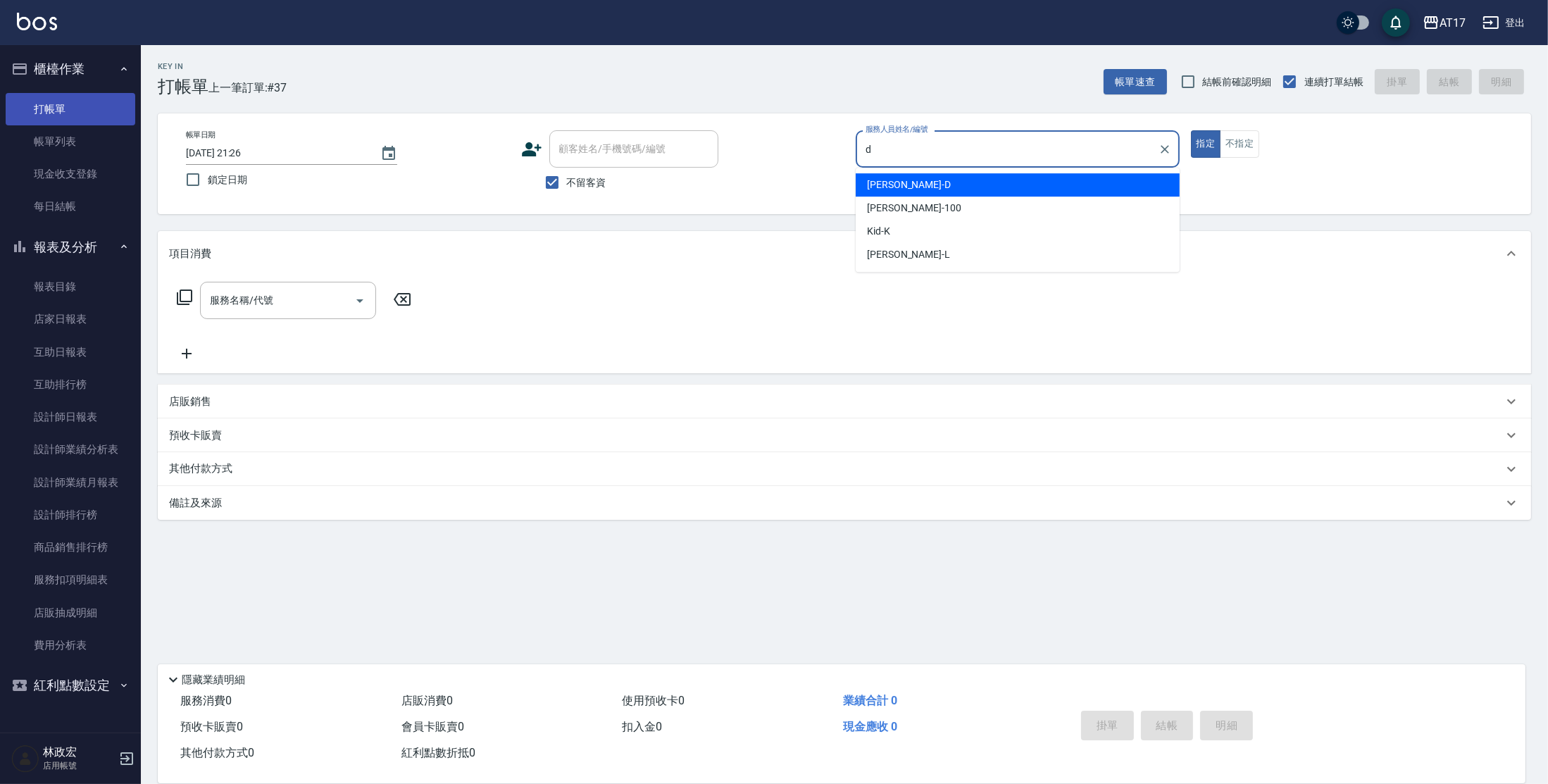
type input "[PERSON_NAME]-D"
type button "true"
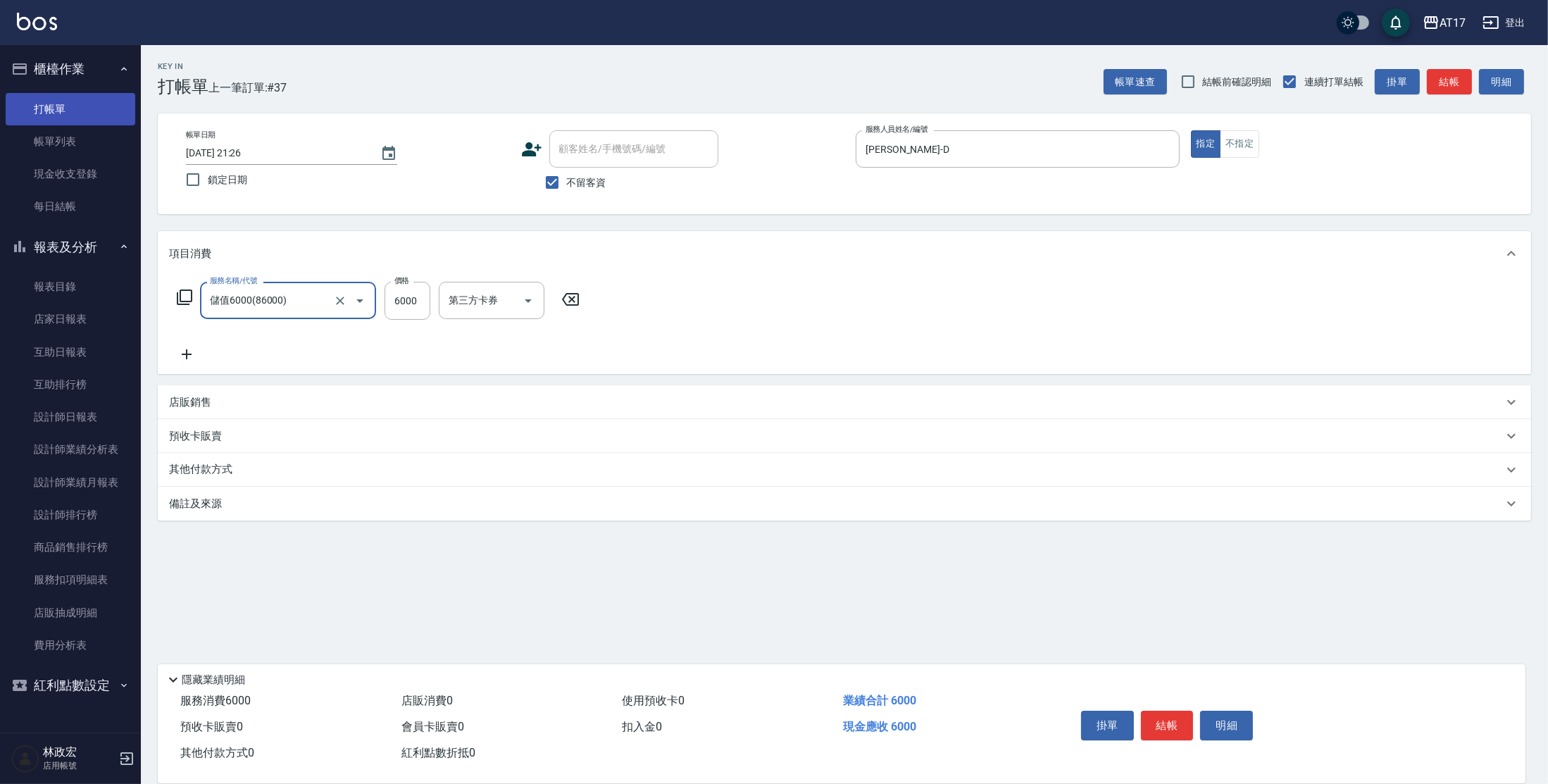
type input "儲值6000(86000)"
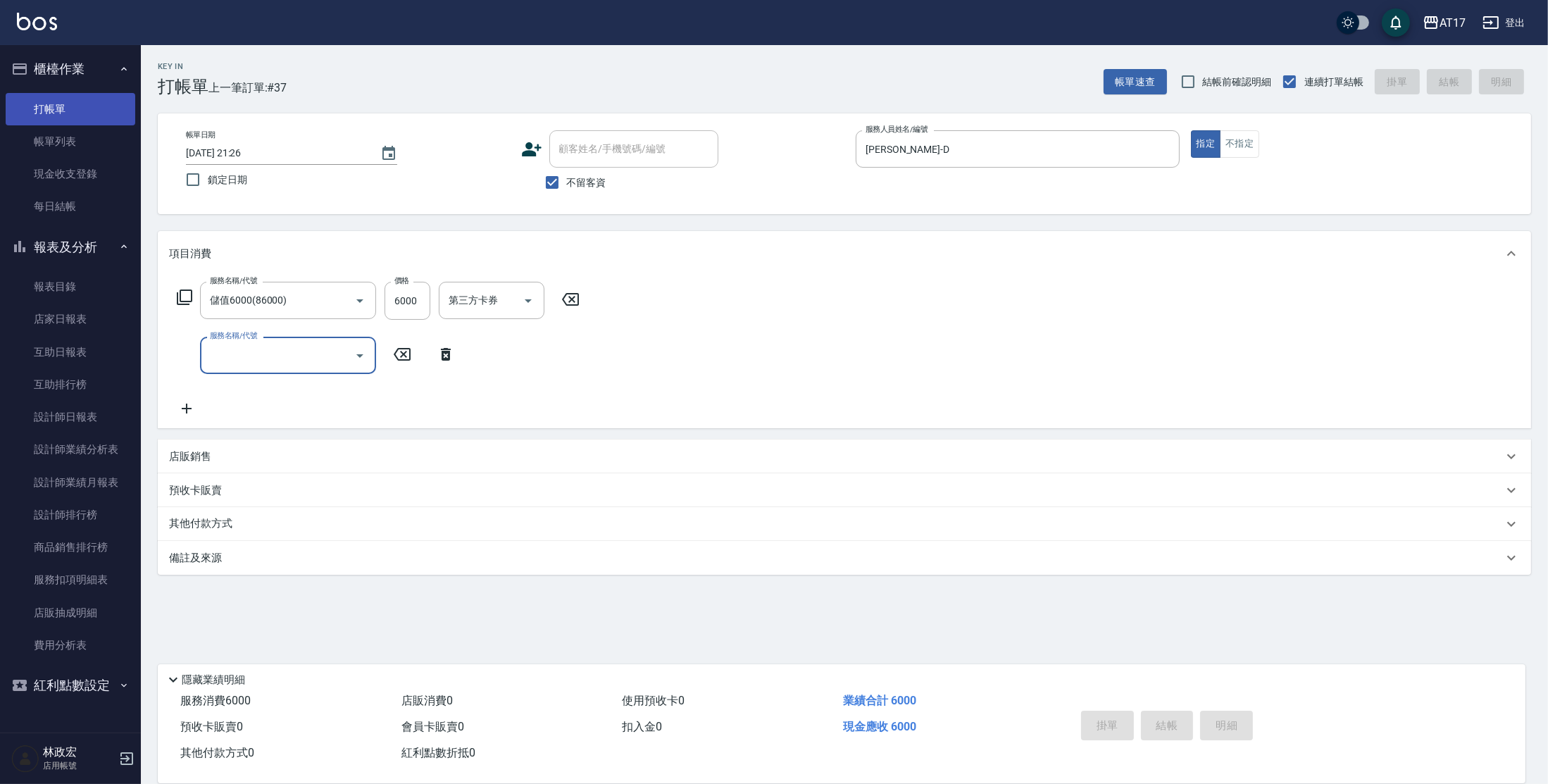
type input "[DATE] 21:27"
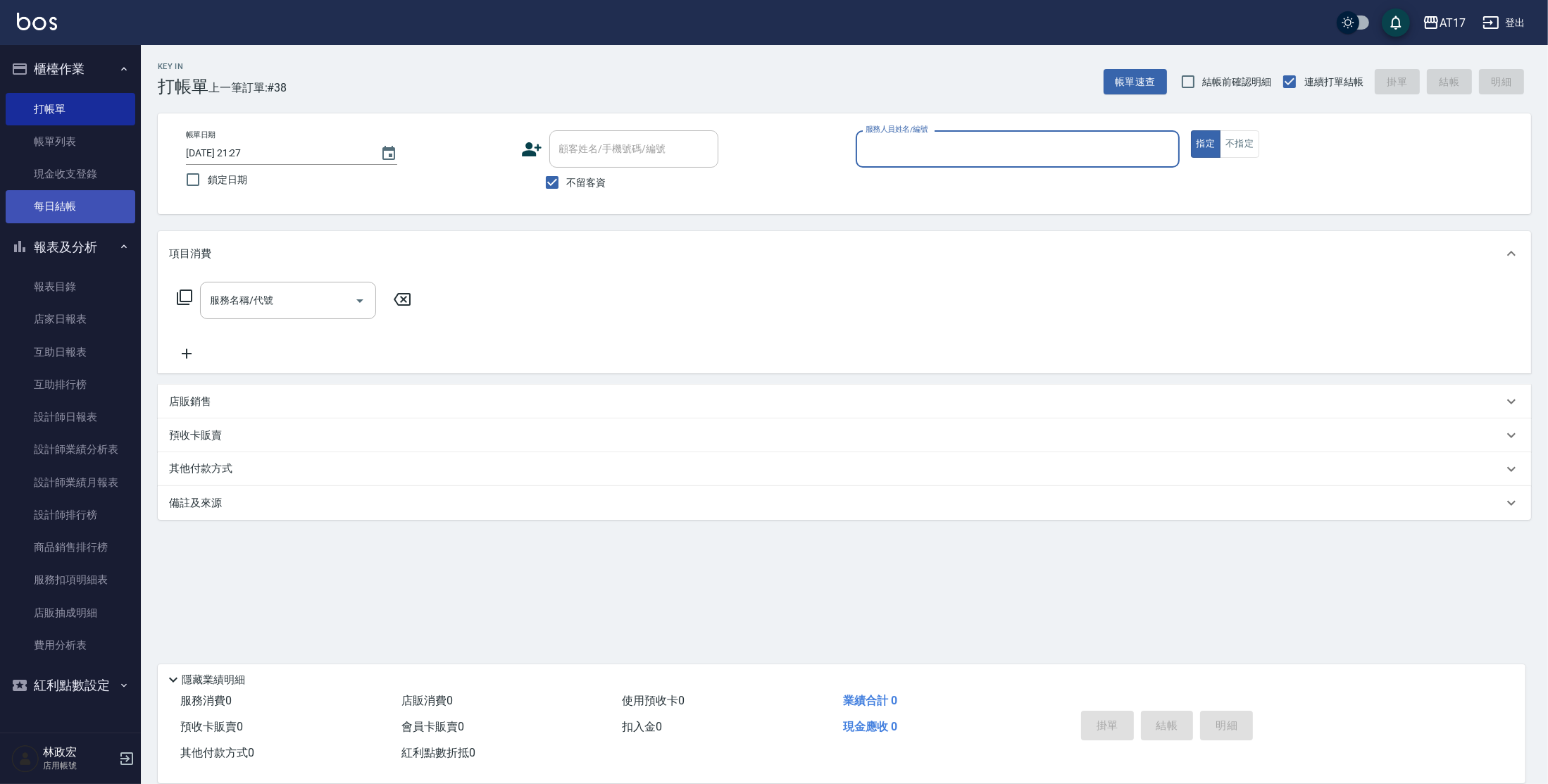
click at [70, 220] on link "每日結帳" at bounding box center [71, 206] width 130 height 32
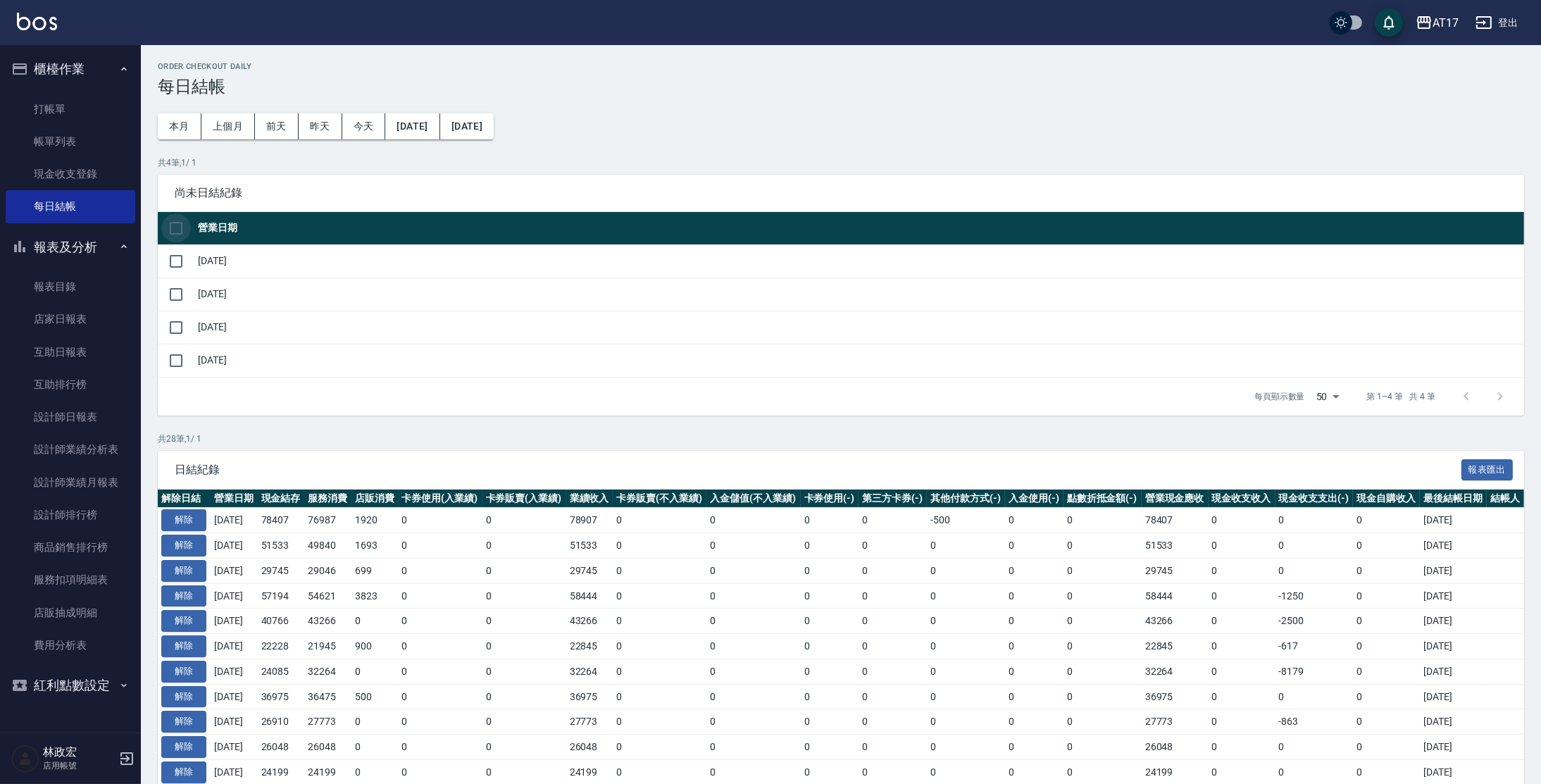
click at [174, 228] on input "checkbox" at bounding box center [176, 228] width 30 height 30
checkbox input "true"
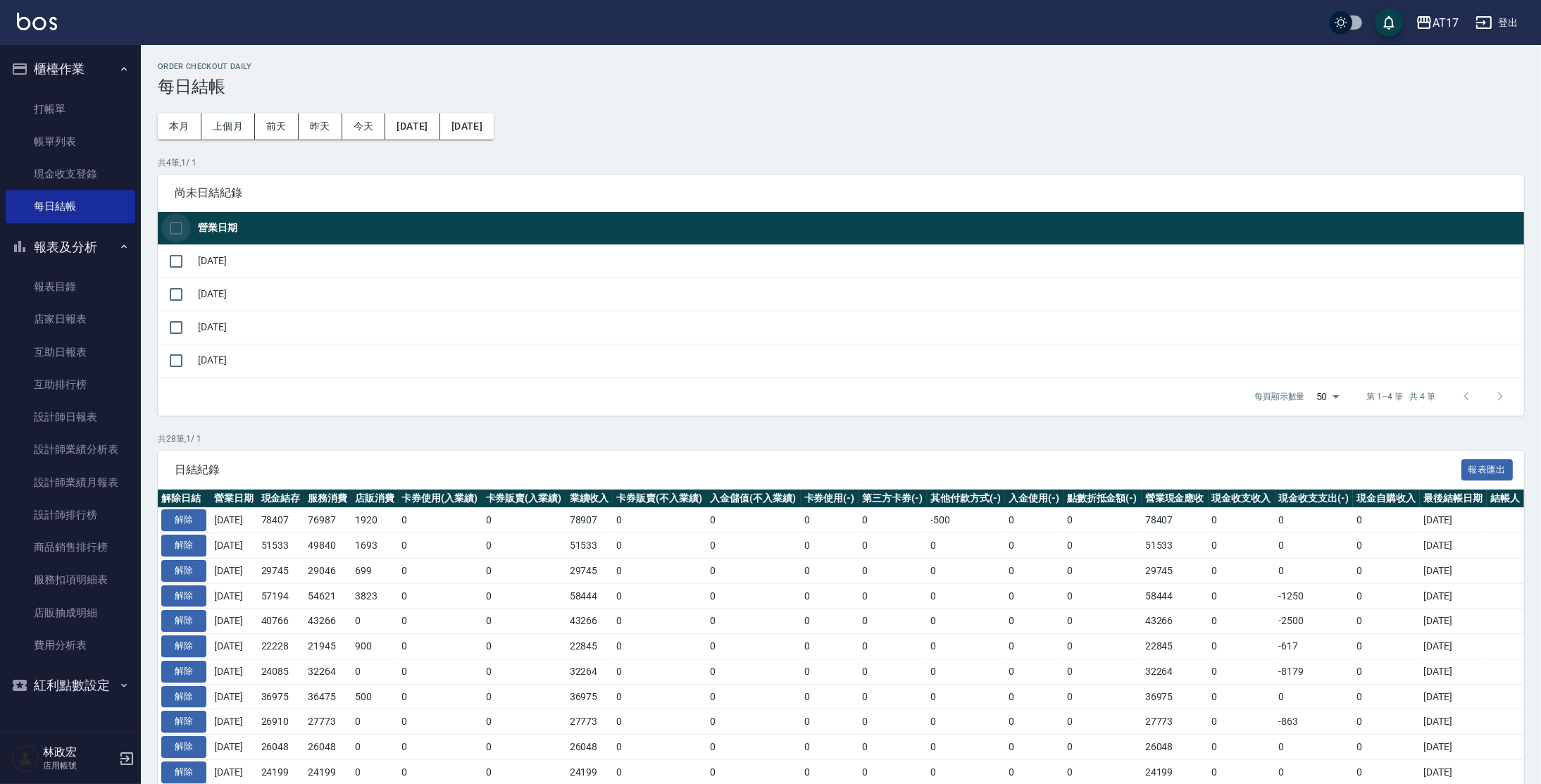
checkbox input "true"
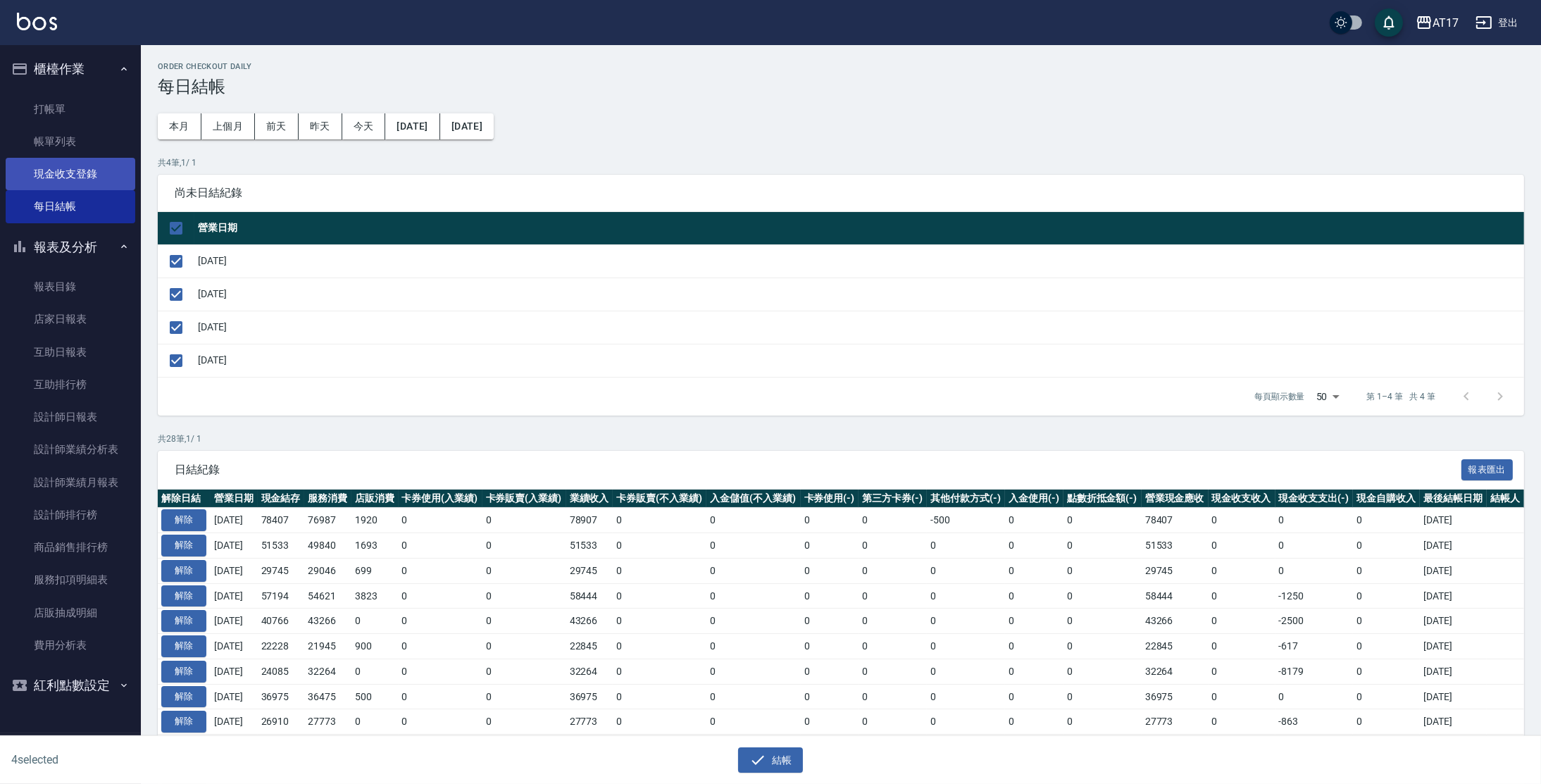
click at [86, 172] on link "現金收支登錄" at bounding box center [71, 174] width 130 height 32
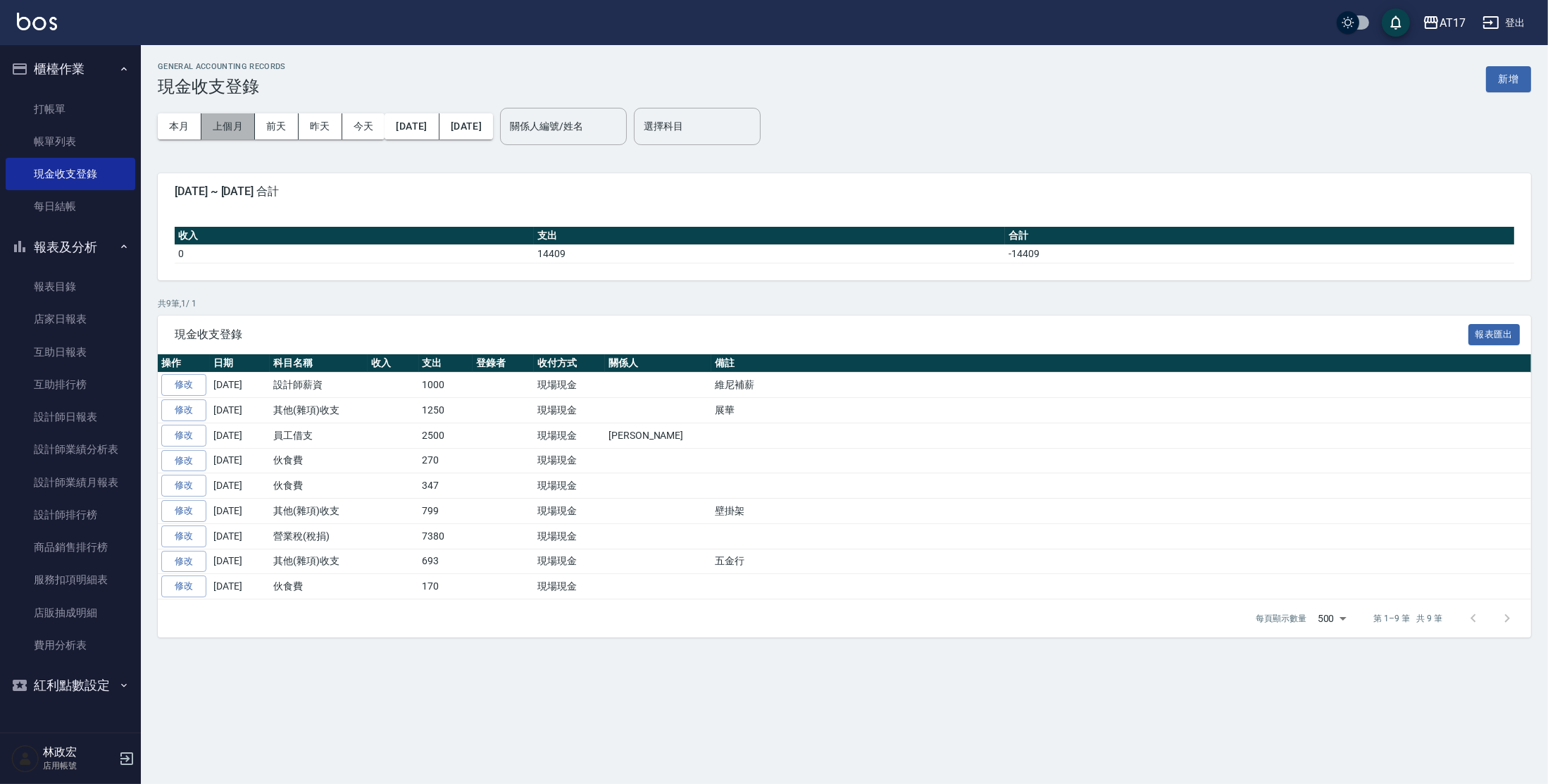
click at [216, 125] on button "上個月" at bounding box center [228, 126] width 54 height 26
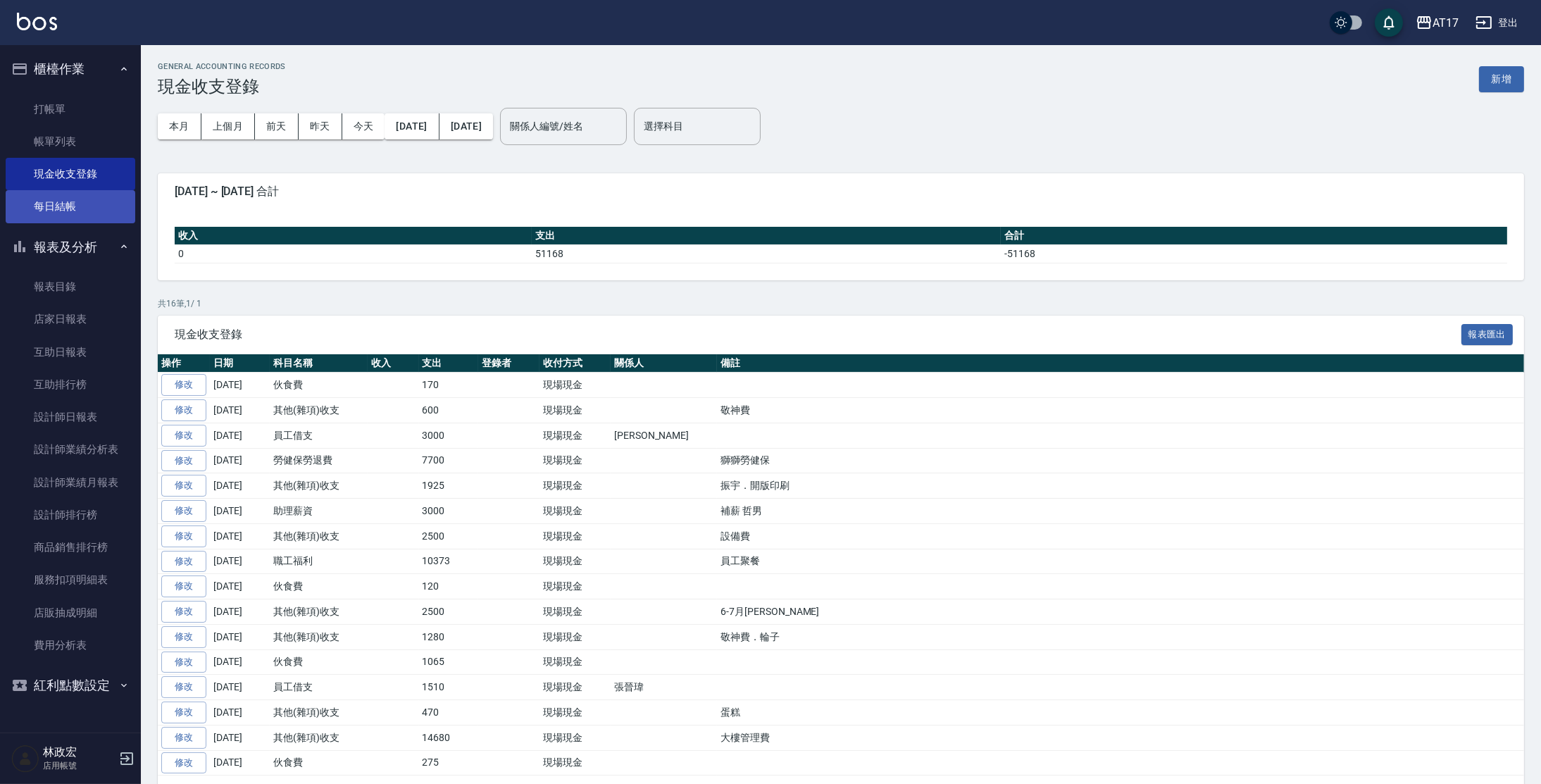
click at [84, 219] on link "每日結帳" at bounding box center [71, 206] width 130 height 32
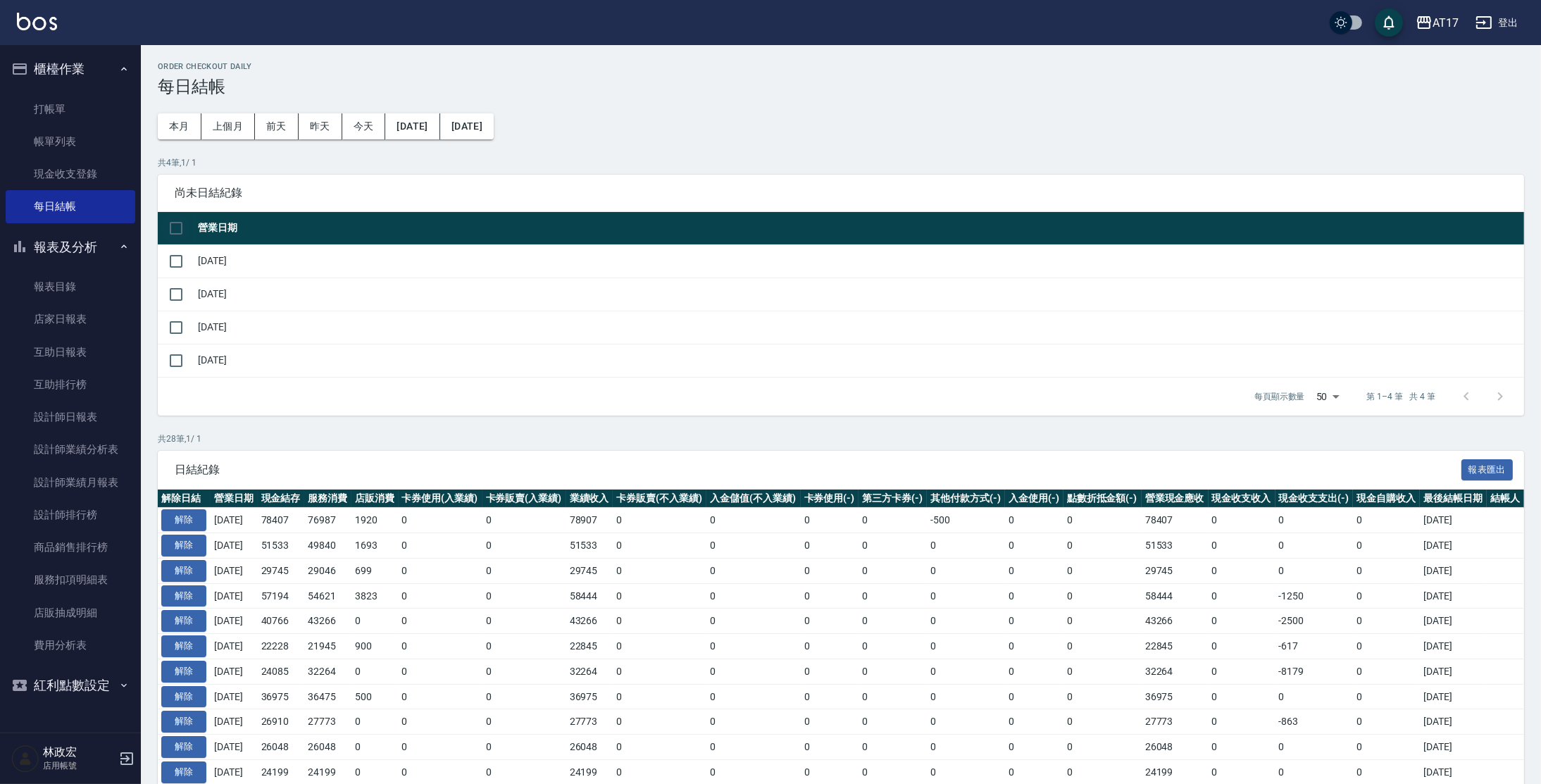
click at [180, 227] on input "checkbox" at bounding box center [176, 228] width 30 height 30
checkbox input "true"
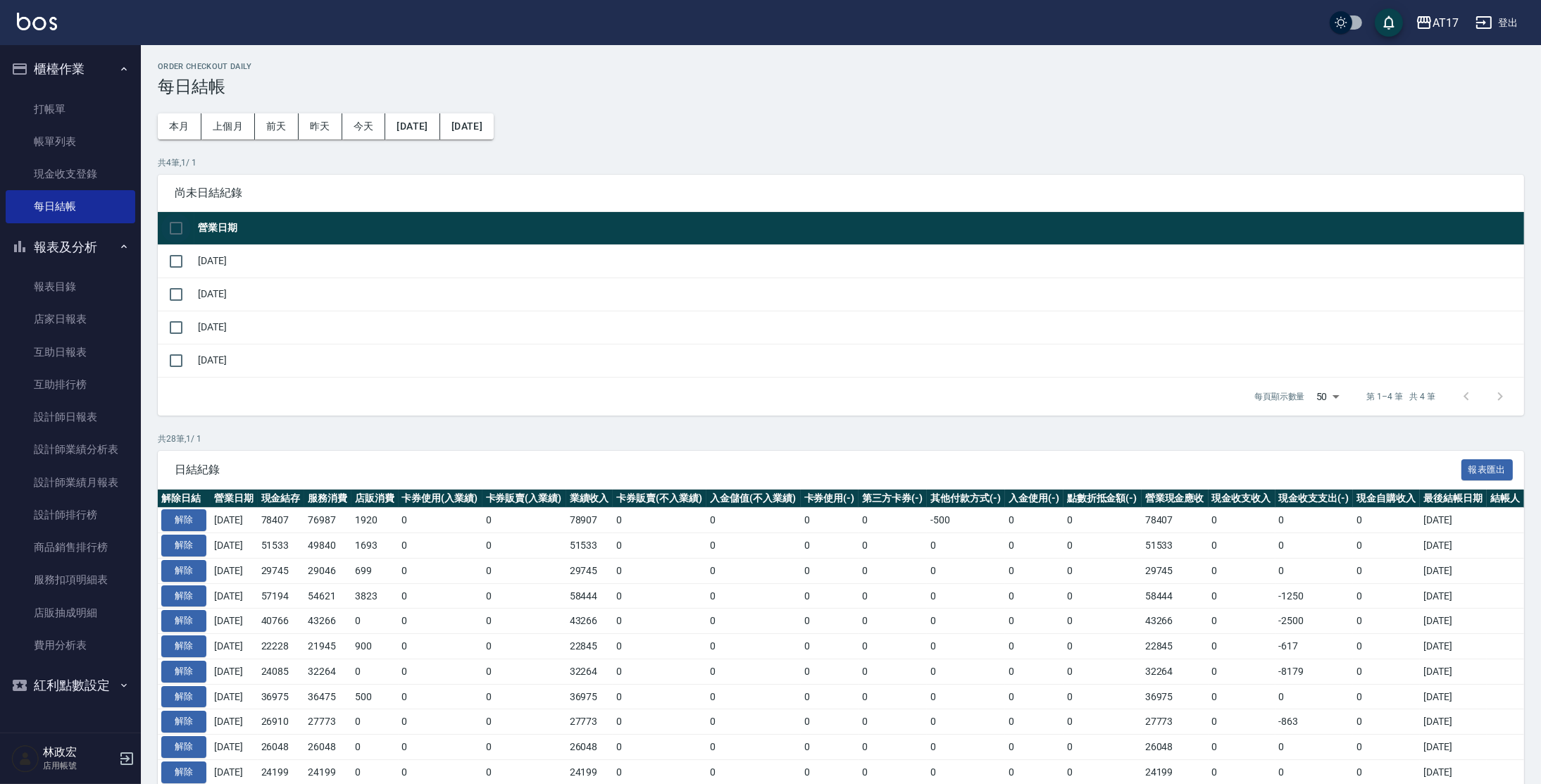
checkbox input "true"
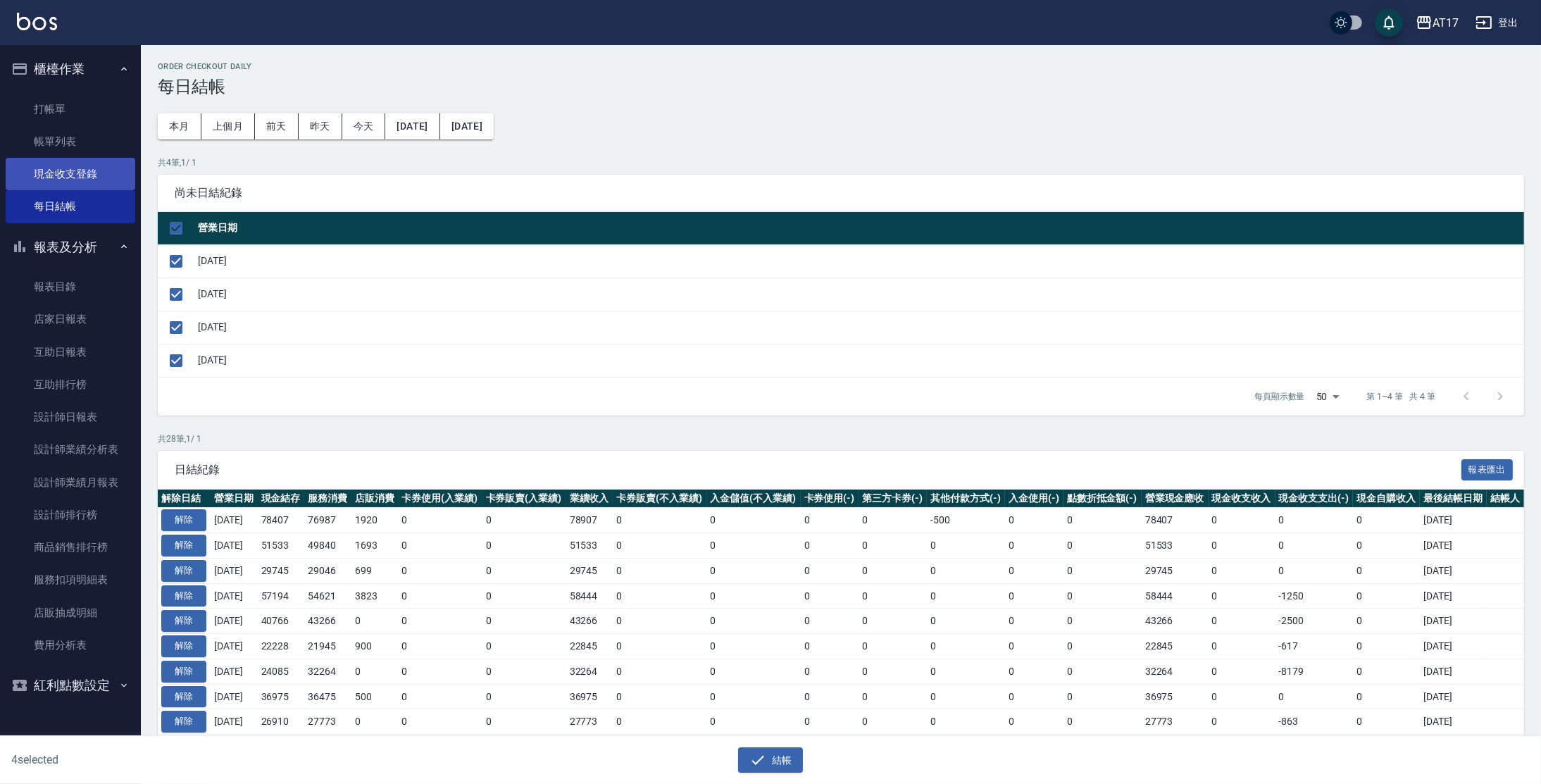
click at [48, 164] on link "現金收支登錄" at bounding box center [71, 174] width 130 height 32
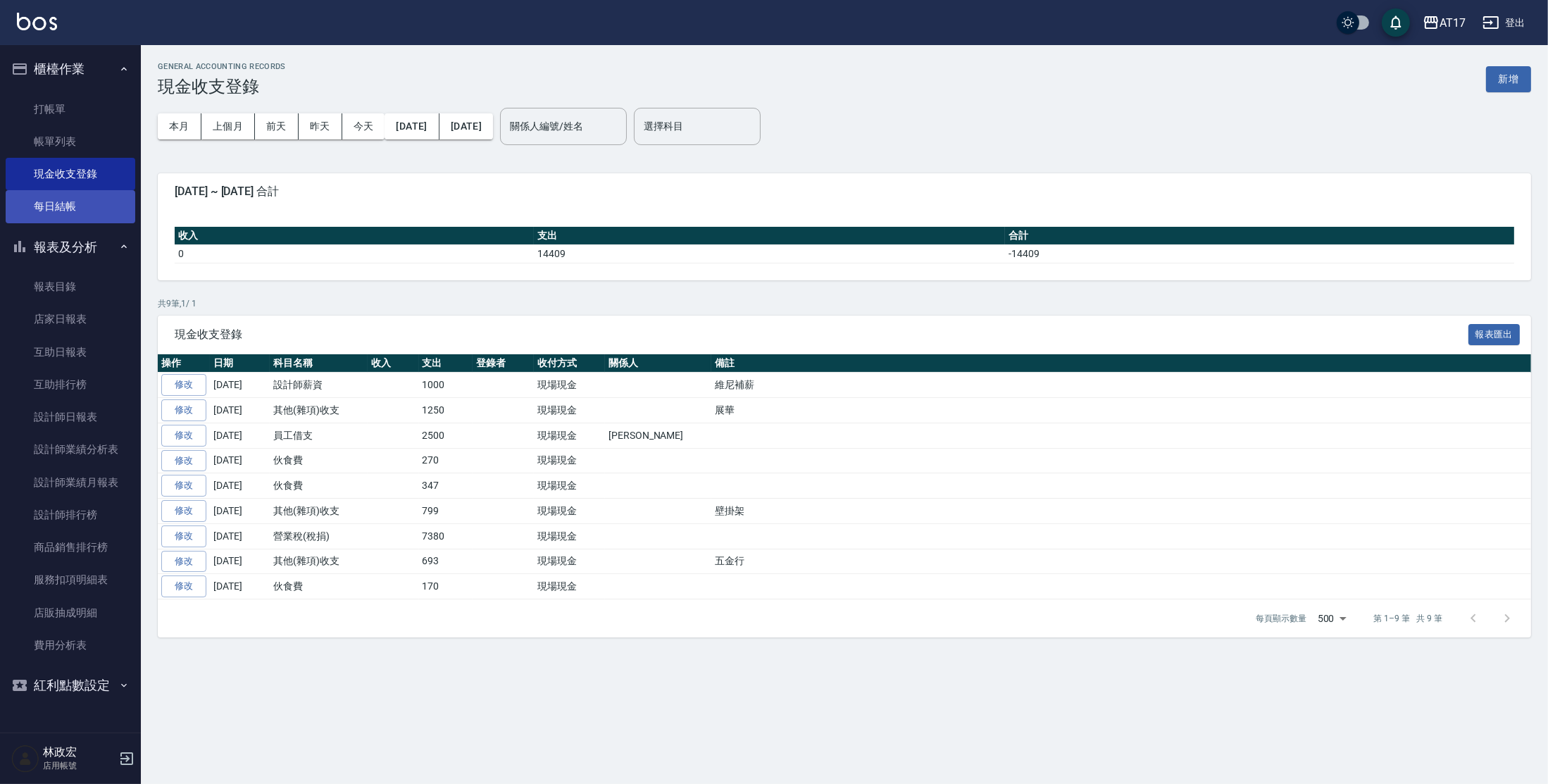
click at [55, 212] on link "每日結帳" at bounding box center [71, 206] width 130 height 32
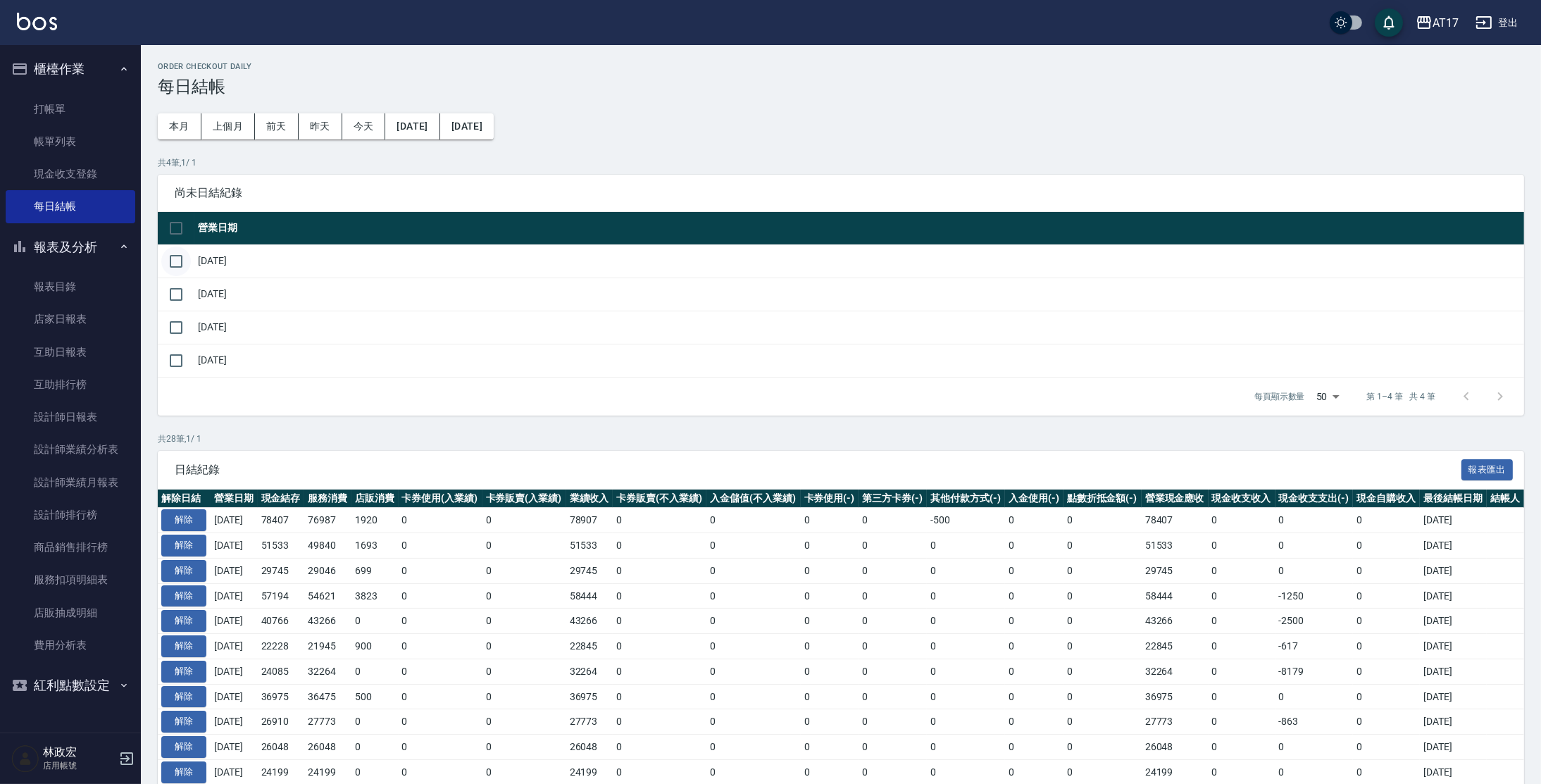
click at [174, 250] on input "checkbox" at bounding box center [176, 261] width 30 height 30
checkbox input "true"
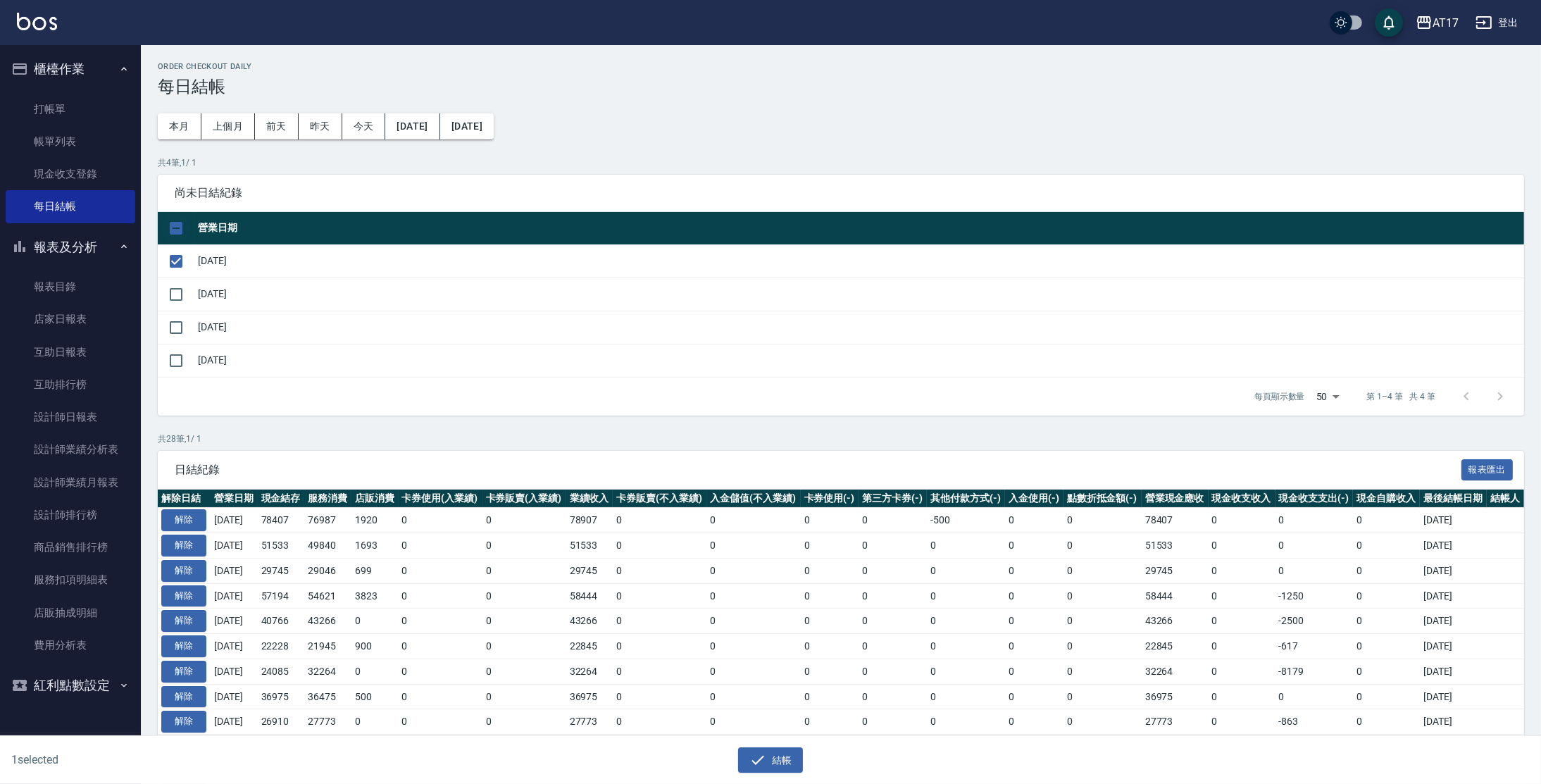
click at [176, 230] on input "checkbox" at bounding box center [176, 228] width 30 height 30
checkbox input "true"
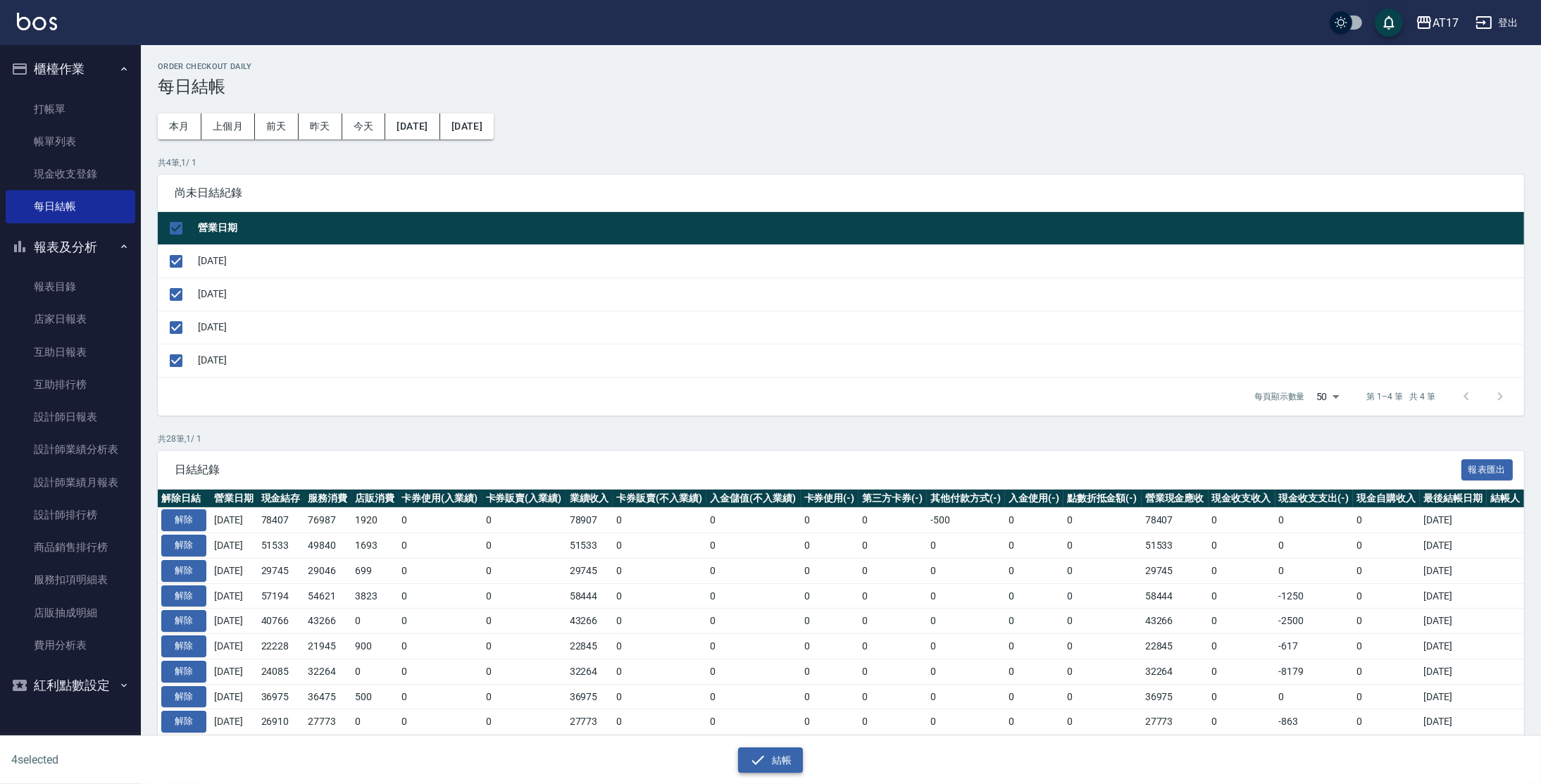
click at [757, 756] on icon "button" at bounding box center [758, 759] width 17 height 17
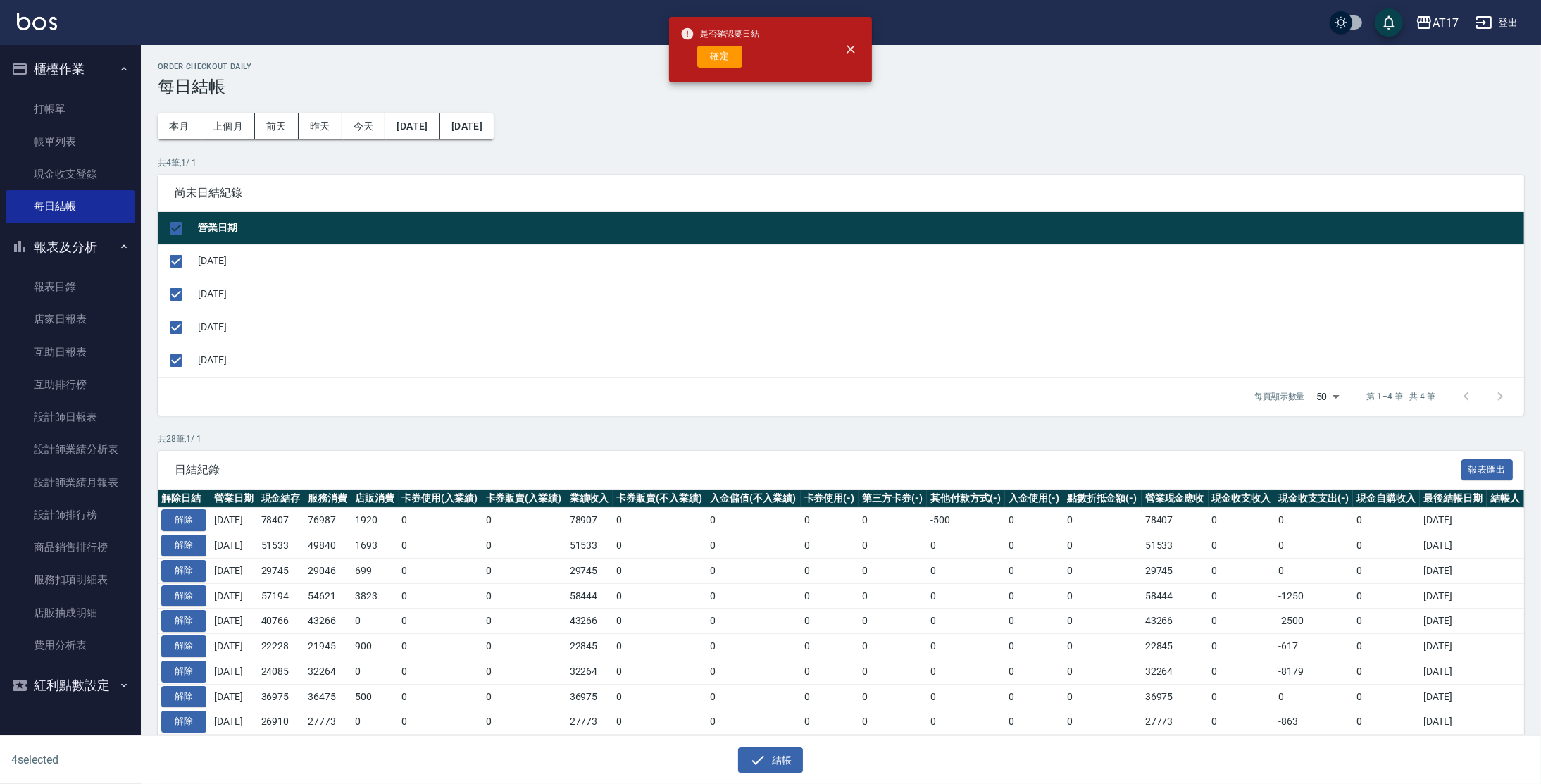
drag, startPoint x: 705, startPoint y: 61, endPoint x: 702, endPoint y: 70, distance: 9.5
click at [705, 61] on button "確定" at bounding box center [720, 56] width 45 height 22
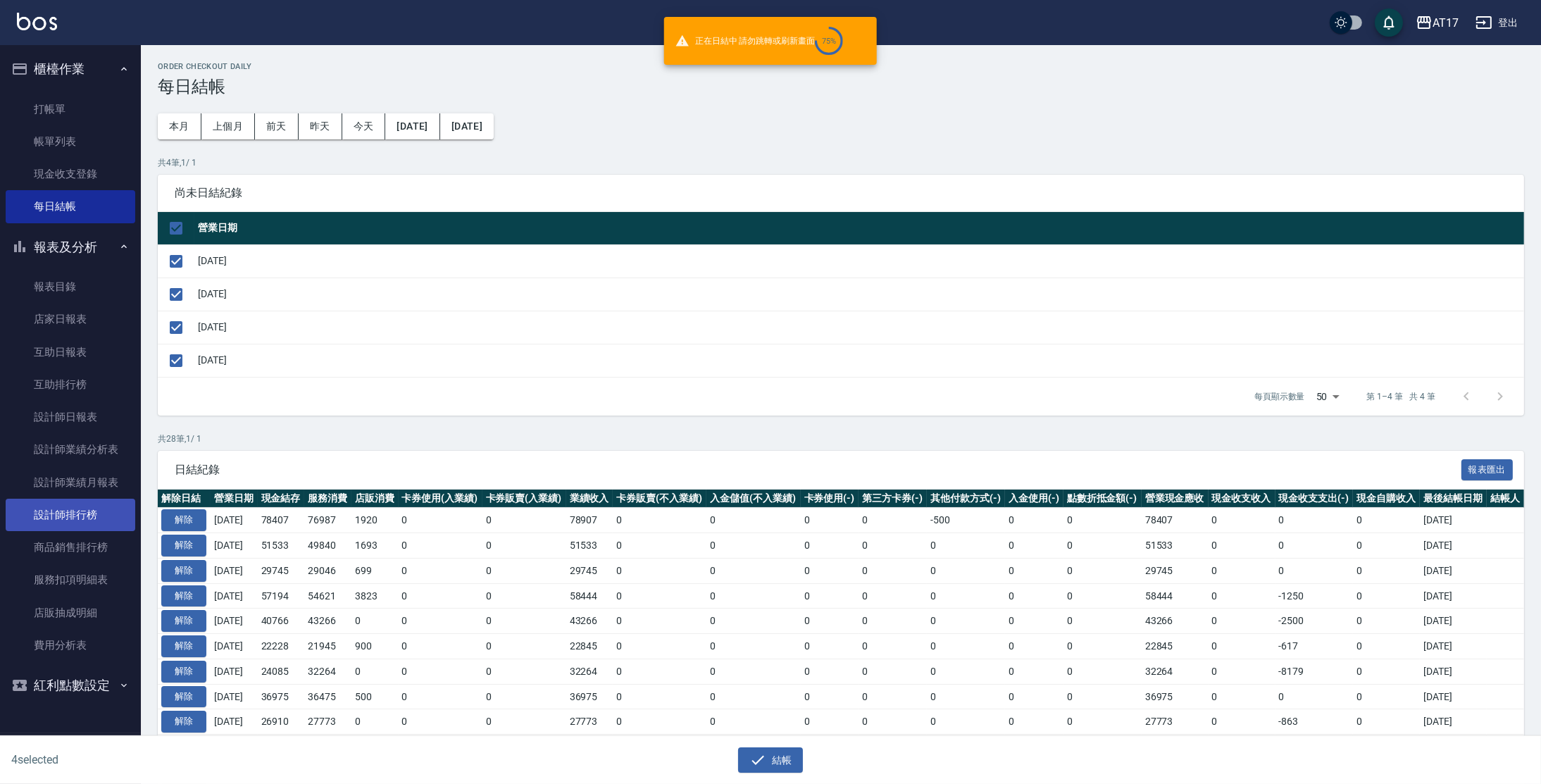
checkbox input "false"
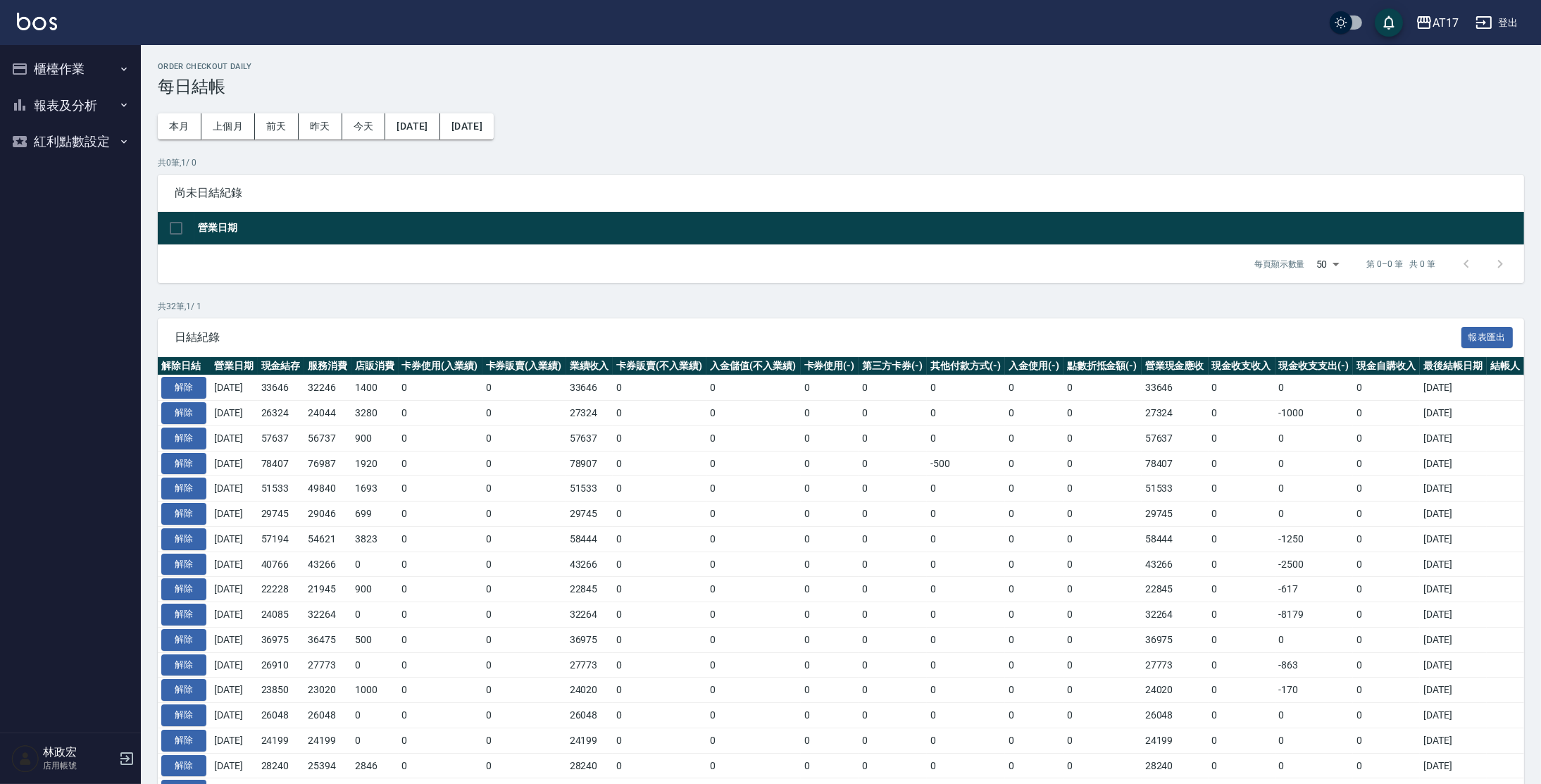
click at [38, 86] on button "櫃檯作業" at bounding box center [71, 69] width 130 height 37
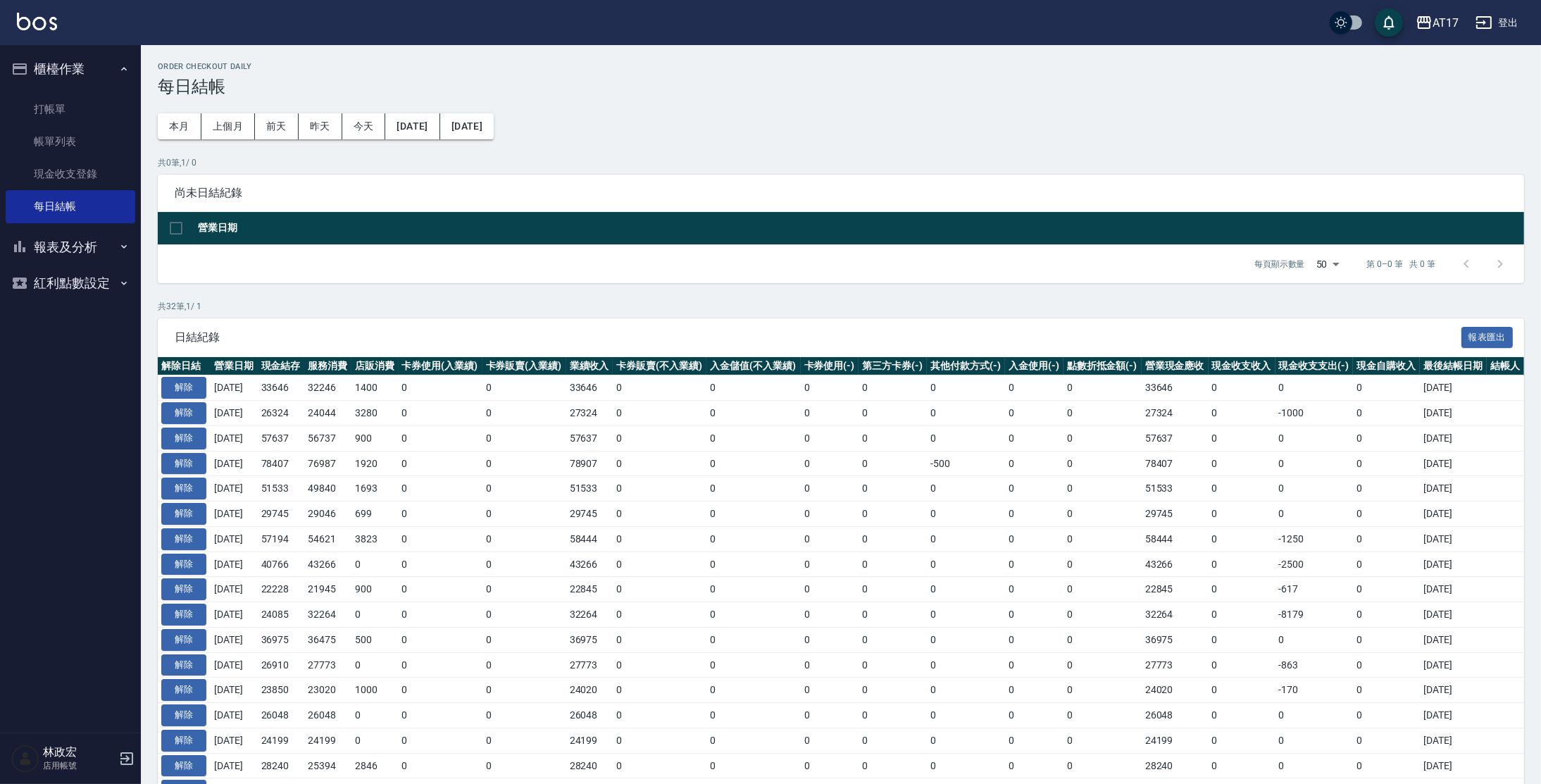
click at [63, 251] on button "報表及分析" at bounding box center [71, 247] width 130 height 37
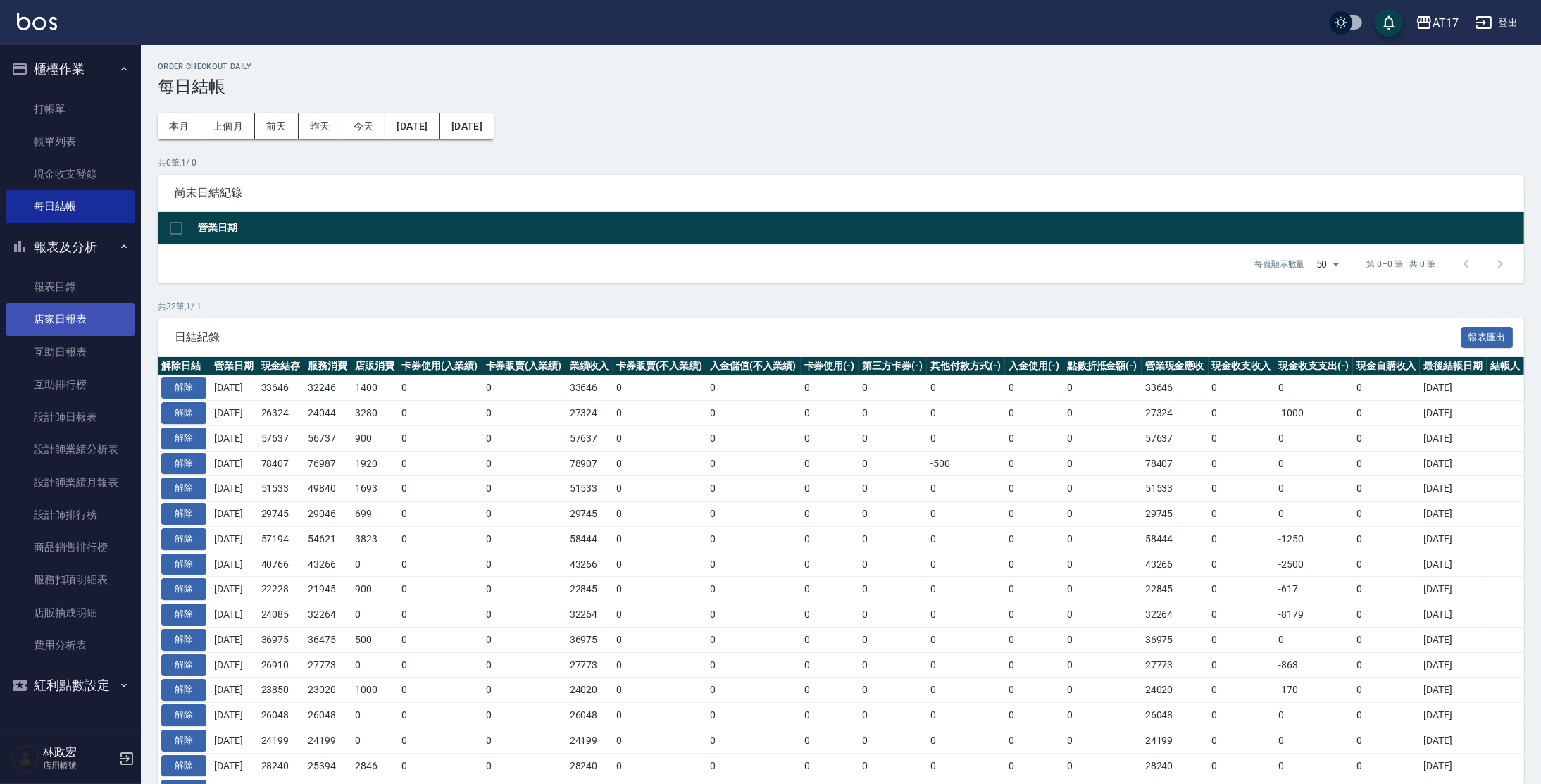
click at [71, 324] on link "店家日報表" at bounding box center [71, 319] width 130 height 32
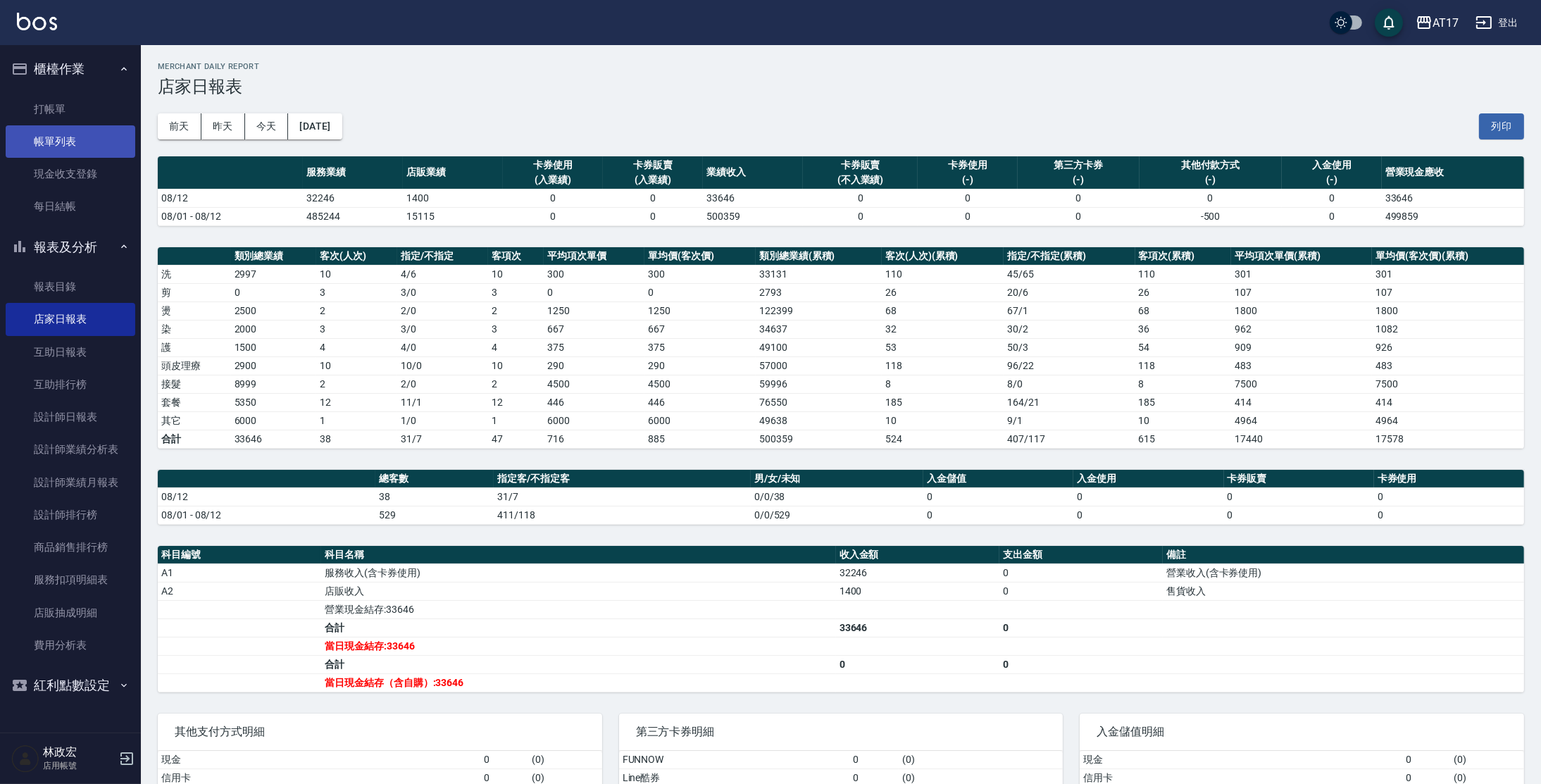
click at [60, 148] on link "帳單列表" at bounding box center [71, 141] width 130 height 32
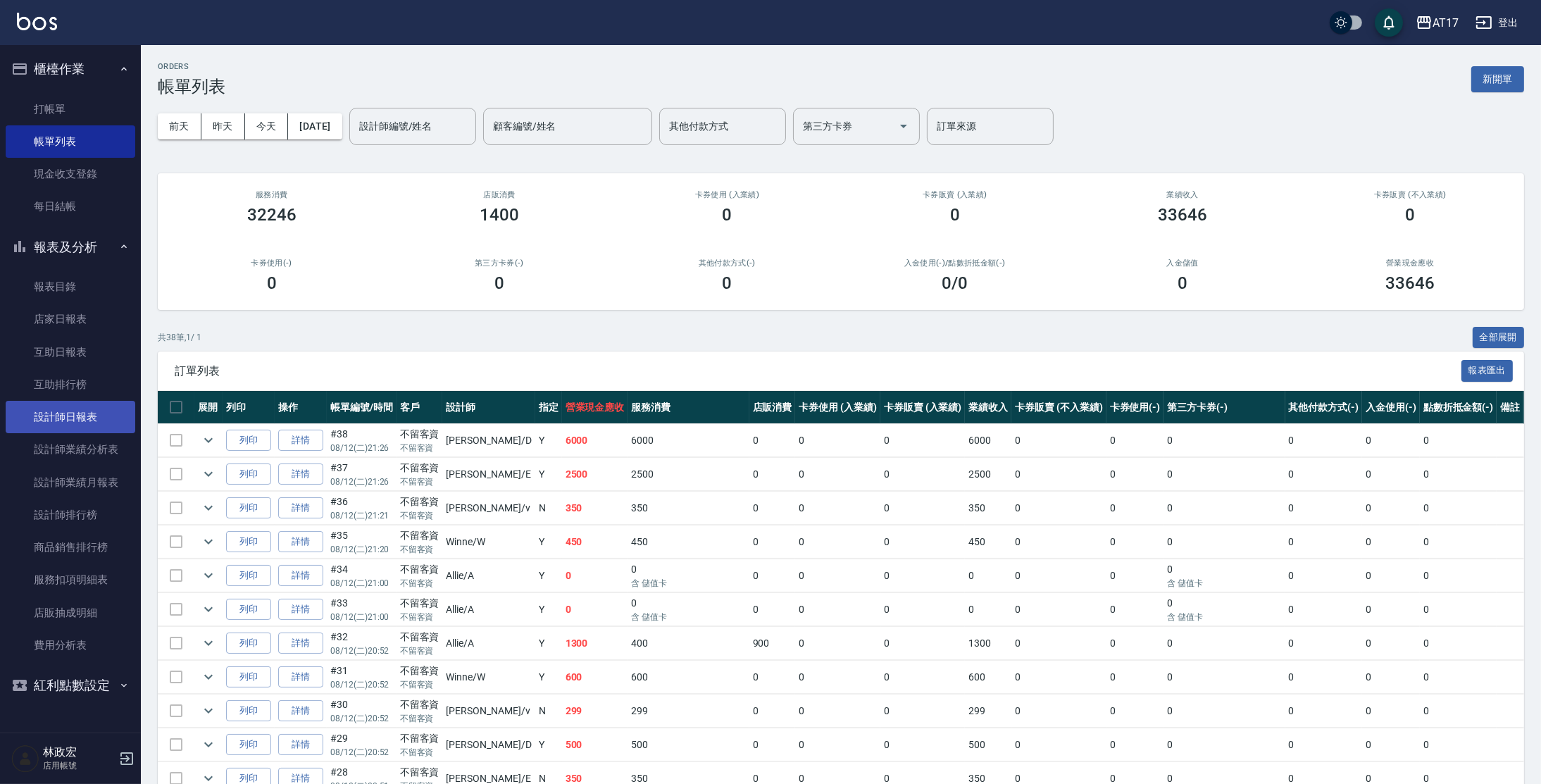
click at [71, 410] on link "設計師日報表" at bounding box center [71, 417] width 130 height 32
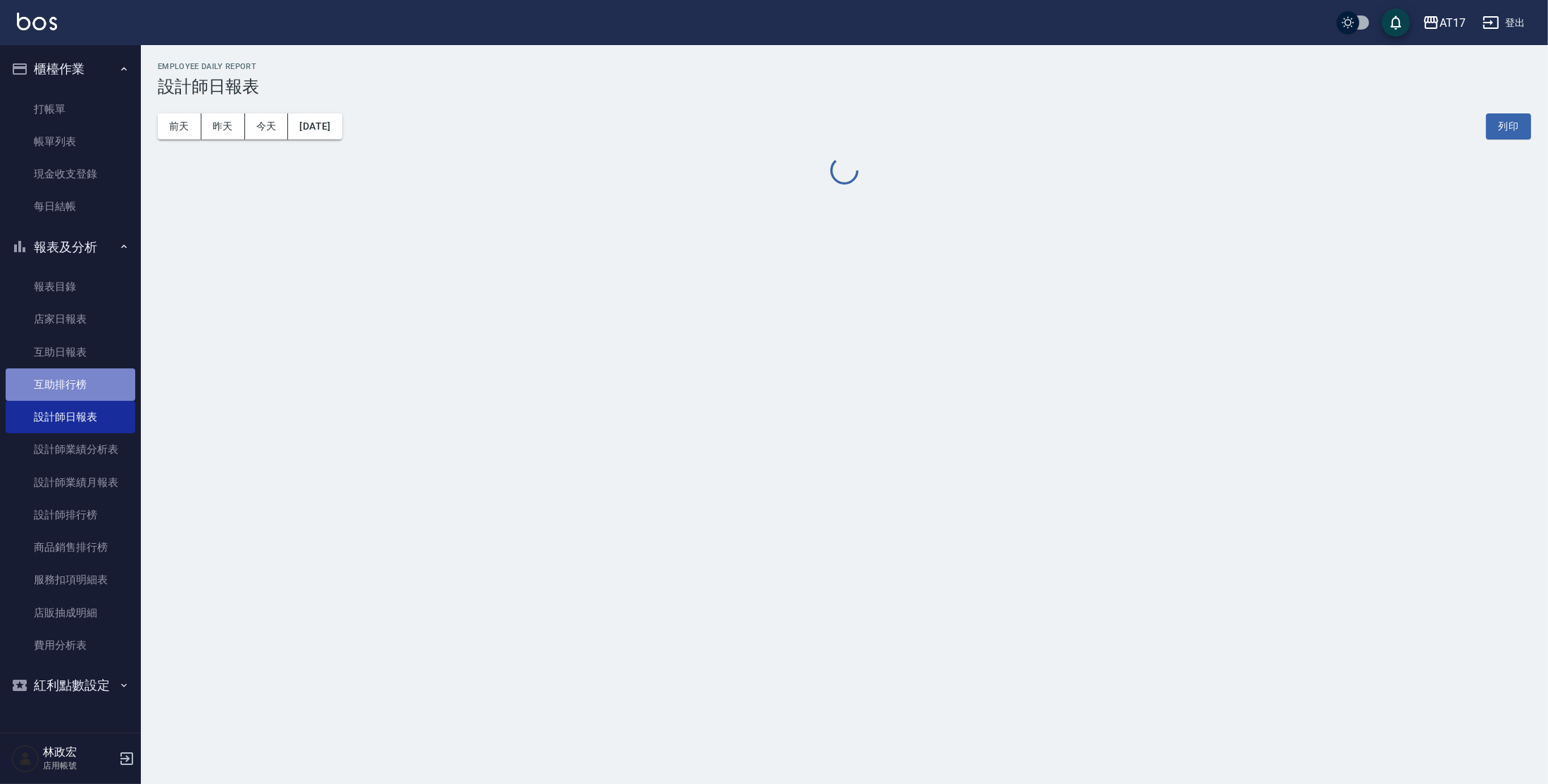
click at [87, 391] on link "互助排行榜" at bounding box center [71, 384] width 130 height 32
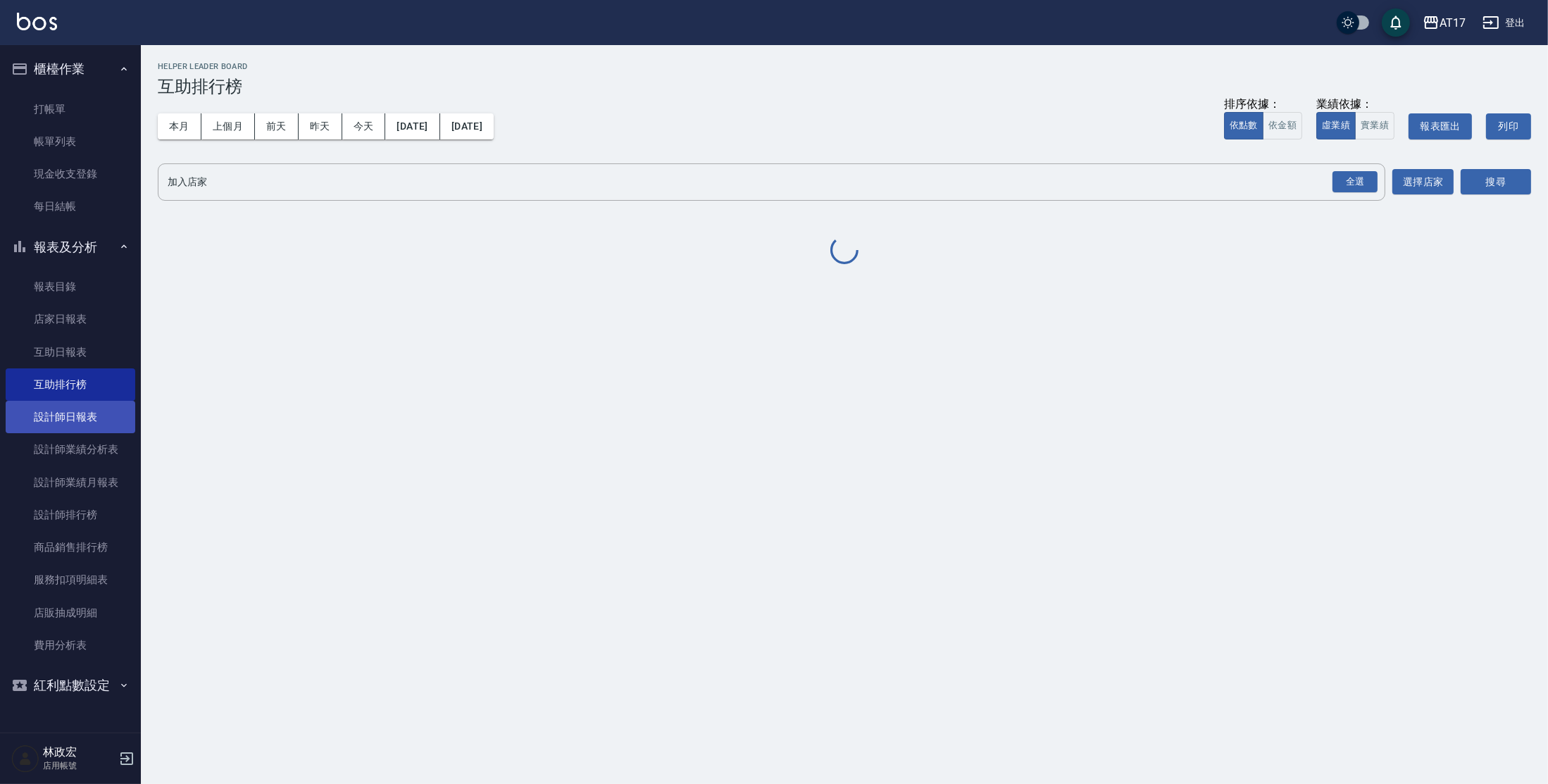
click at [88, 420] on link "設計師日報表" at bounding box center [71, 417] width 130 height 32
